Goal: Contribute content: Contribute content

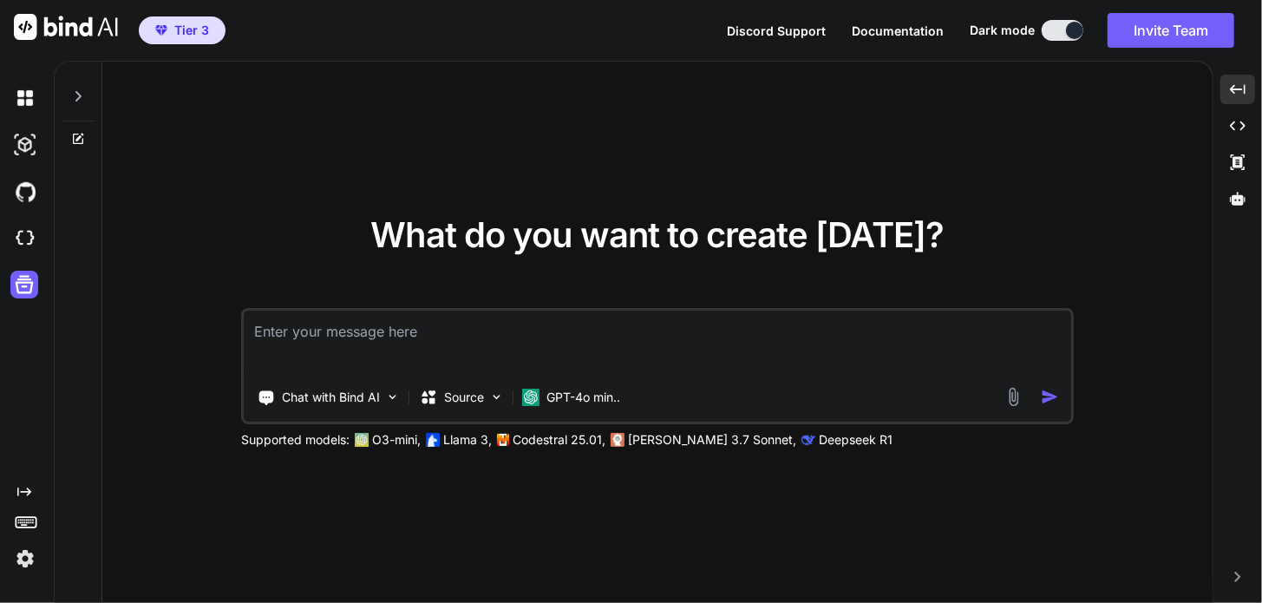
click at [26, 556] on img at bounding box center [24, 558] width 29 height 29
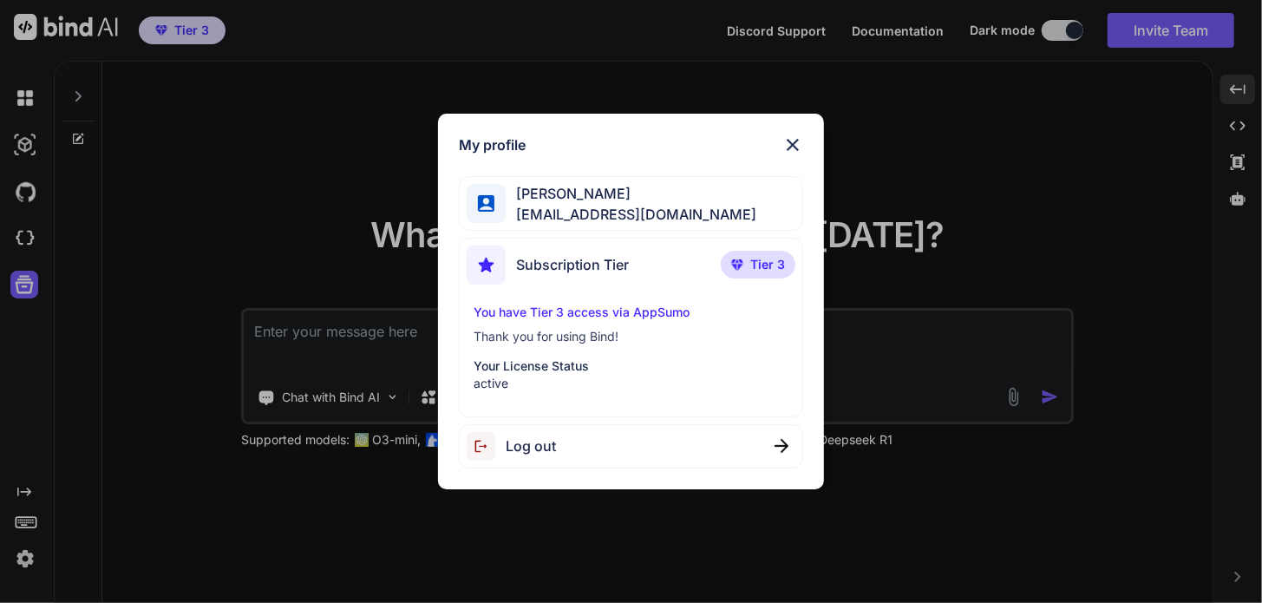
click at [600, 268] on span "Subscription Tier" at bounding box center [572, 264] width 113 height 21
click at [593, 209] on span "ceecann@gmail.com" at bounding box center [631, 214] width 251 height 21
click at [593, 210] on span "ceecann@gmail.com" at bounding box center [631, 214] width 251 height 21
click at [789, 143] on img at bounding box center [793, 144] width 21 height 21
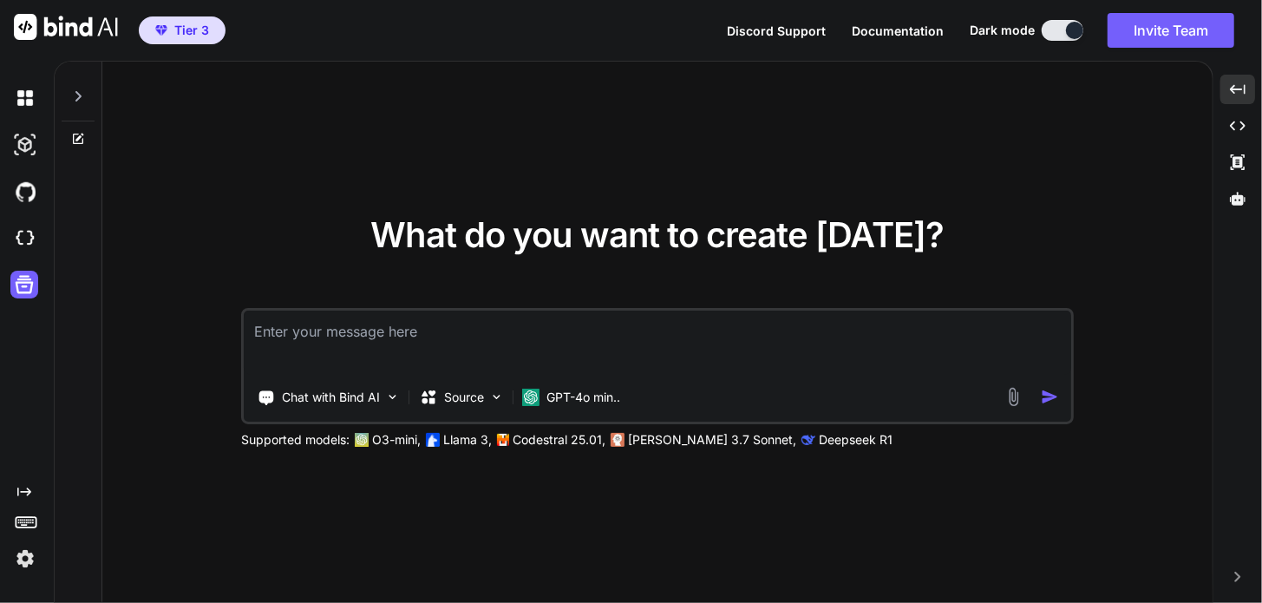
click at [169, 36] on span "Tier 3" at bounding box center [182, 30] width 68 height 17
click at [189, 32] on span "Tier 3" at bounding box center [191, 30] width 35 height 17
click at [81, 98] on icon at bounding box center [78, 96] width 14 height 14
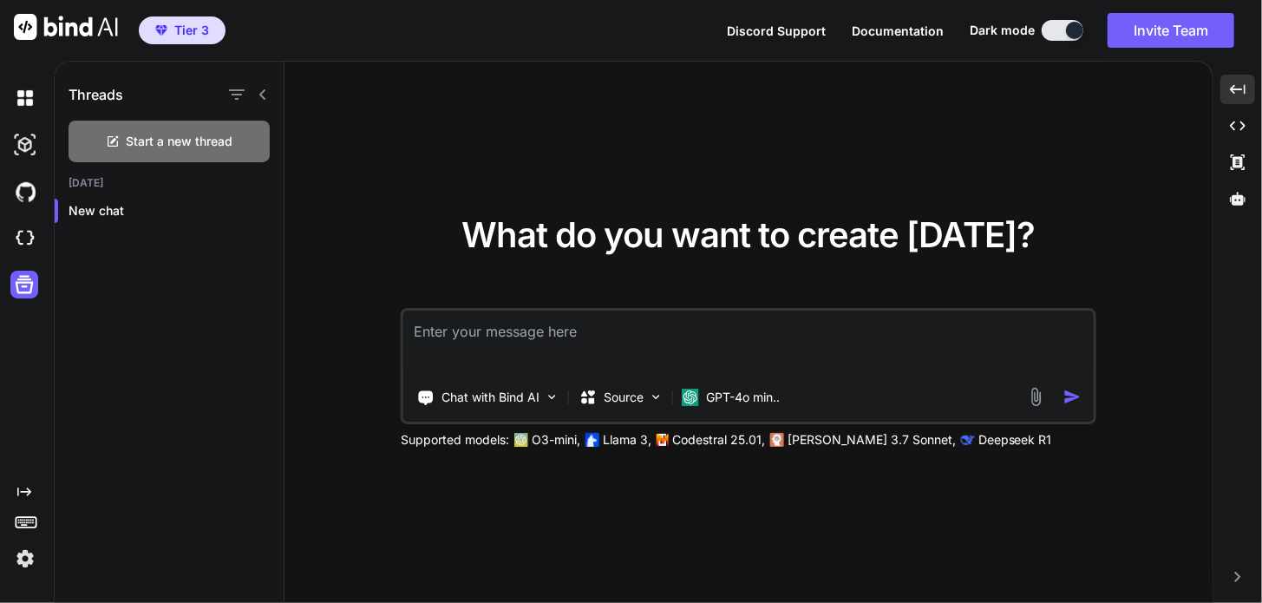
click at [81, 98] on h1 "Threads" at bounding box center [96, 94] width 55 height 21
click at [27, 101] on img at bounding box center [24, 97] width 29 height 29
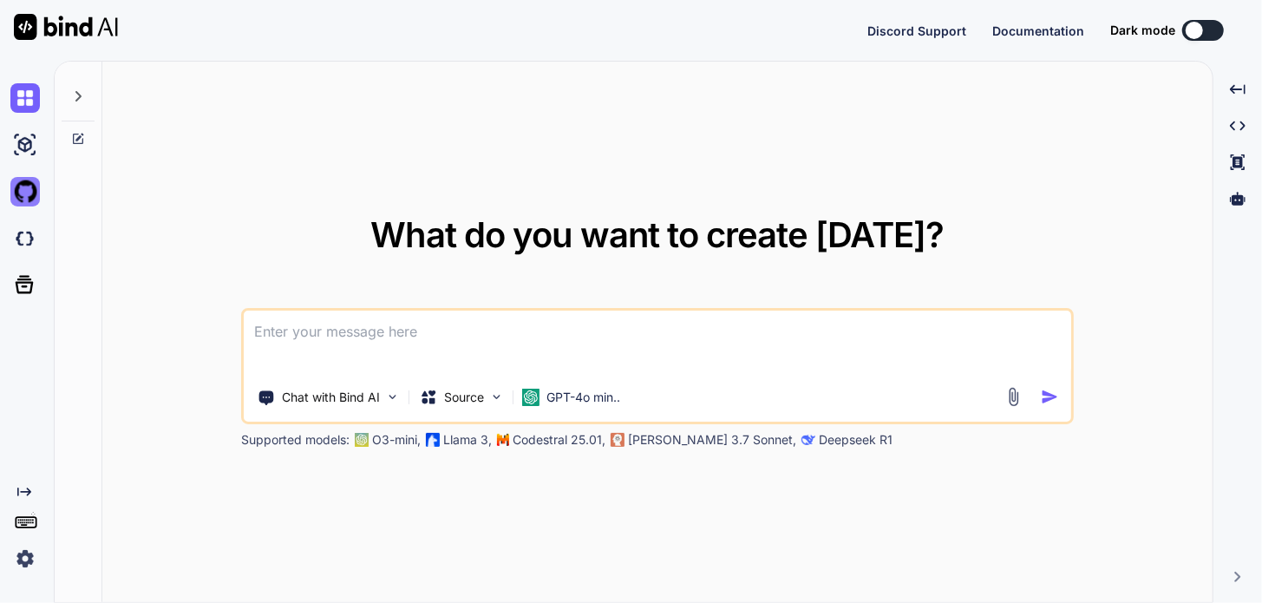
click at [27, 191] on img at bounding box center [24, 191] width 29 height 29
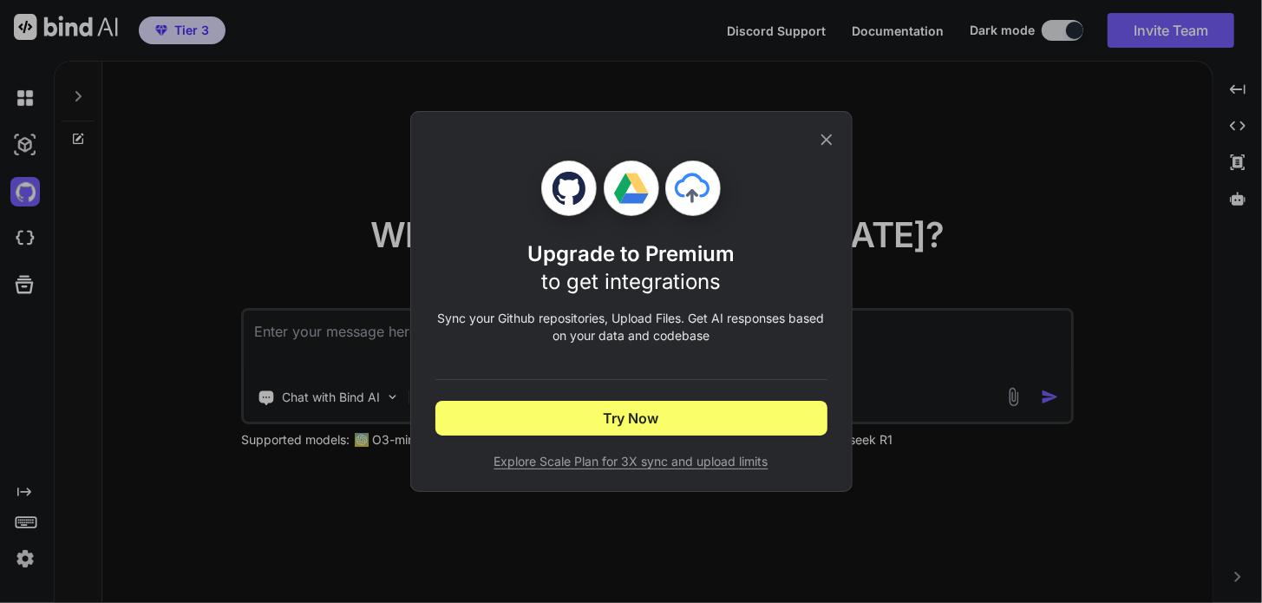
click at [834, 134] on icon at bounding box center [826, 139] width 19 height 19
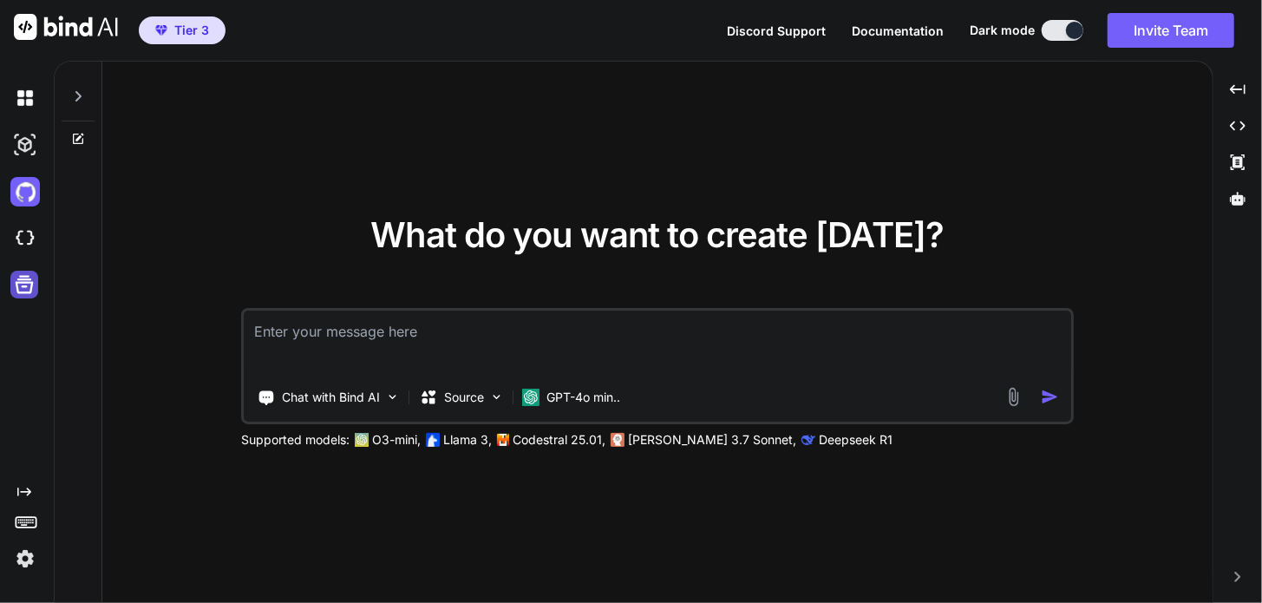
click at [29, 290] on icon at bounding box center [25, 285] width 18 height 18
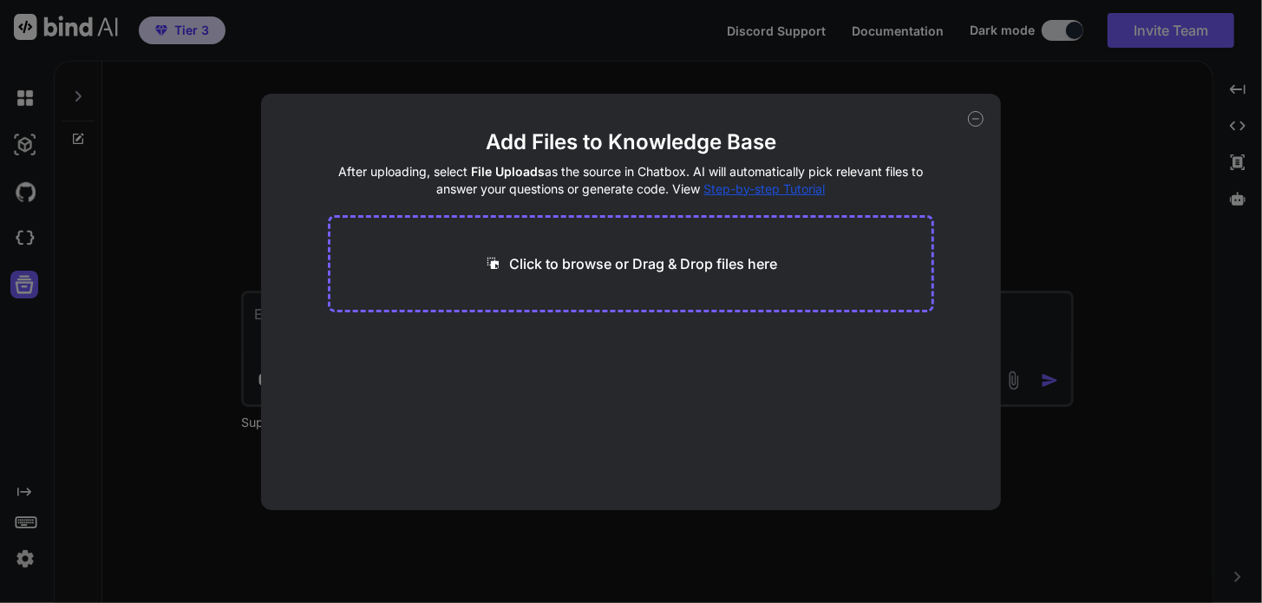
click at [977, 117] on icon at bounding box center [976, 119] width 16 height 16
type textarea "x"
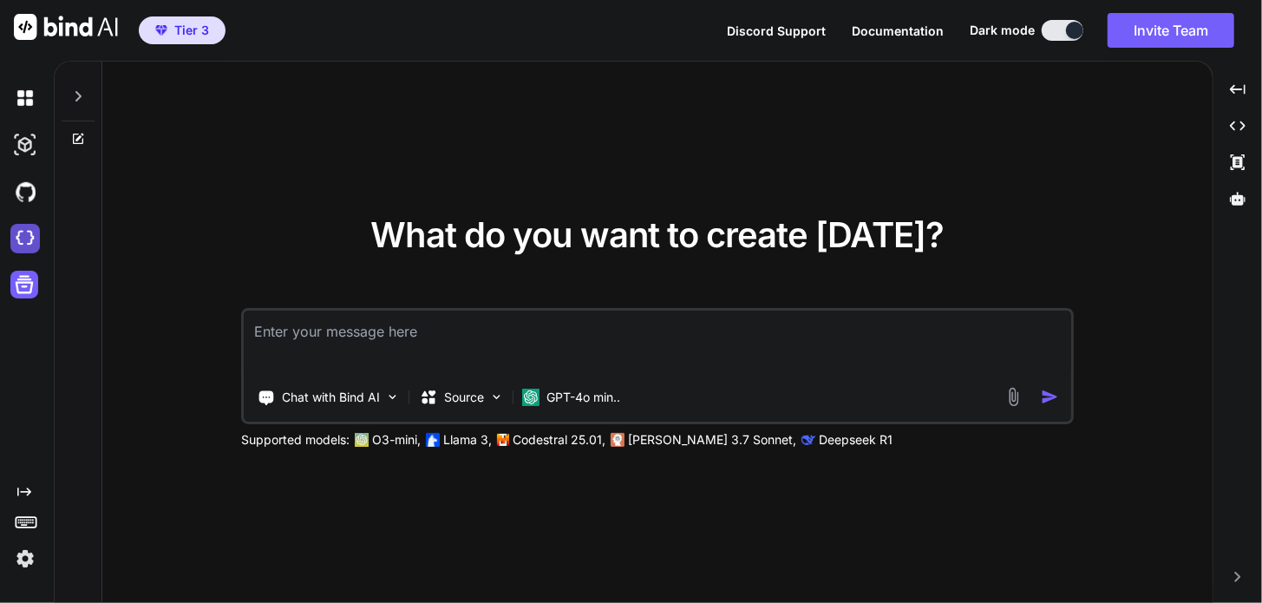
click at [31, 239] on img at bounding box center [24, 238] width 29 height 29
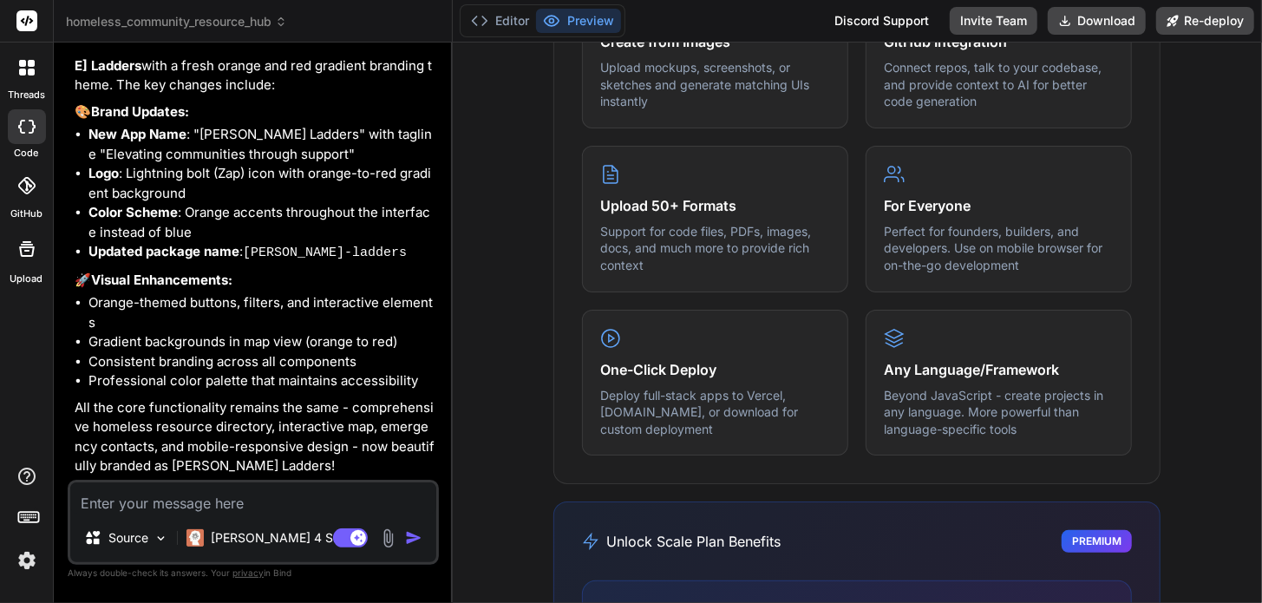
scroll to position [1170, 0]
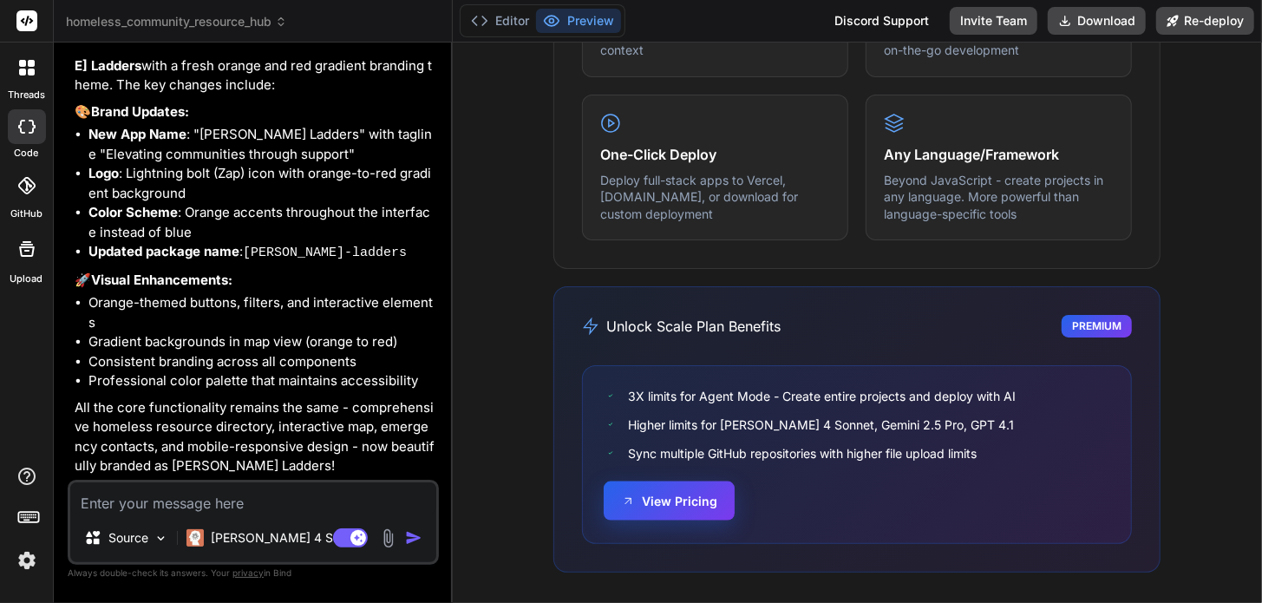
click at [648, 503] on button "View Pricing" at bounding box center [669, 501] width 131 height 39
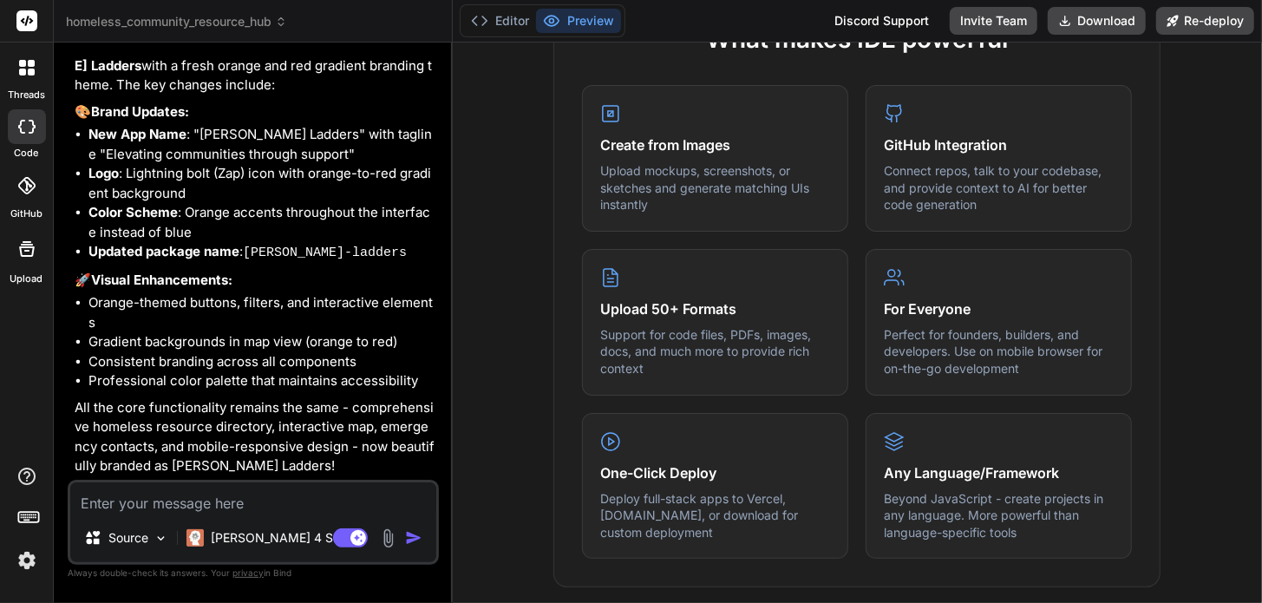
click at [898, 15] on div "Discord Support" at bounding box center [881, 21] width 115 height 28
type textarea "x"
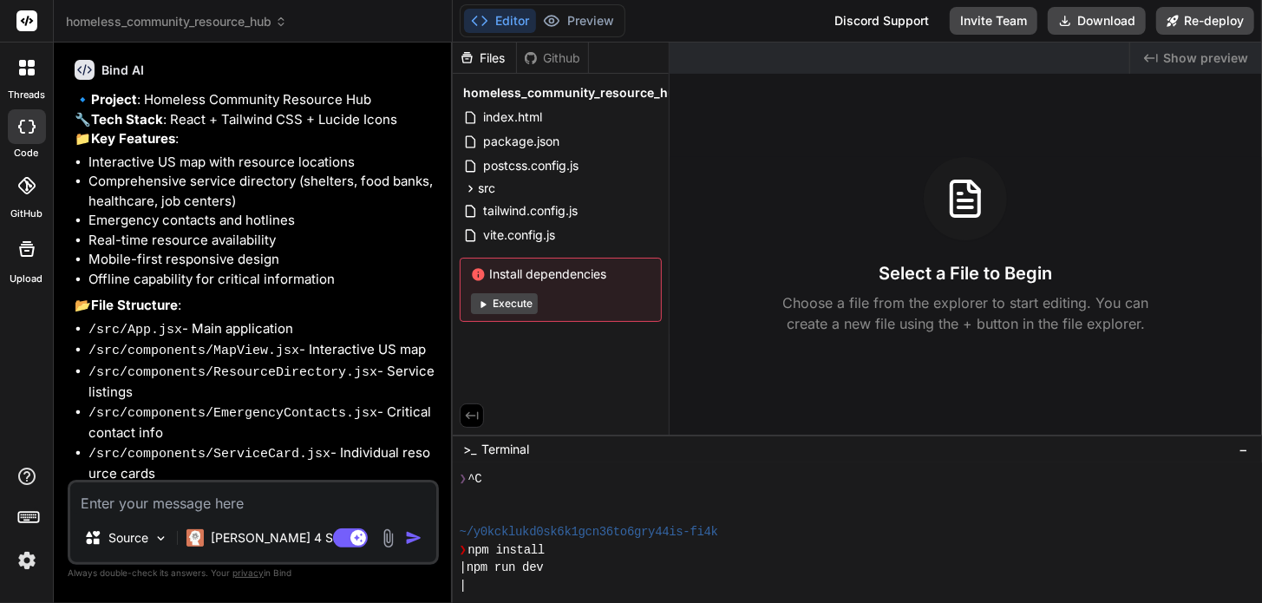
scroll to position [0, 0]
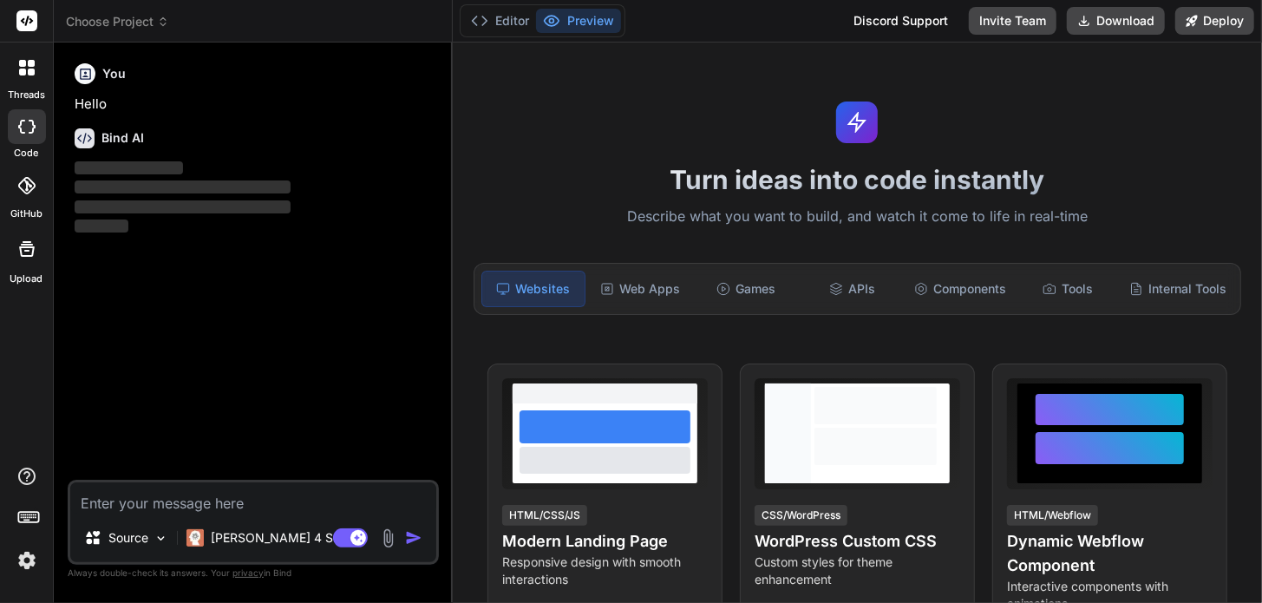
scroll to position [318, 0]
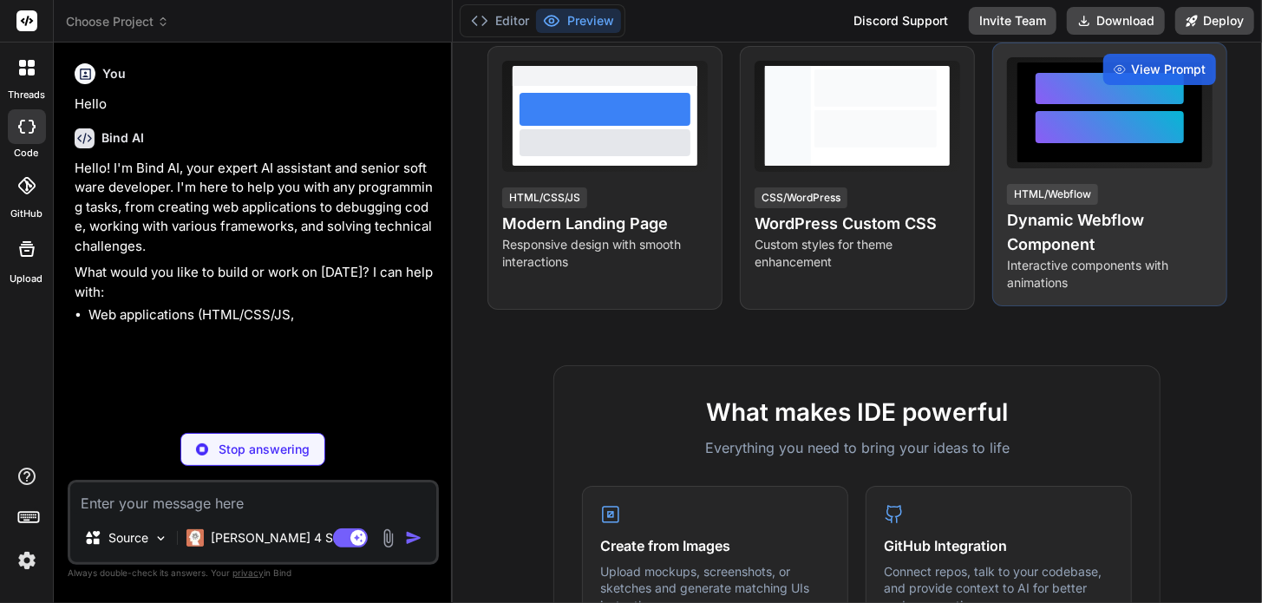
click at [1085, 147] on div at bounding box center [1110, 113] width 148 height 80
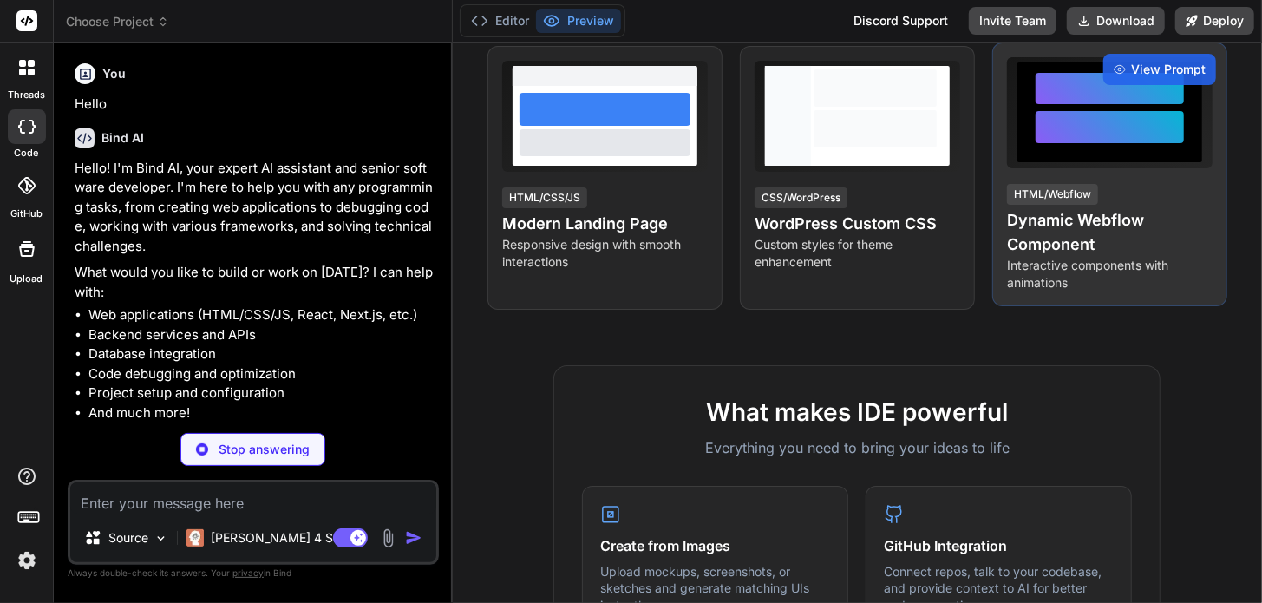
click at [1041, 233] on h4 "Dynamic Webflow Component" at bounding box center [1110, 232] width 206 height 49
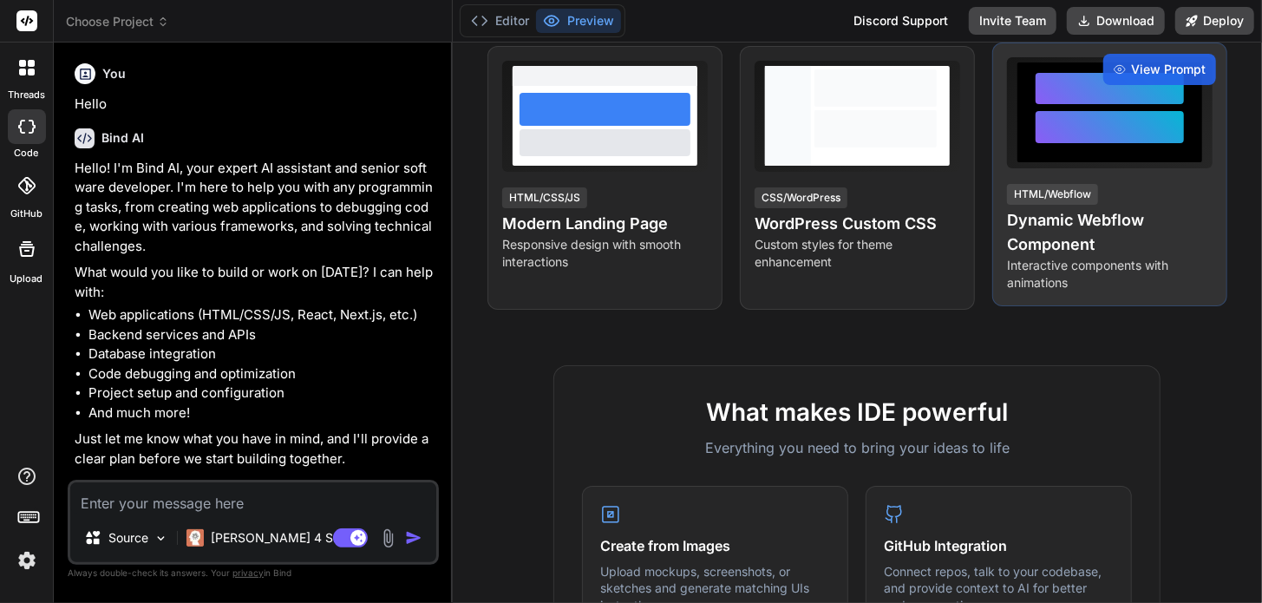
type textarea "x"
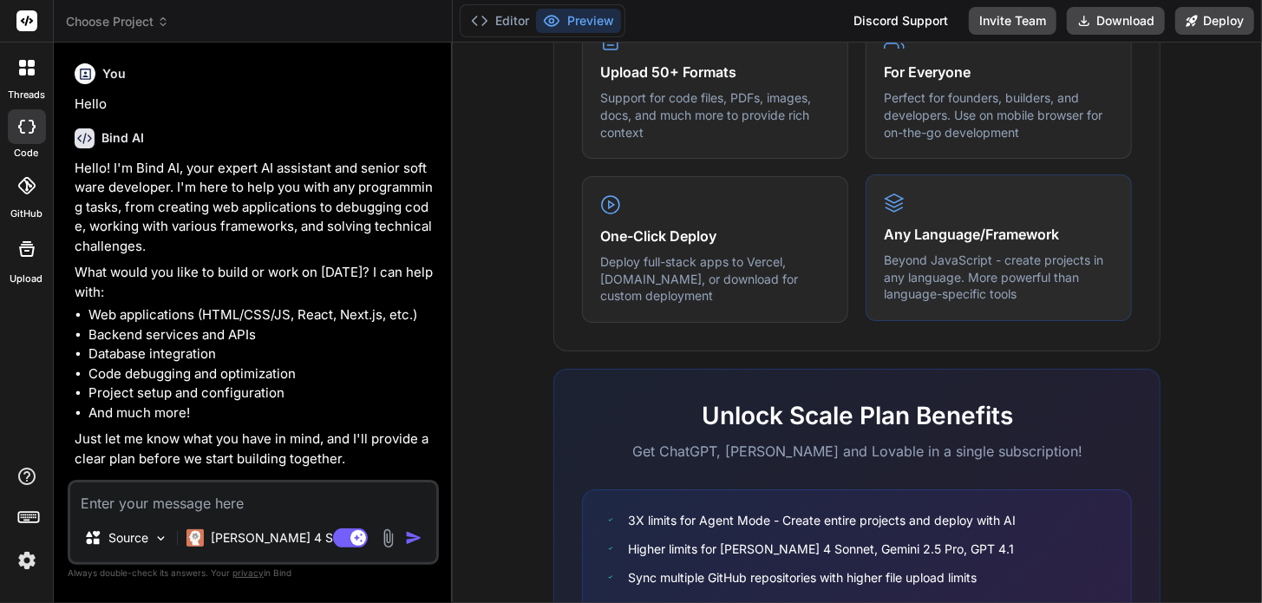
scroll to position [1087, 0]
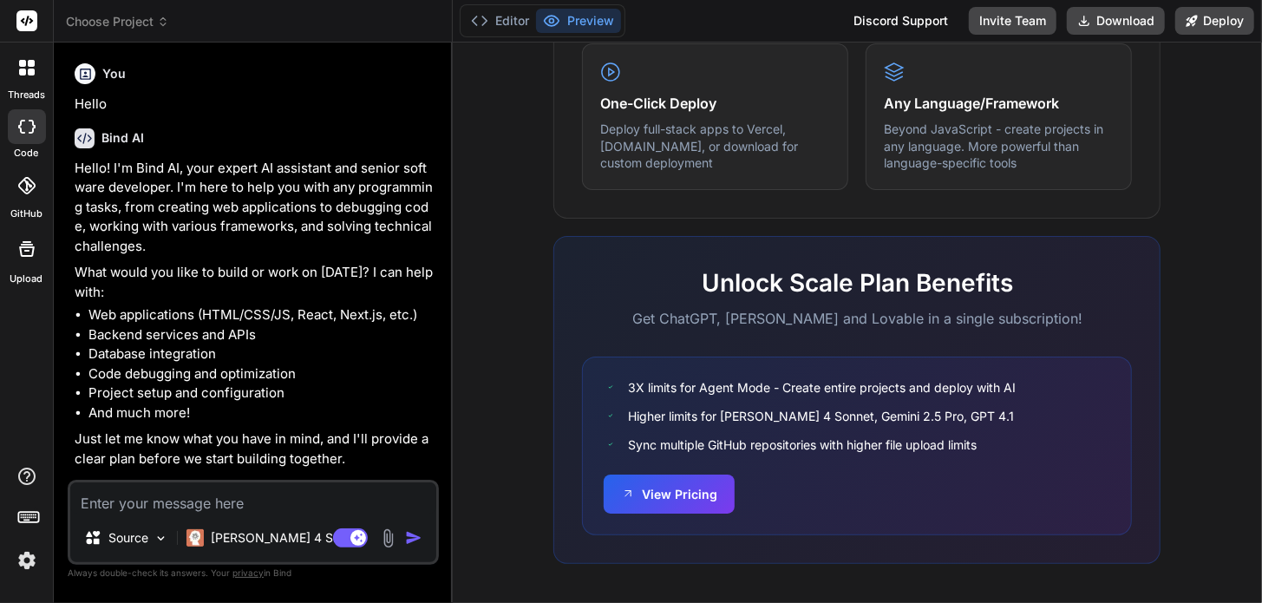
click at [210, 496] on textarea at bounding box center [253, 497] width 366 height 31
type textarea "b"
type textarea "x"
type textarea "bu"
type textarea "x"
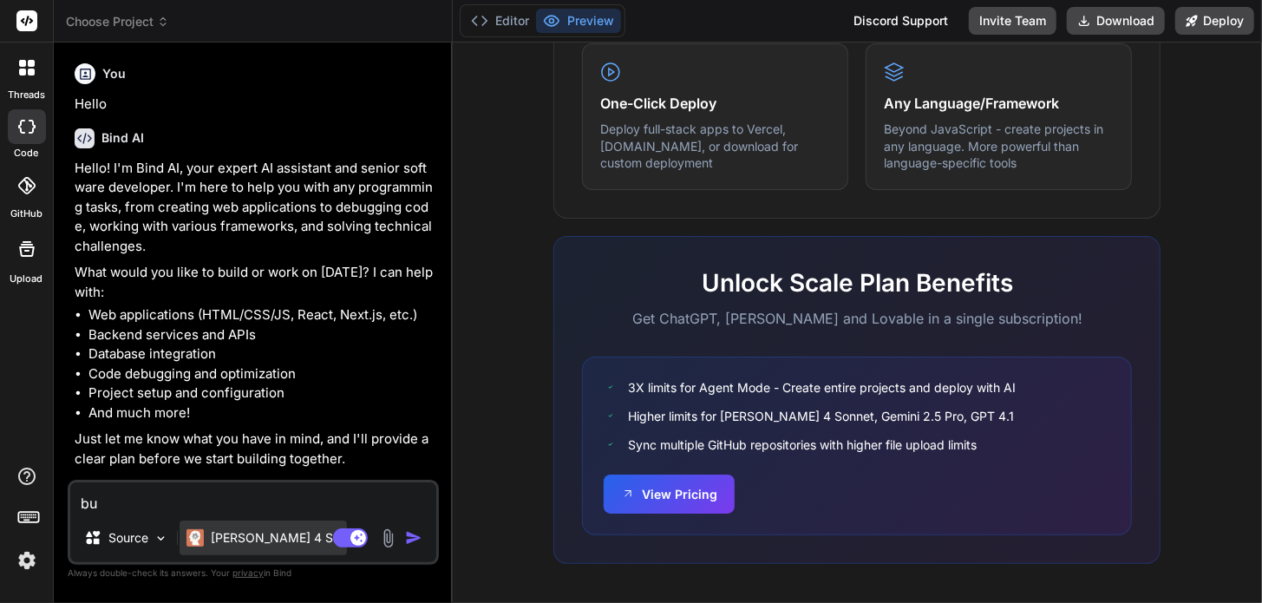
type textarea "bui"
type textarea "x"
type textarea "buil"
type textarea "x"
type textarea "build"
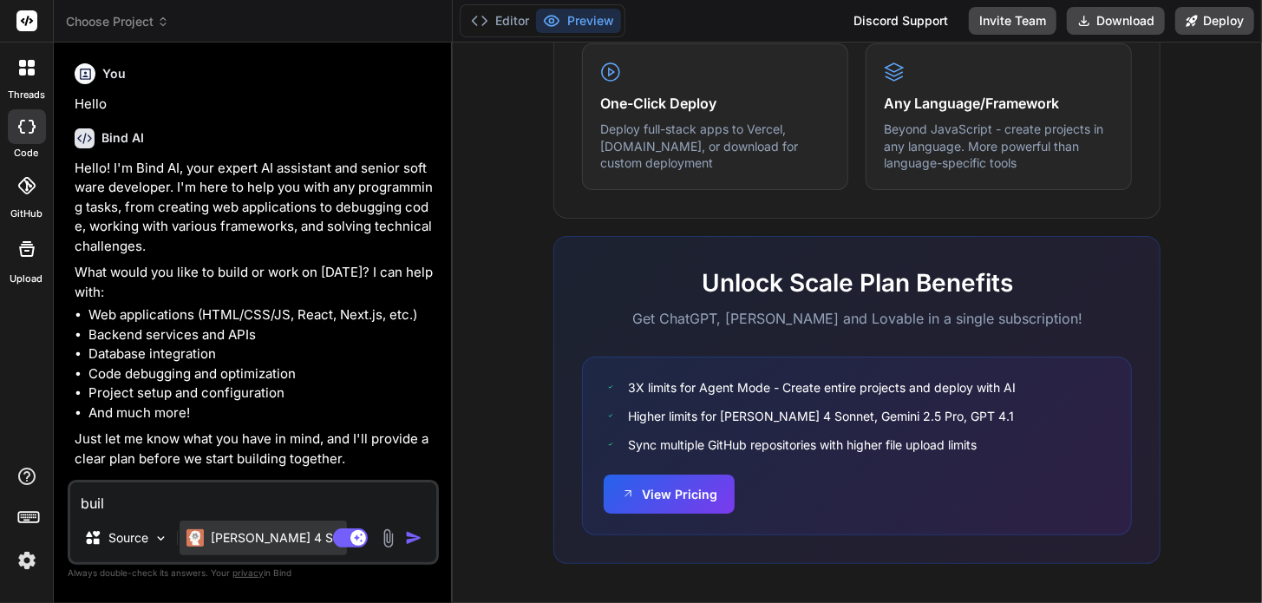
type textarea "x"
type textarea "build"
type textarea "x"
type textarea "build a"
type textarea "x"
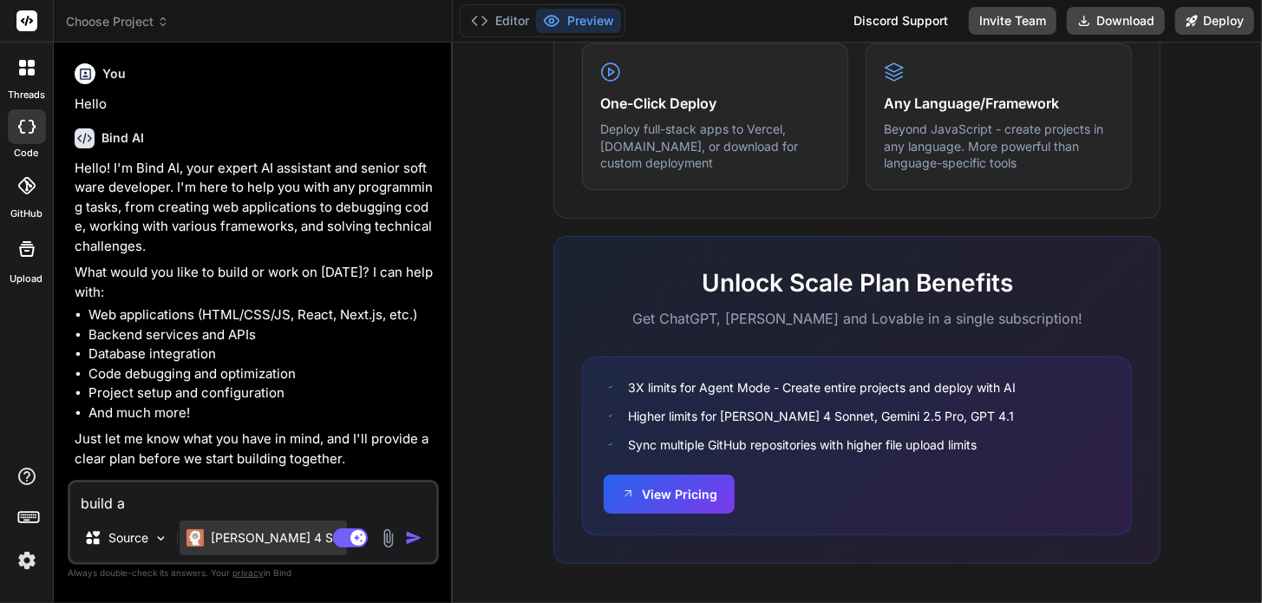
type textarea "build an"
type textarea "x"
type textarea "build an"
type textarea "x"
type textarea "build an a"
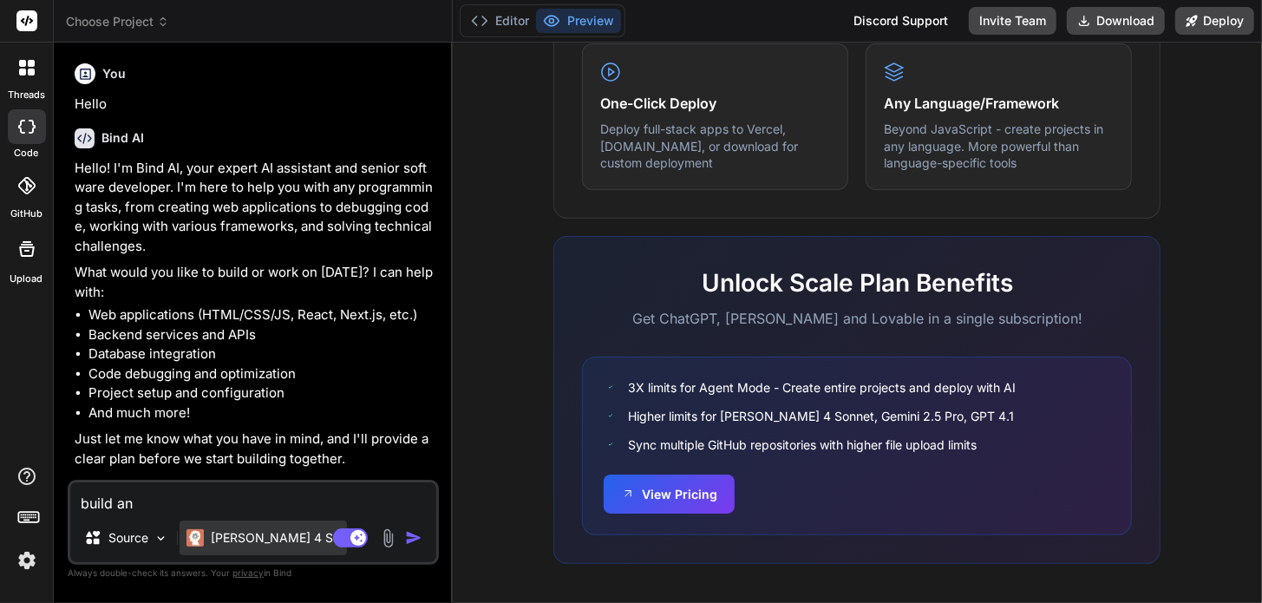
type textarea "x"
type textarea "build an ap"
type textarea "x"
type textarea "build an app"
type textarea "x"
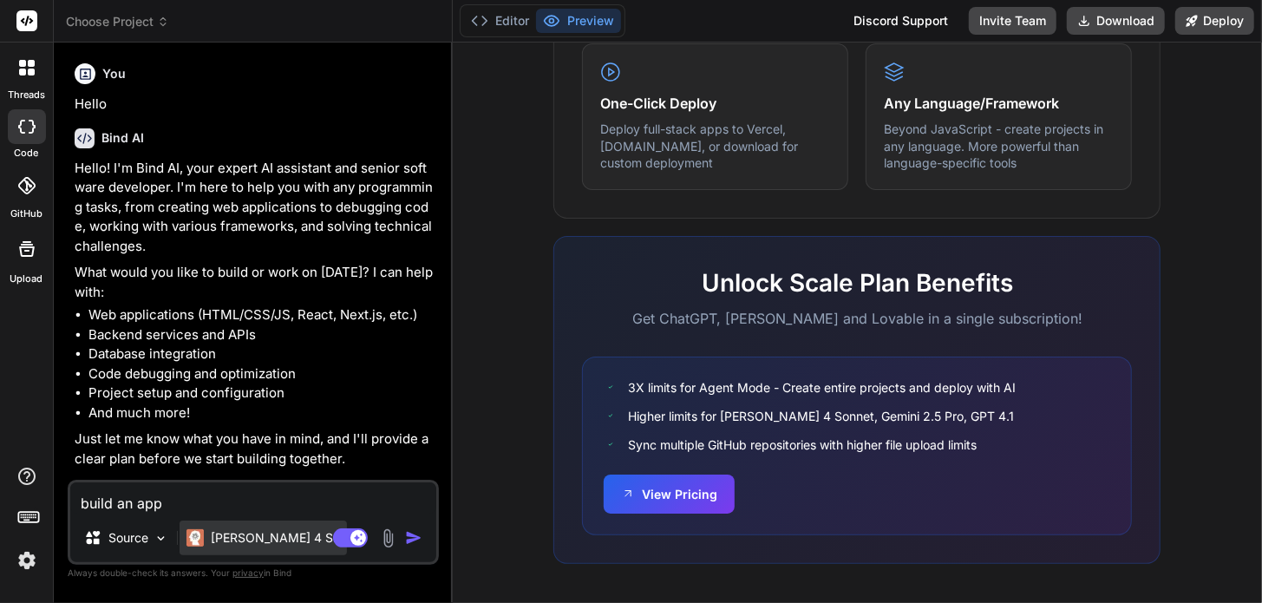
type textarea "build an app"
type textarea "x"
type textarea "build an app f"
type textarea "x"
type textarea "build an app fo"
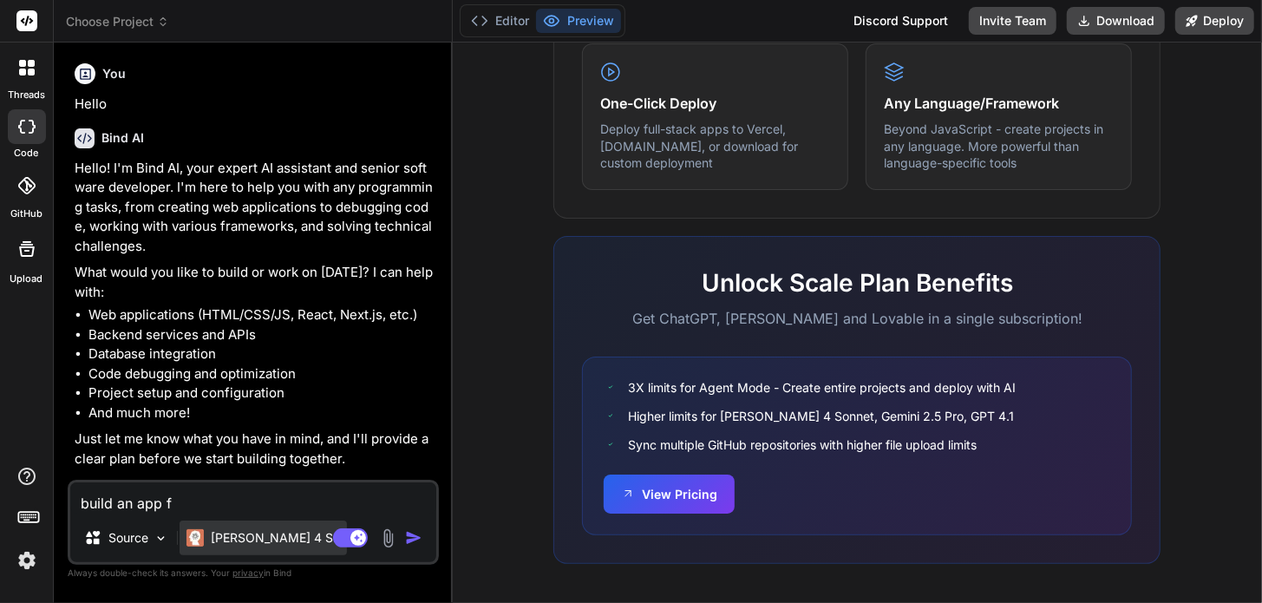
type textarea "x"
type textarea "build an app for"
type textarea "x"
type textarea "build an app for"
type textarea "x"
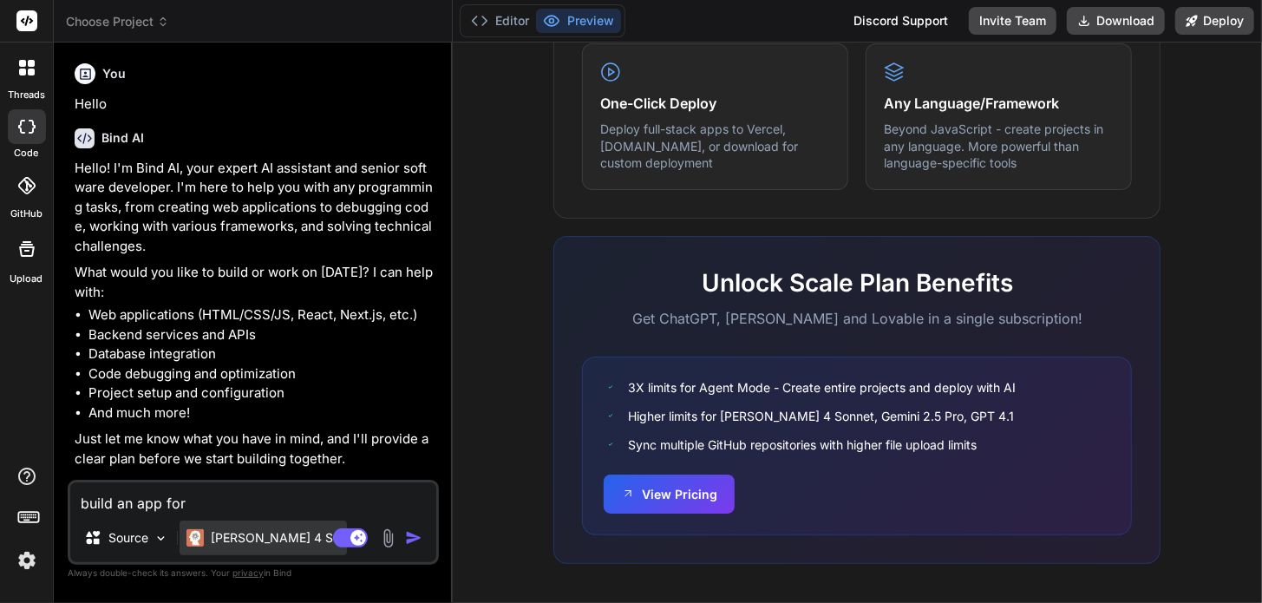
type textarea "build an app for t"
type textarea "x"
type textarea "build an app for th"
type textarea "x"
type textarea "build an app for the"
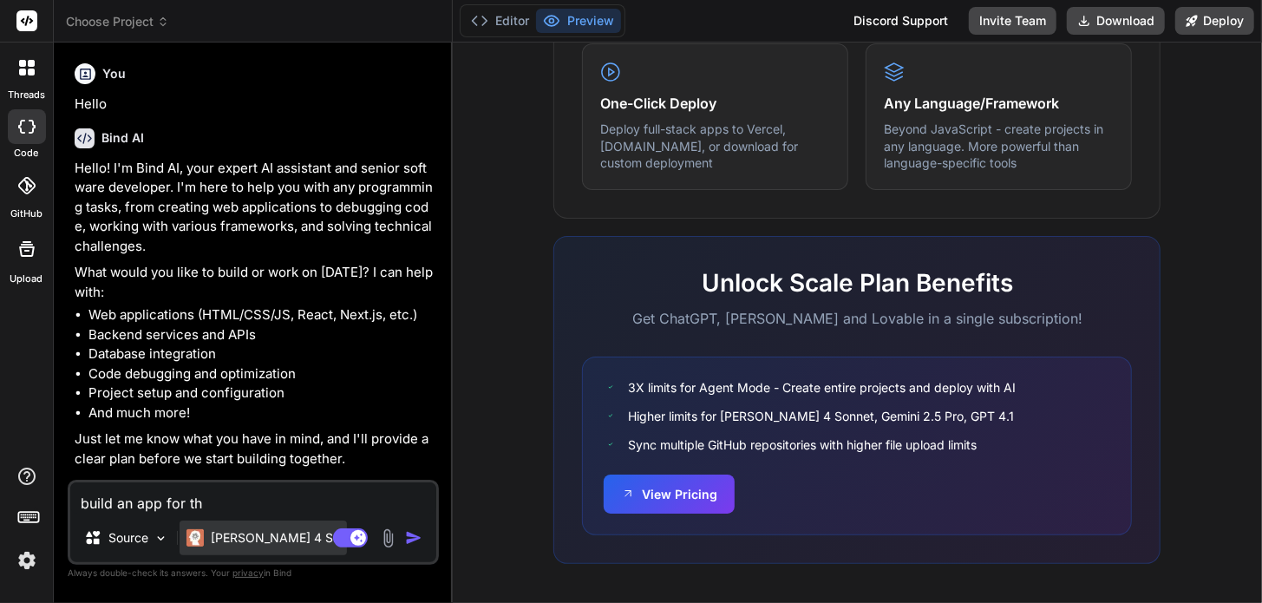
type textarea "x"
type textarea "build an app for the"
type textarea "x"
type textarea "build an app for the h"
type textarea "x"
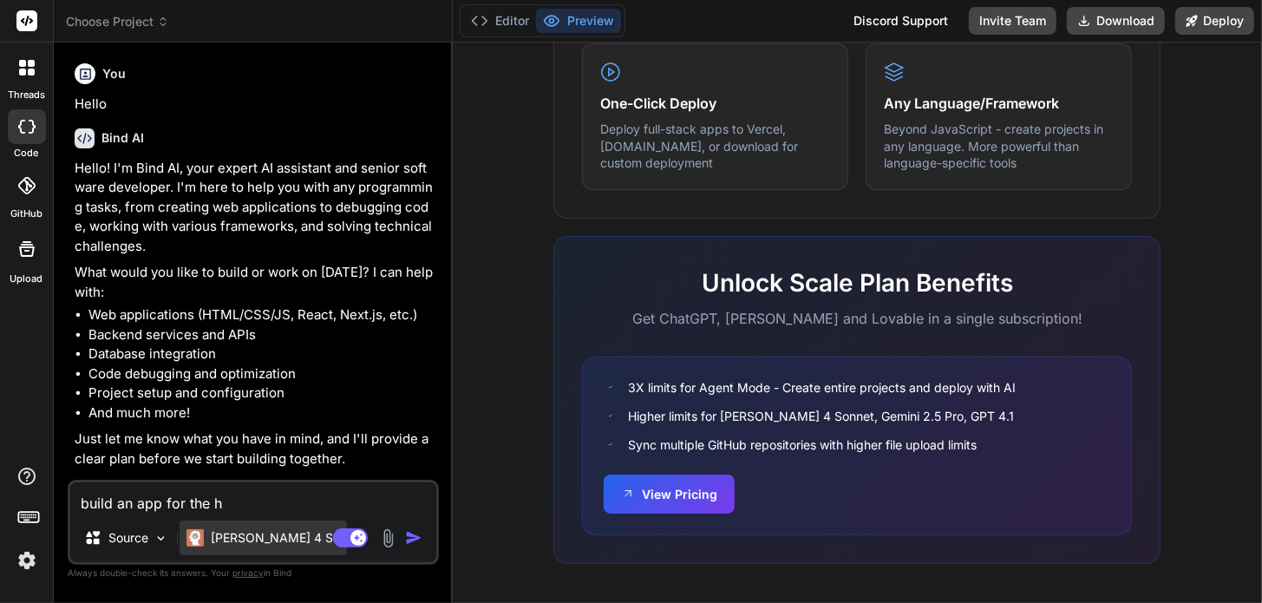
type textarea "build an app for the ho"
type textarea "x"
type textarea "build an app for the hom"
type textarea "x"
type textarea "build an app for the home"
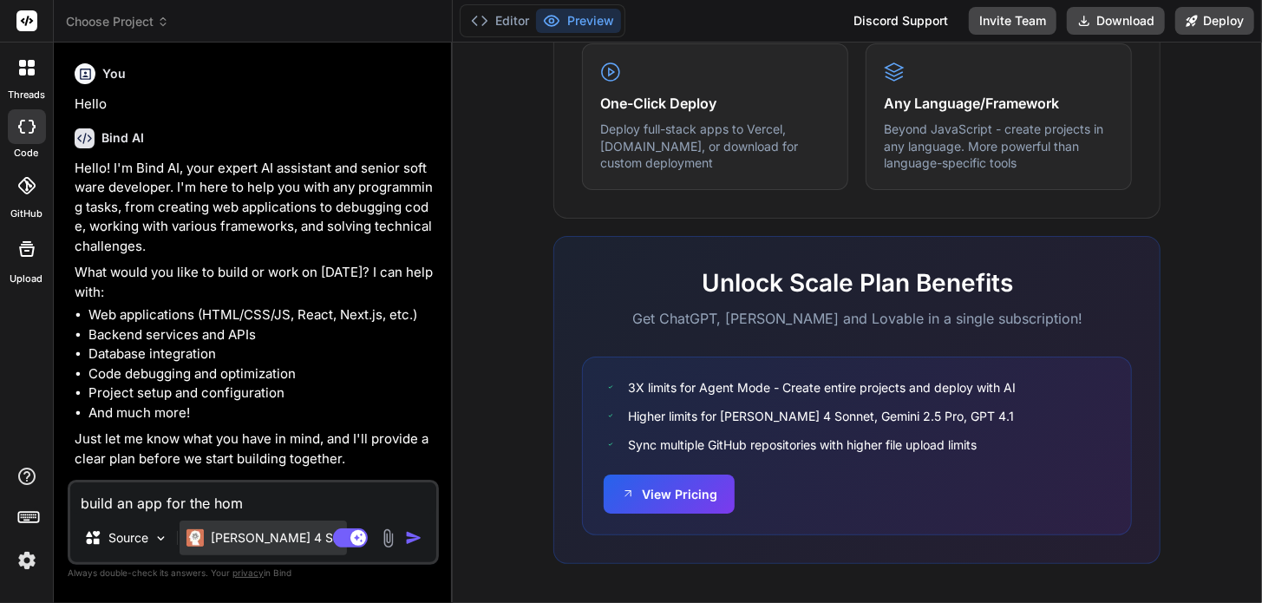
type textarea "x"
type textarea "build an app for the homel"
type textarea "x"
type textarea "build an app for the homele"
type textarea "x"
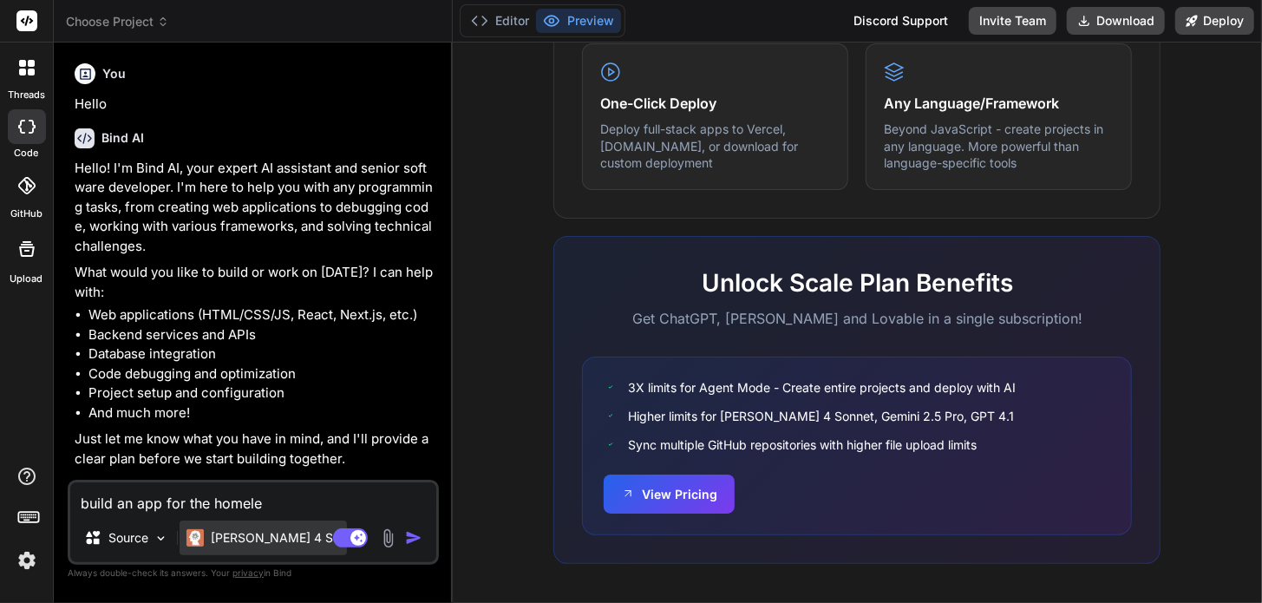
type textarea "build an app for the homeles"
type textarea "x"
type textarea "build an app for the homeless"
type textarea "x"
type textarea "build an app for the homeless"
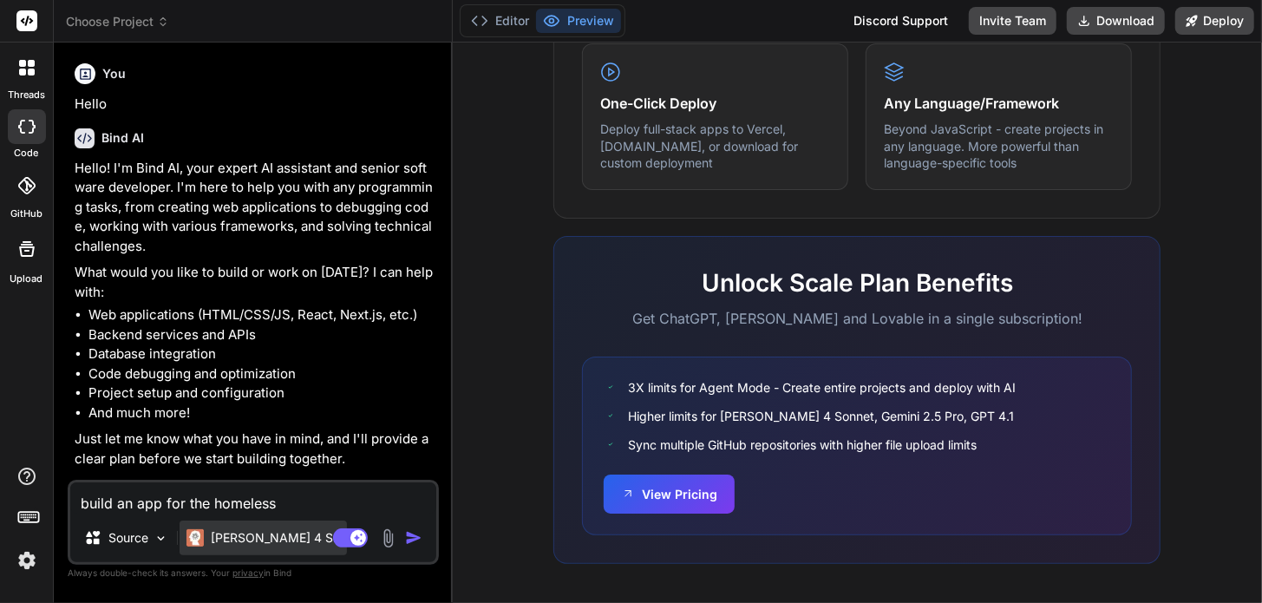
type textarea "x"
type textarea "build an app for the homeless c"
type textarea "x"
type textarea "build an app for the homeless co"
type textarea "x"
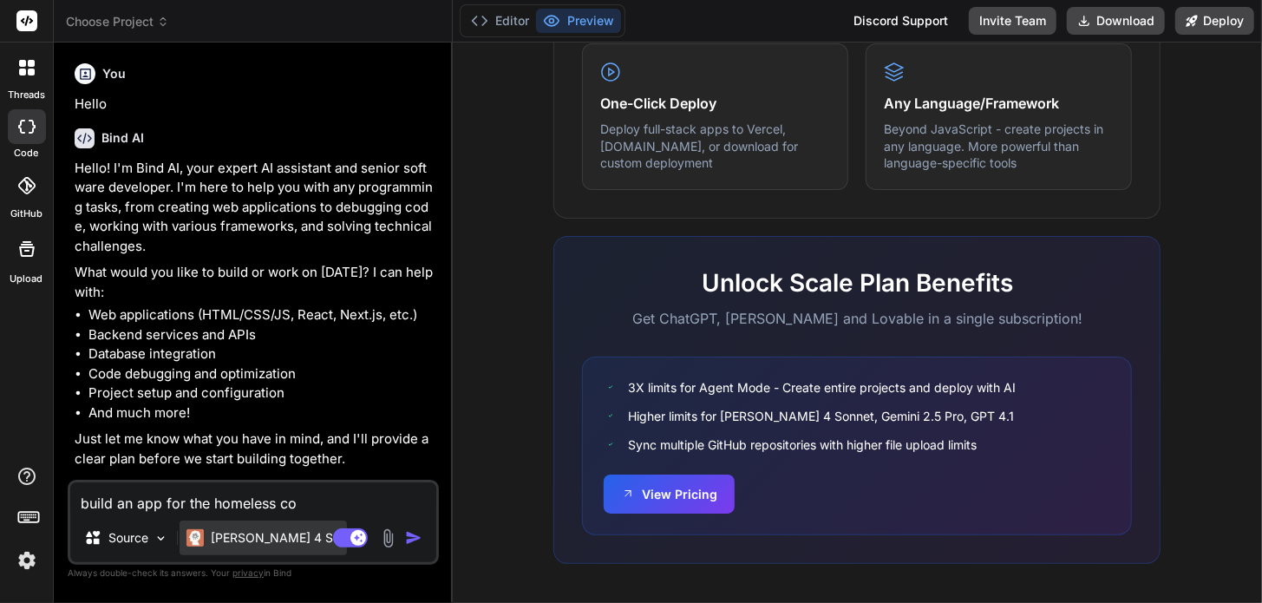
type textarea "build an app for the homeless com"
type textarea "x"
type textarea "build an app for the homeless comm"
type textarea "x"
type textarea "build an app for the homeless commu"
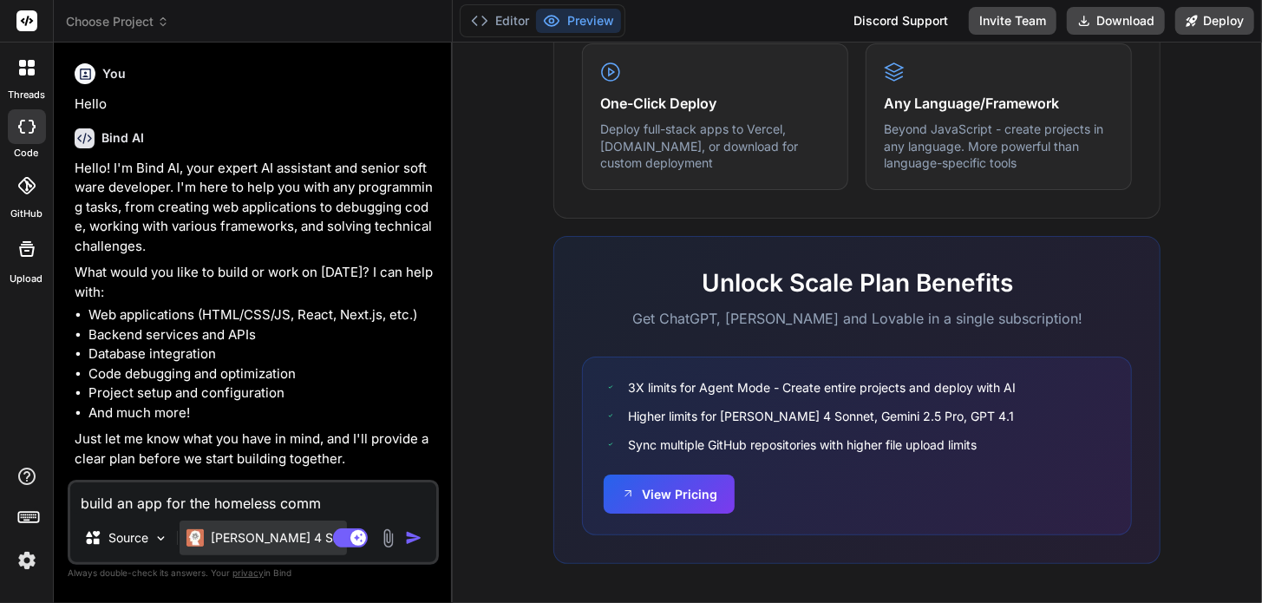
type textarea "x"
type textarea "build an app for the homeless commun"
type textarea "x"
type textarea "build an app for the homeless communi"
type textarea "x"
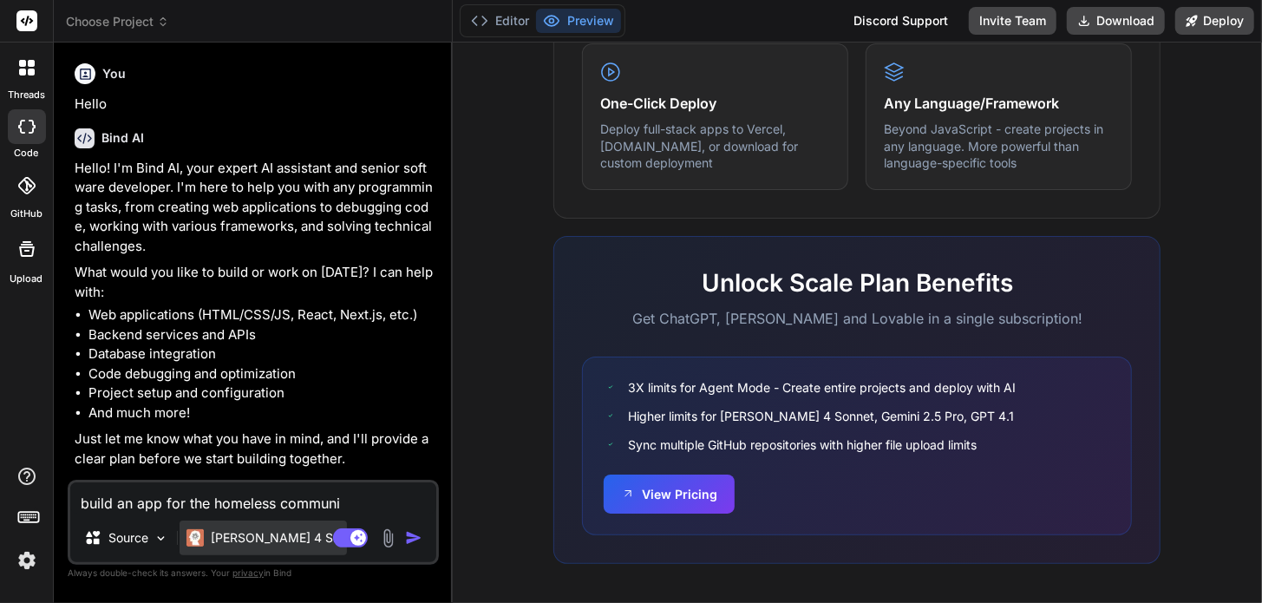
type textarea "build an app for the homeless communit"
type textarea "x"
type textarea "build an app for the homeless community"
type textarea "x"
type textarea "build an app for the homeless community."
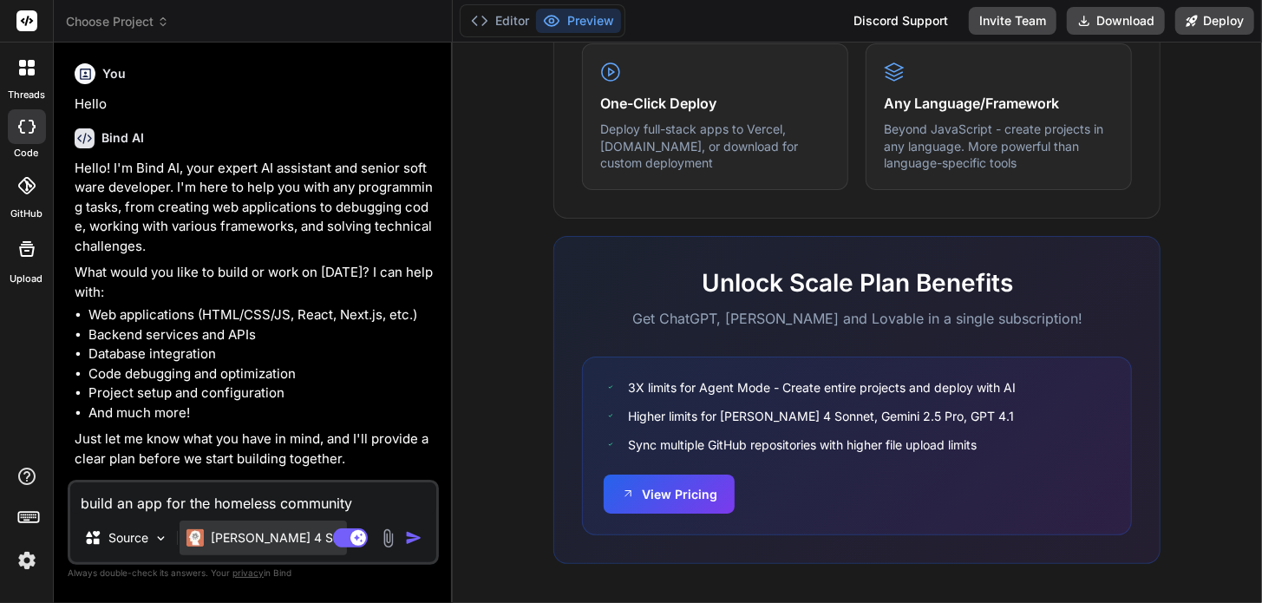
type textarea "x"
type textarea "build an app for the homeless community."
type textarea "x"
type textarea "build an app for the homeless community. c"
type textarea "x"
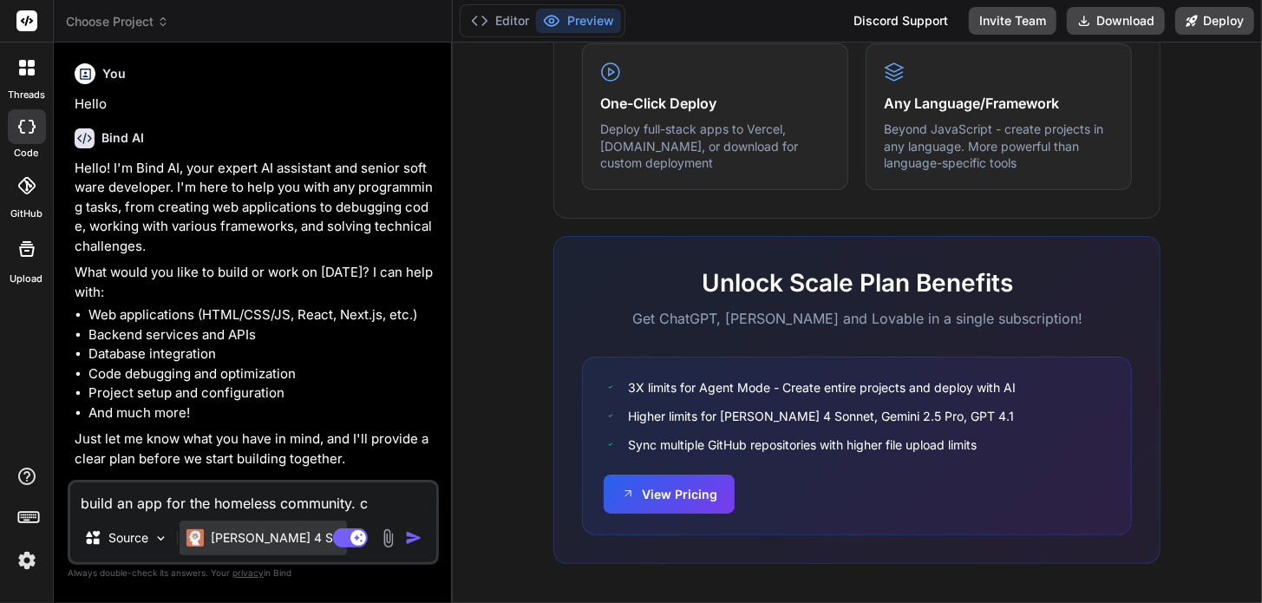
type textarea "build an app for the homeless community. cr"
type textarea "x"
type textarea "build an app for the homeless community. cre"
type textarea "x"
type textarea "build an app for the homeless community. crea"
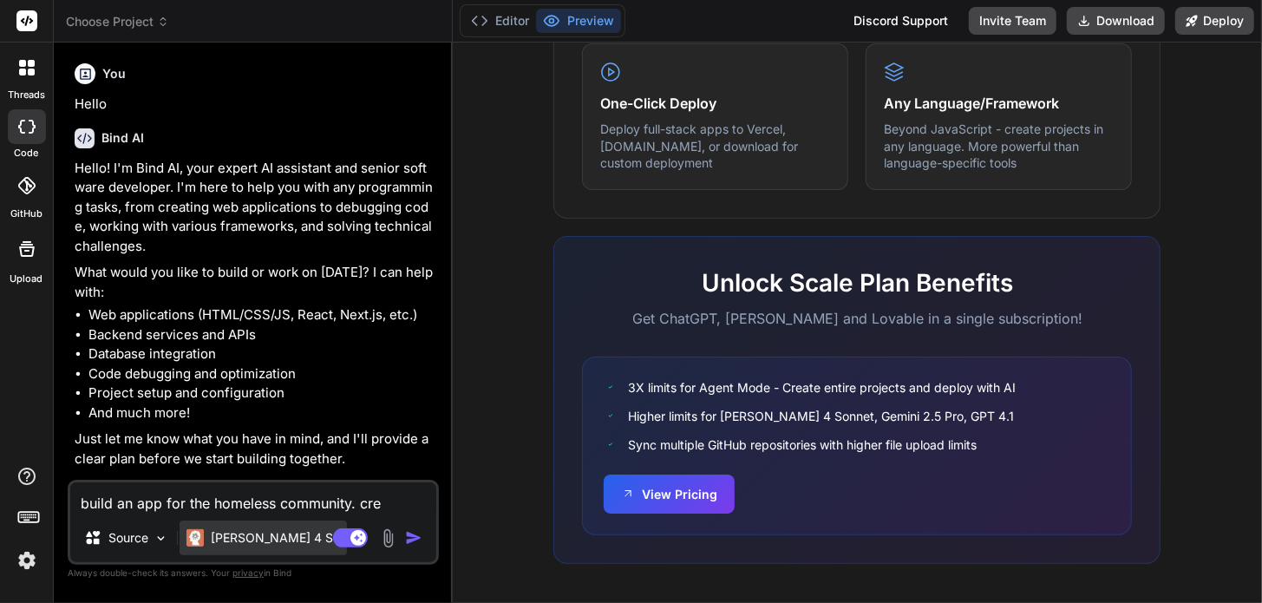
type textarea "x"
type textarea "build an app for the homeless community. creat"
type textarea "x"
type textarea "build an app for the homeless community. create"
type textarea "x"
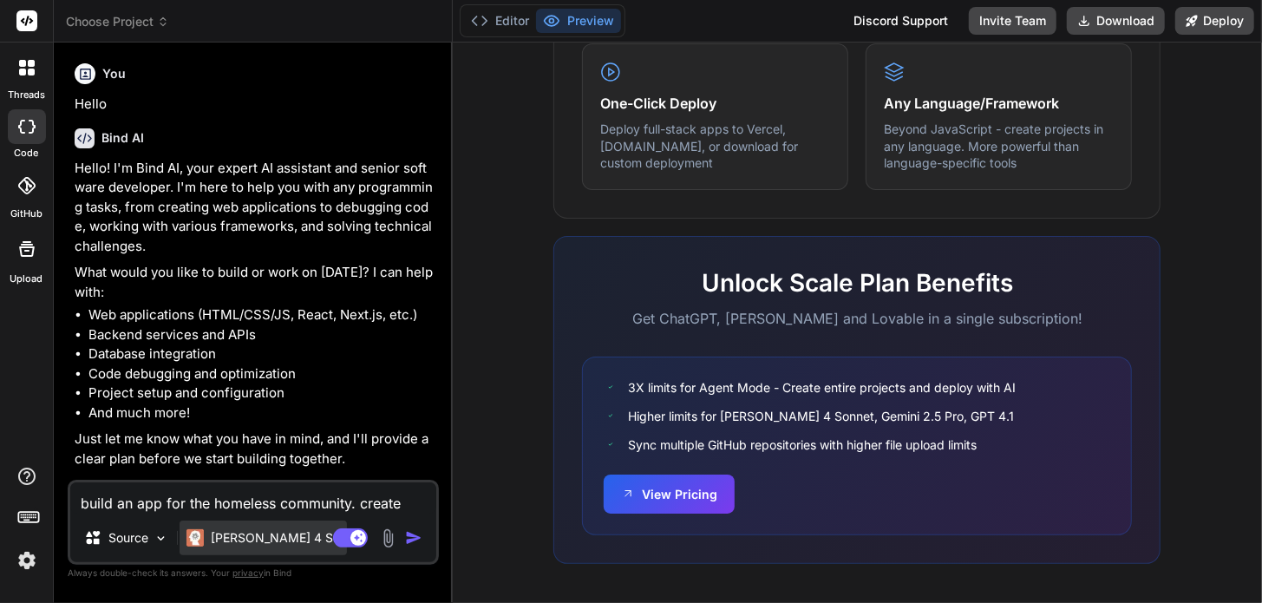
type textarea "build an app for the homeless community. create"
type textarea "x"
type textarea "build an app for the homeless community. create a"
type textarea "x"
type textarea "build an app for the homeless community. create an"
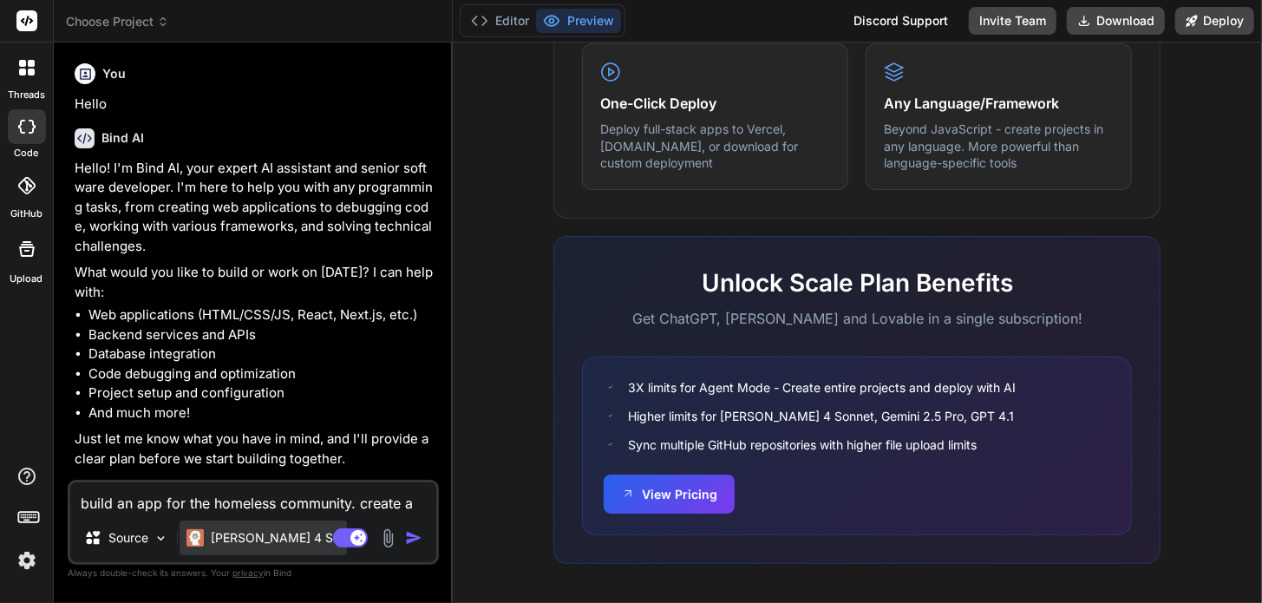
type textarea "x"
type textarea "build an app for the homeless community. create an"
type textarea "x"
type textarea "build an app for the homeless community. create an i"
type textarea "x"
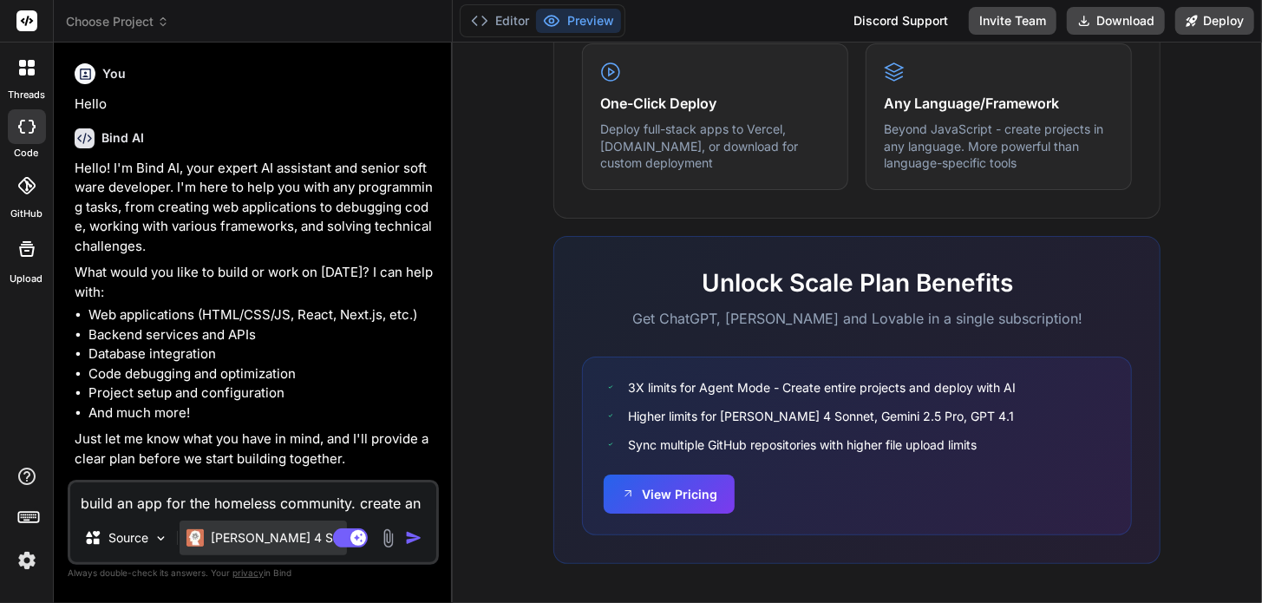
type textarea "build an app for the homeless community. create an in"
type textarea "x"
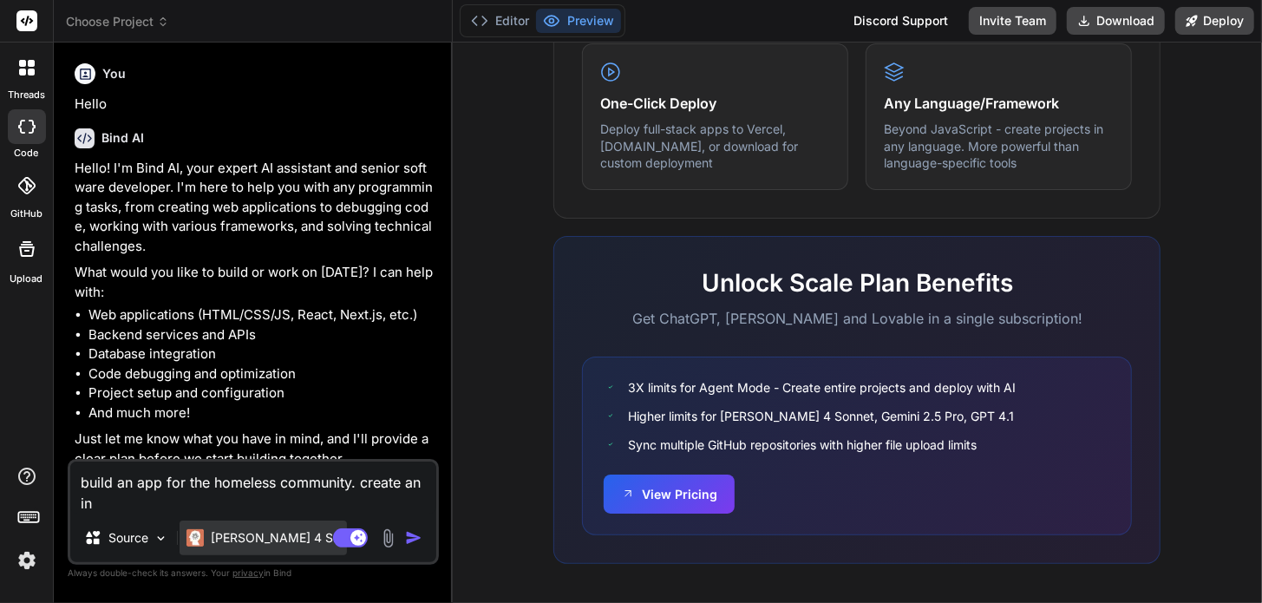
type textarea "build an app for the homeless community. create an int"
type textarea "x"
type textarea "build an app for the homeless community. create an inte"
type textarea "x"
type textarea "build an app for the homeless community. create an inter"
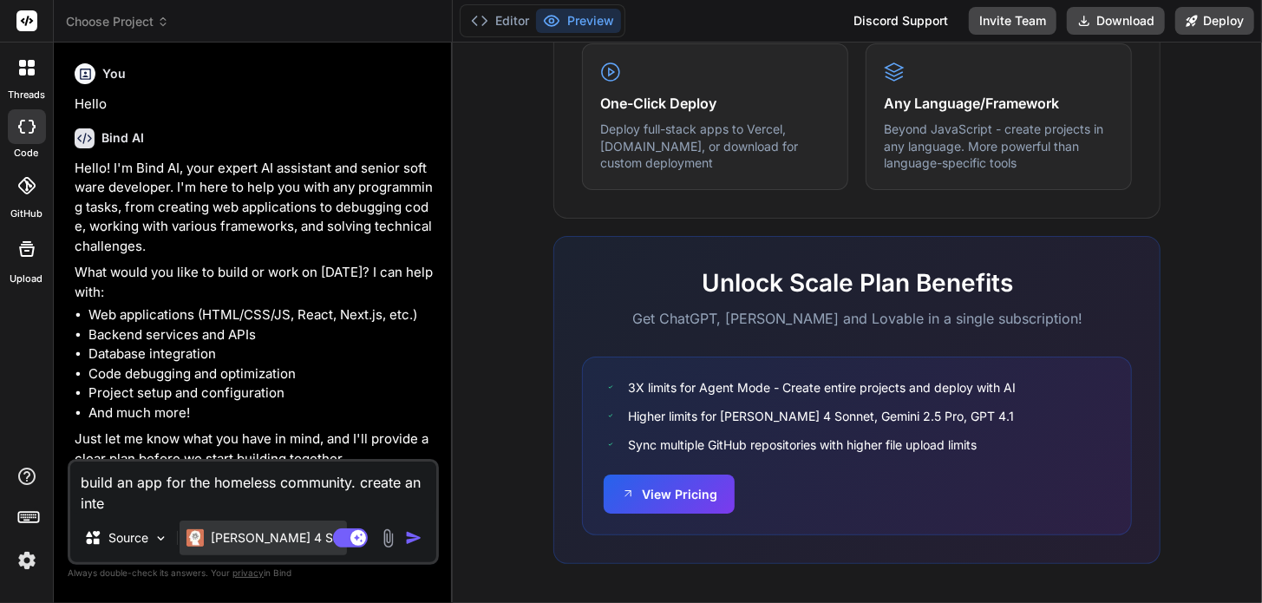
type textarea "x"
type textarea "build an app for the homeless community. create an intera"
type textarea "x"
type textarea "build an app for the homeless community. create an interac"
type textarea "x"
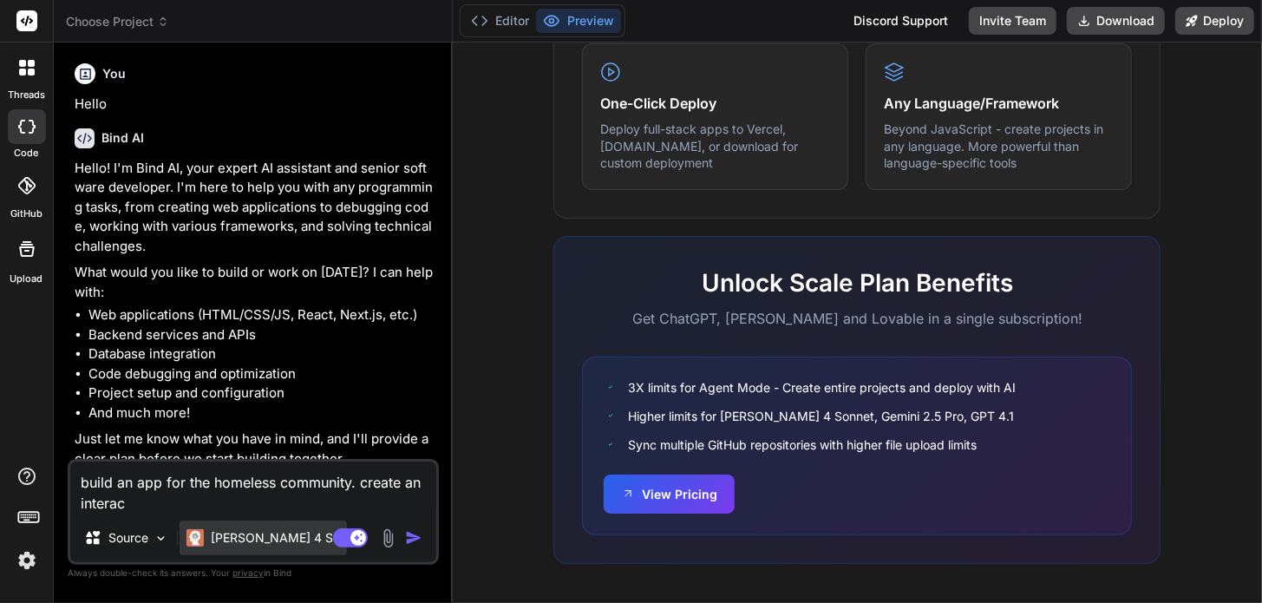
type textarea "build an app for the homeless community. create an interact"
type textarea "x"
type textarea "build an app for the homeless community. create an interacti"
type textarea "x"
type textarea "build an app for the homeless community. create an interactiv"
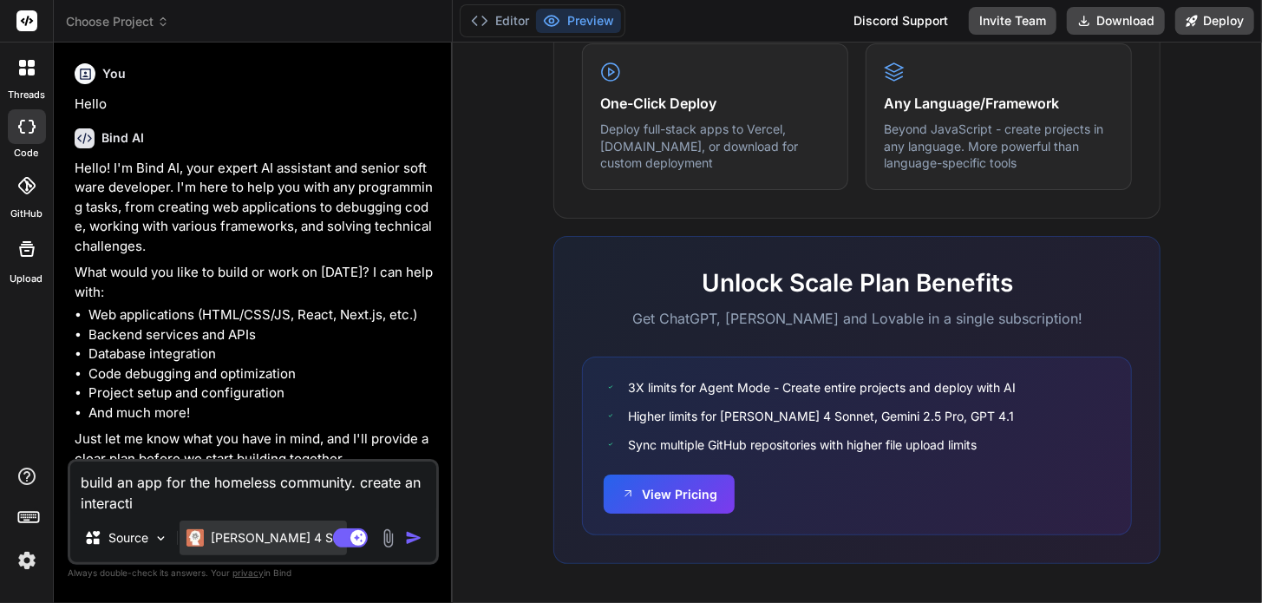
type textarea "x"
type textarea "build an app for the homeless community. create an interactive"
type textarea "x"
type textarea "build an app for the homeless community. create an interactive"
type textarea "x"
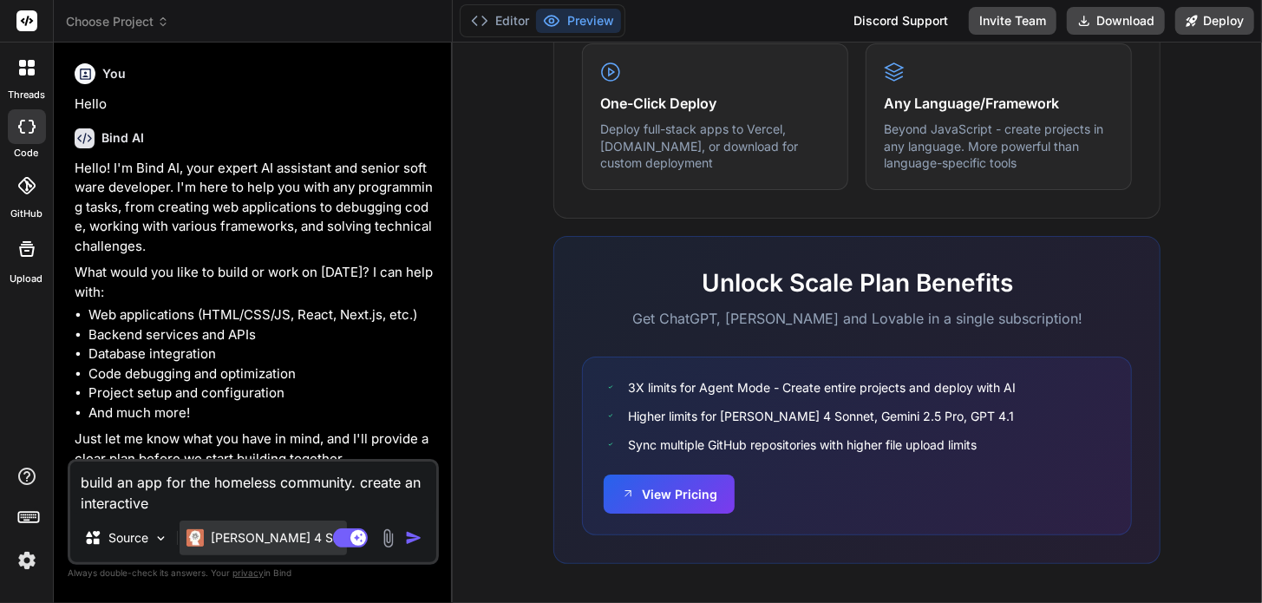
type textarea "build an app for the homeless community. create an interactive d"
type textarea "x"
type textarea "build an app for the homeless community. create an interactive di"
type textarea "x"
type textarea "build an app for the homeless community. create an interactive dir"
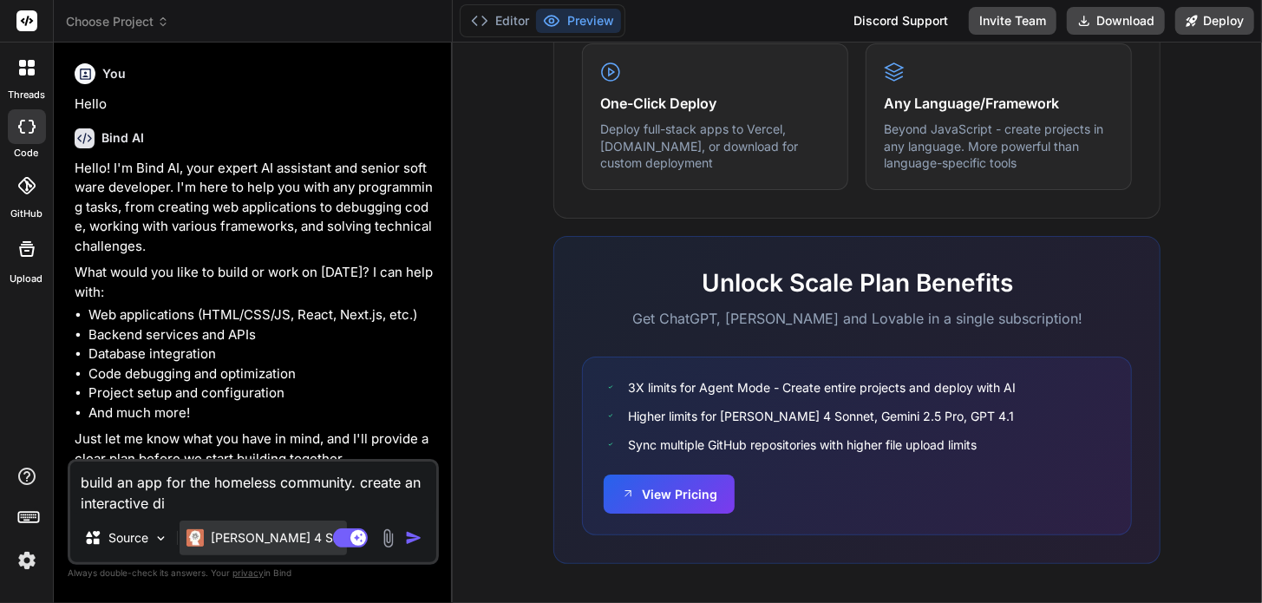
type textarea "x"
type textarea "build an app for the homeless community. create an interactive dirc"
type textarea "x"
type textarea "build an app for the homeless community. create an interactive dirce"
type textarea "x"
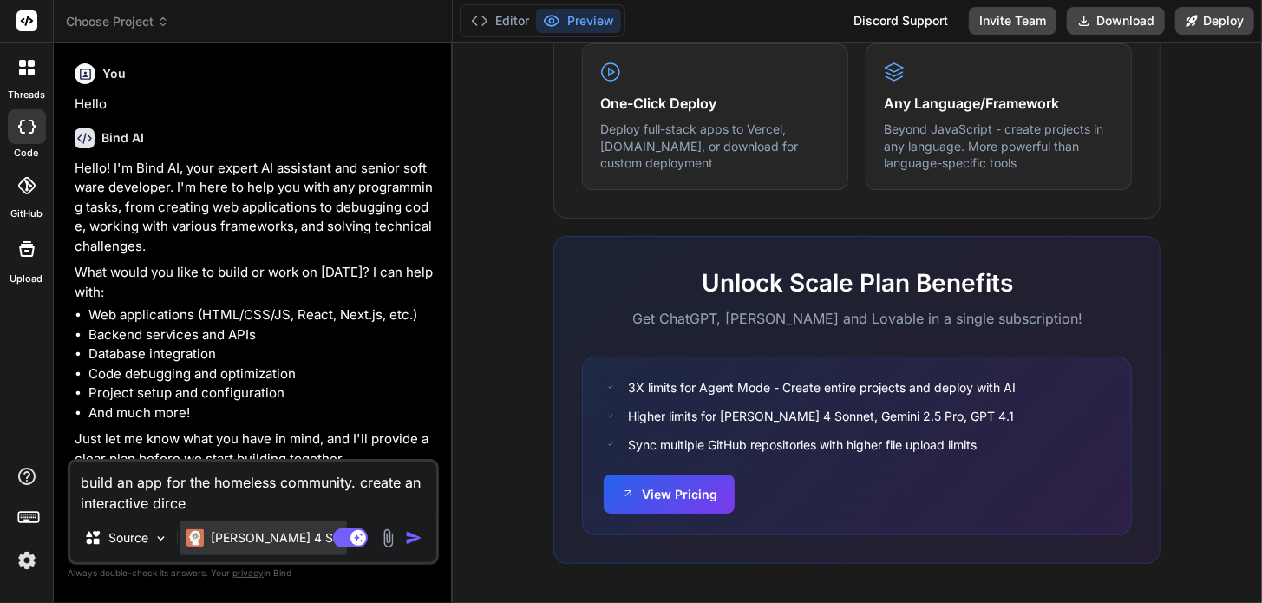
type textarea "build an app for the homeless community. create an interactive dircet"
type textarea "x"
type textarea "build an app for the homeless community. create an interactive dirceto"
type textarea "x"
type textarea "build an app for the homeless community. create an interactive dircetor"
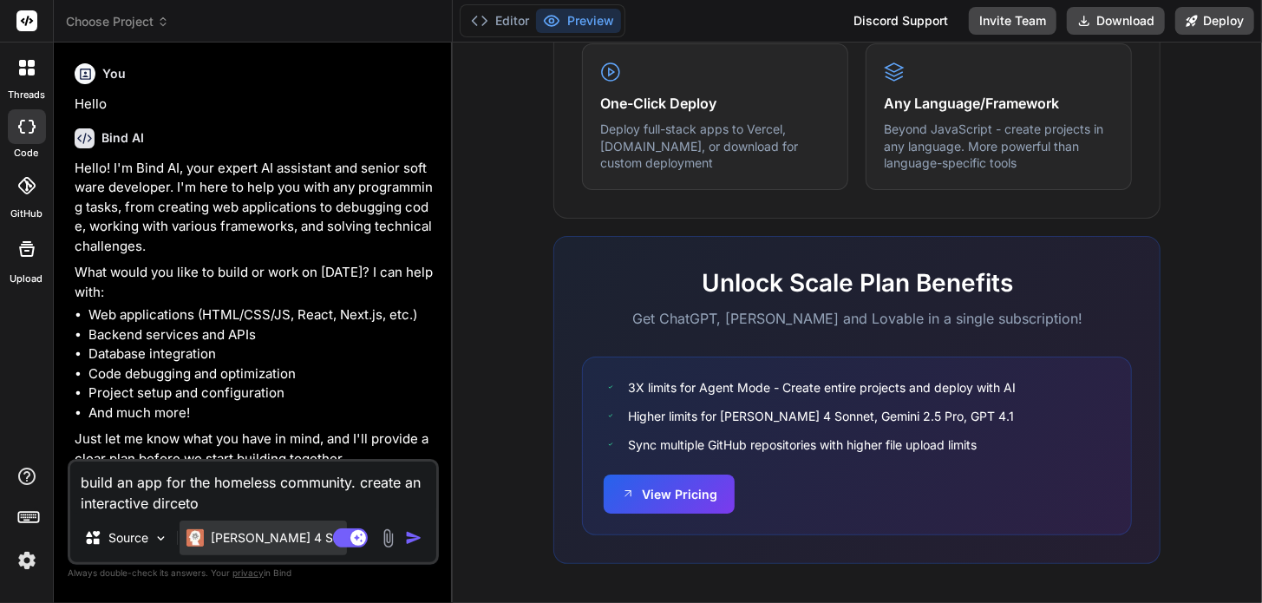
type textarea "x"
type textarea "build an app for the homeless community. create an interactive dircetory"
type textarea "x"
type textarea "build an app for the homeless community. create an interactive dircetory"
type textarea "x"
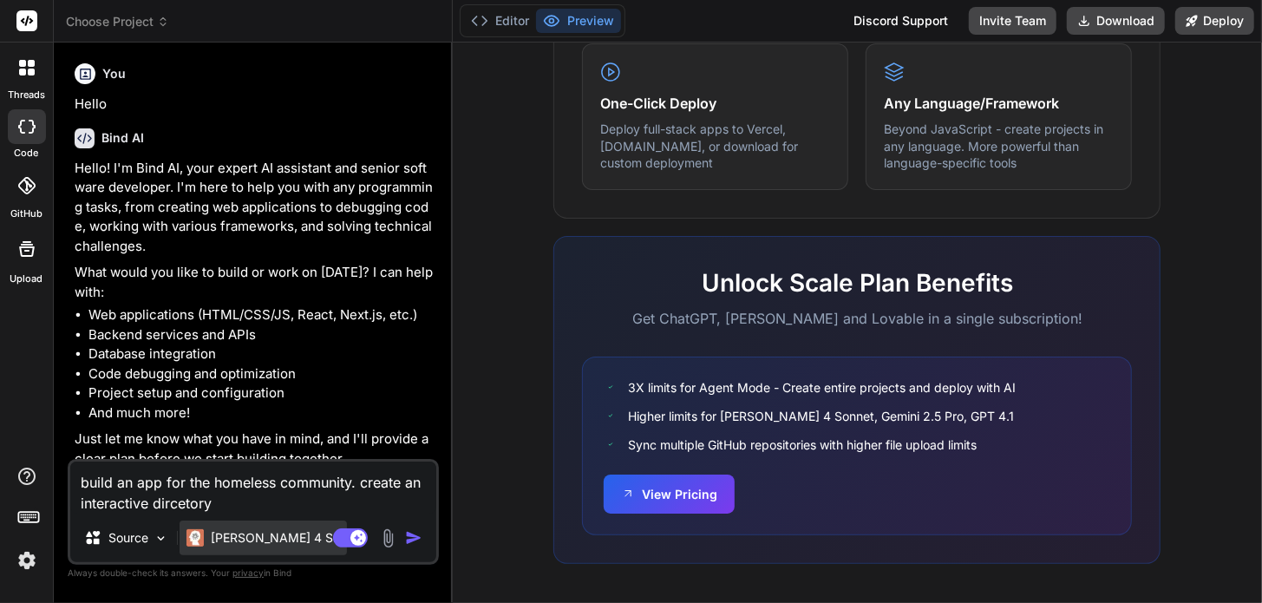
type textarea "build an app for the homeless community. create an interactive dircetory f"
type textarea "x"
type textarea "build an app for the homeless community. create an interactive dircetory fo"
type textarea "x"
type textarea "build an app for the homeless community. create an interactive dircetory for"
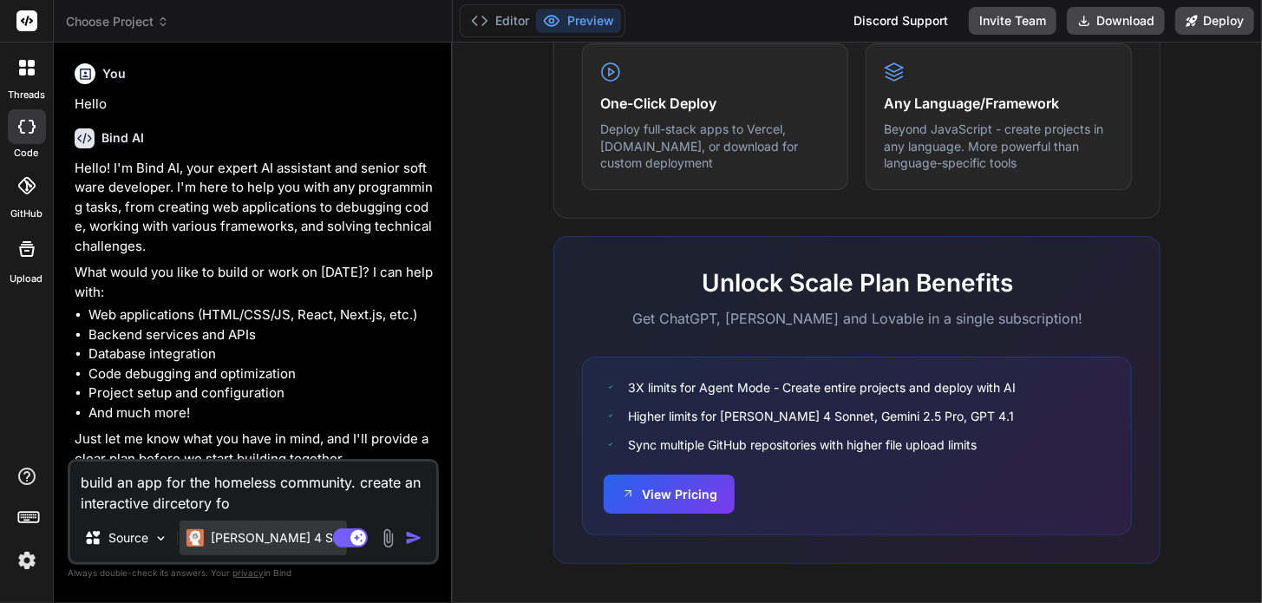
type textarea "x"
type textarea "build an app for the homeless community. create an interactive dircetory for"
type textarea "x"
type textarea "build an app for the homeless community. create an interactive dircetory for t"
type textarea "x"
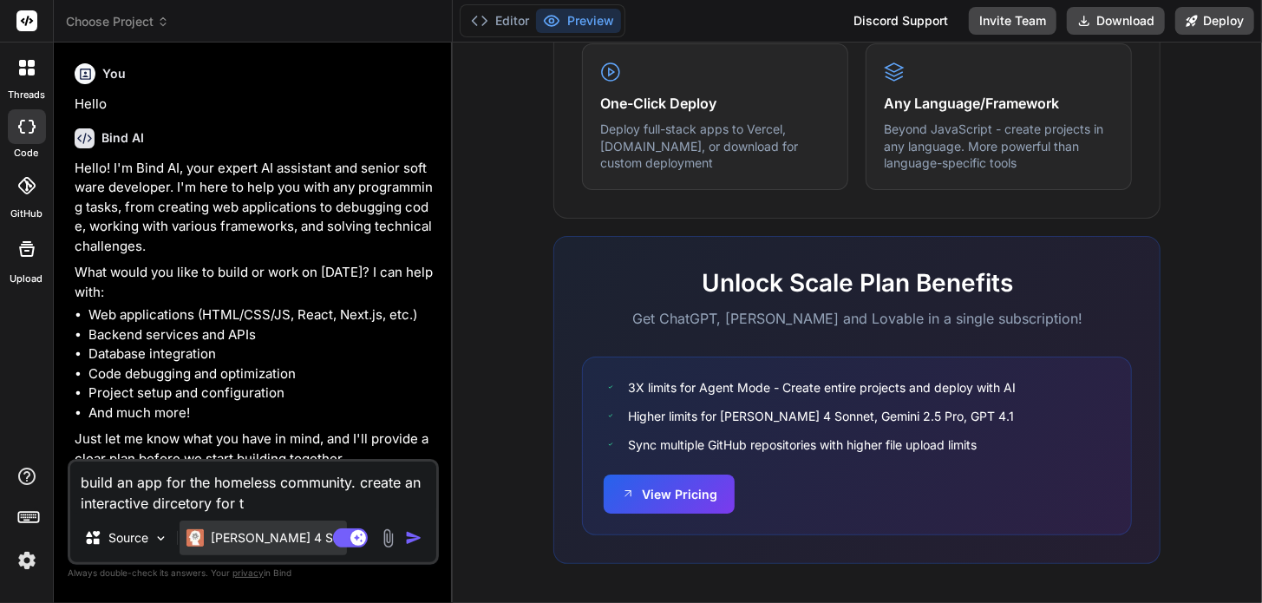
type textarea "build an app for the homeless community. create an interactive dircetory for th"
type textarea "x"
type textarea "build an app for the homeless community. create an interactive dircetory for the"
type textarea "x"
type textarea "build an app for the homeless community. create an interactive dircetory for the"
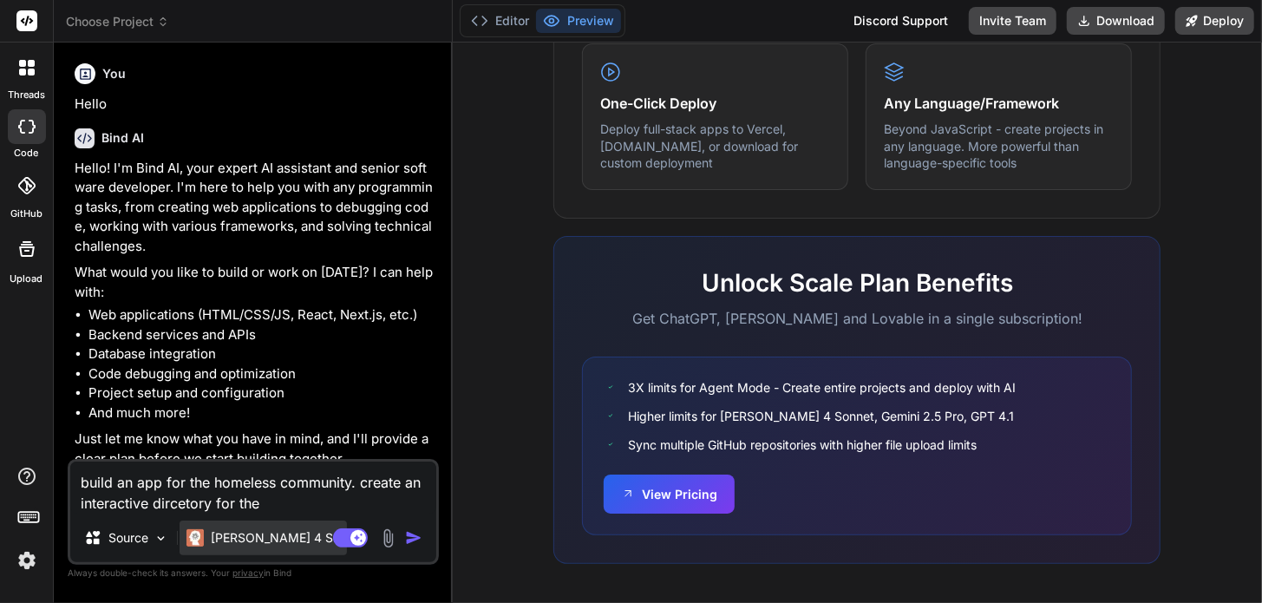
type textarea "x"
type textarea "build an app for the homeless community. create an interactive dircetory for th…"
type textarea "x"
type textarea "build an app for the homeless community. create an interactive dircetory for th…"
type textarea "x"
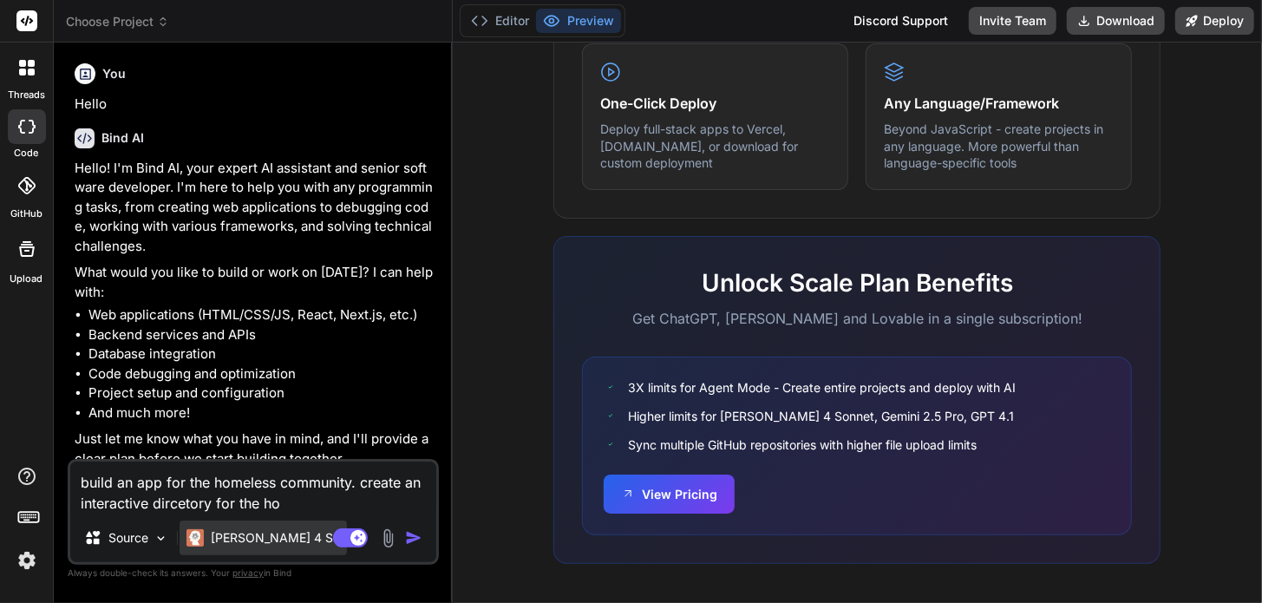
type textarea "build an app for the homeless community. create an interactive dircetory for th…"
type textarea "x"
type textarea "build an app for the homeless community. create an interactive dircetory for th…"
type textarea "x"
type textarea "build an app for the homeless community. create an interactive dircetory for th…"
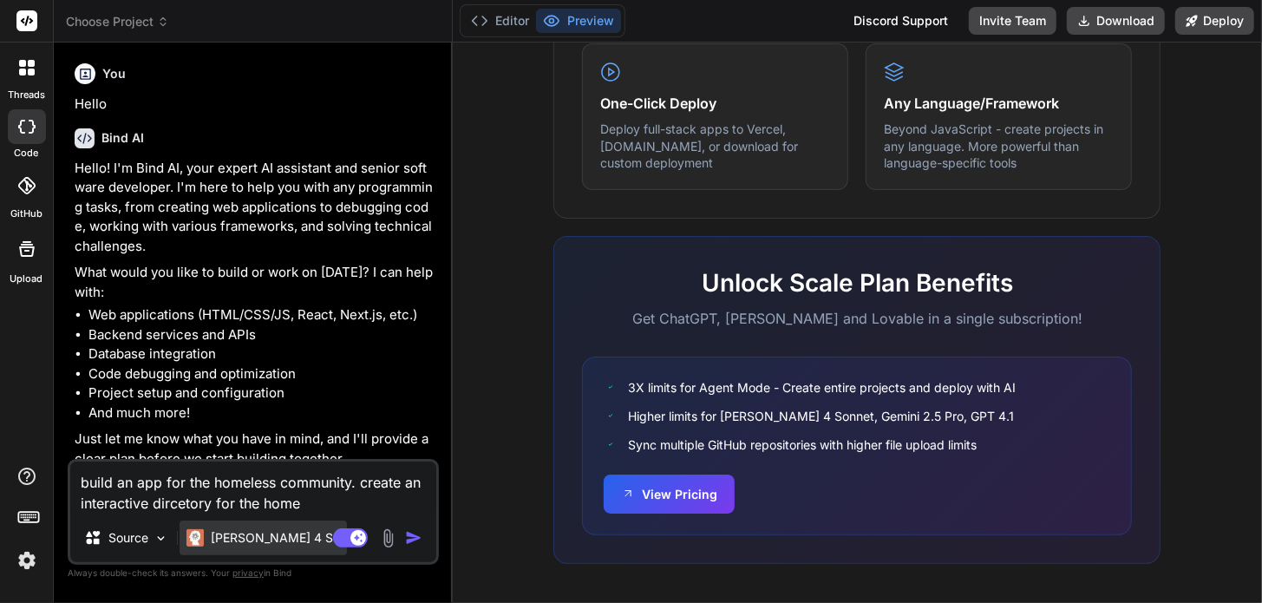
type textarea "x"
type textarea "build an app for the homeless community. create an interactive dircetory for th…"
type textarea "x"
type textarea "build an app for the homeless community. create an interactive dircetory for th…"
type textarea "x"
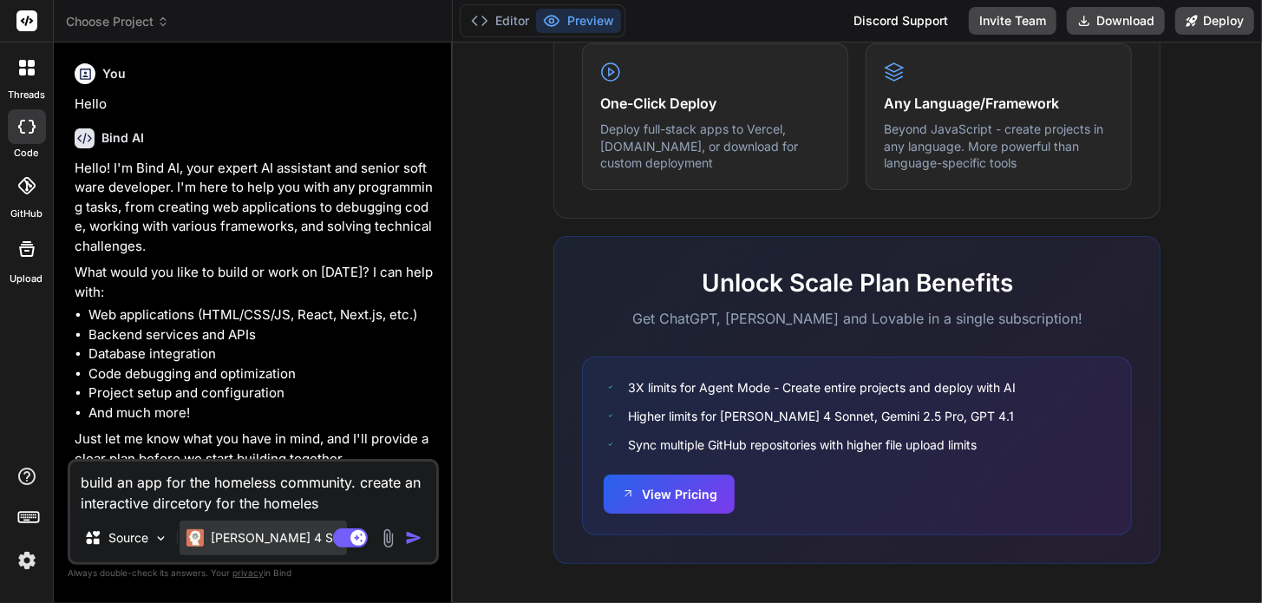
type textarea "build an app for the homeless community. create an interactive dircetory for th…"
type textarea "x"
type textarea "build an app for the homeless community. create an interactive dircetory for th…"
type textarea "x"
type textarea "build an app for the homeless community. create an interactive dircetory for th…"
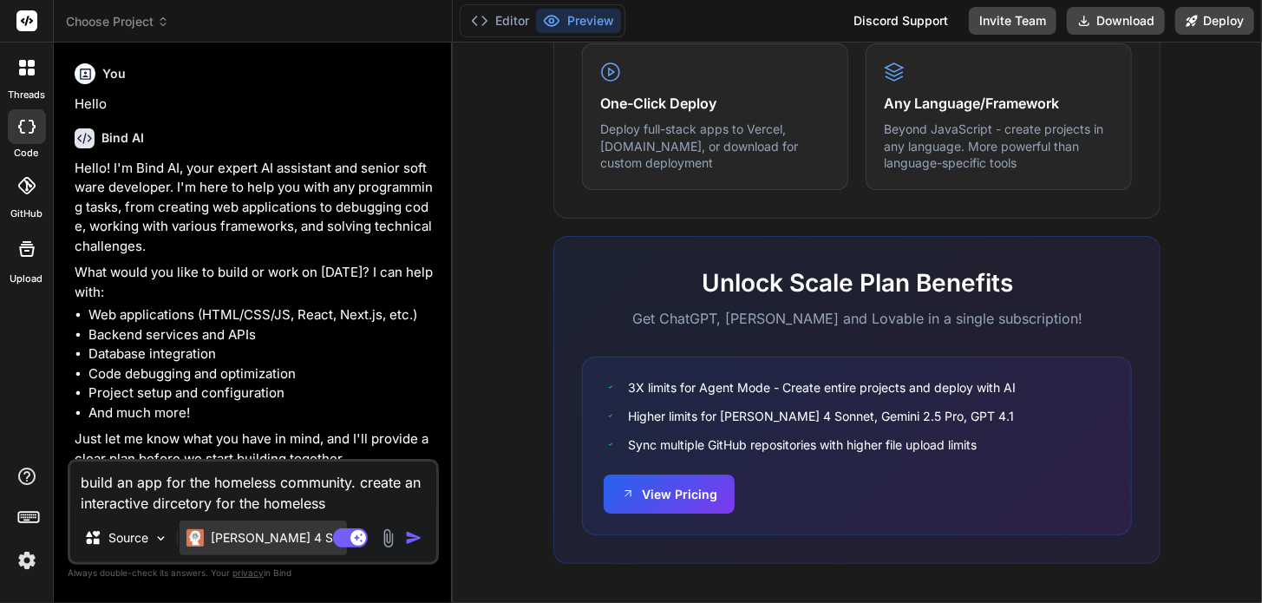
type textarea "x"
type textarea "build an app for the homeless community. create an interactive dircetory for th…"
type textarea "x"
type textarea "build an app for the homeless community. create an interactive dircetory for th…"
type textarea "x"
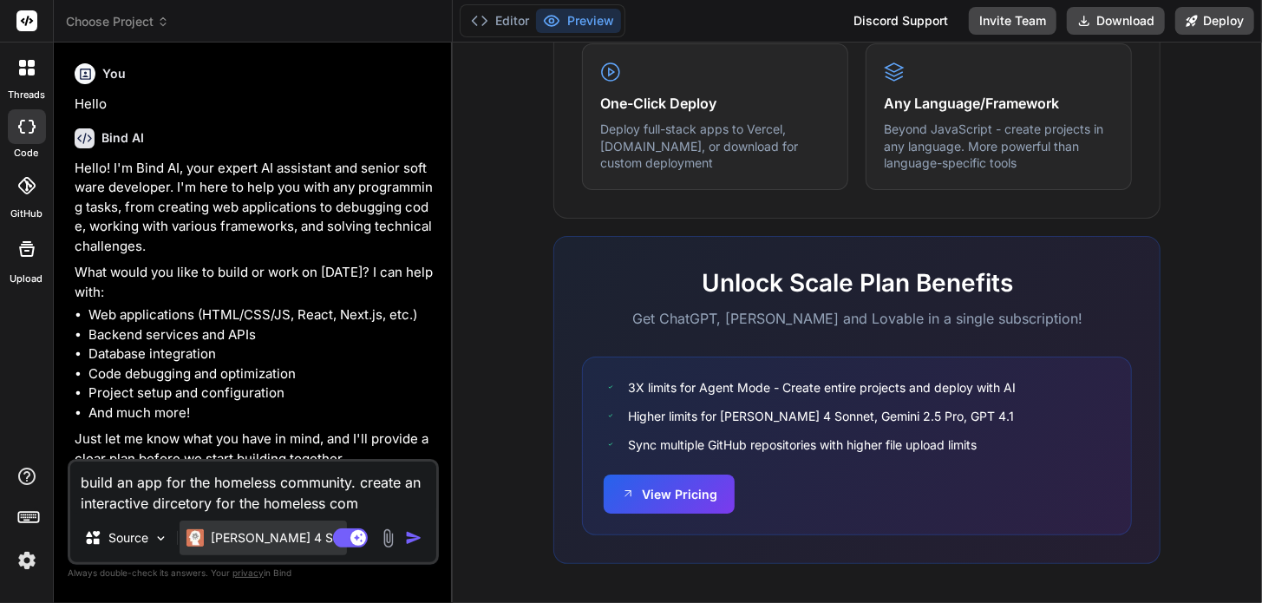
type textarea "build an app for the homeless community. create an interactive dircetory for th…"
type textarea "x"
type textarea "build an app for the homeless community. create an interactive dircetory for th…"
type textarea "x"
type textarea "build an app for the homeless community. create an interactive dircetory for th…"
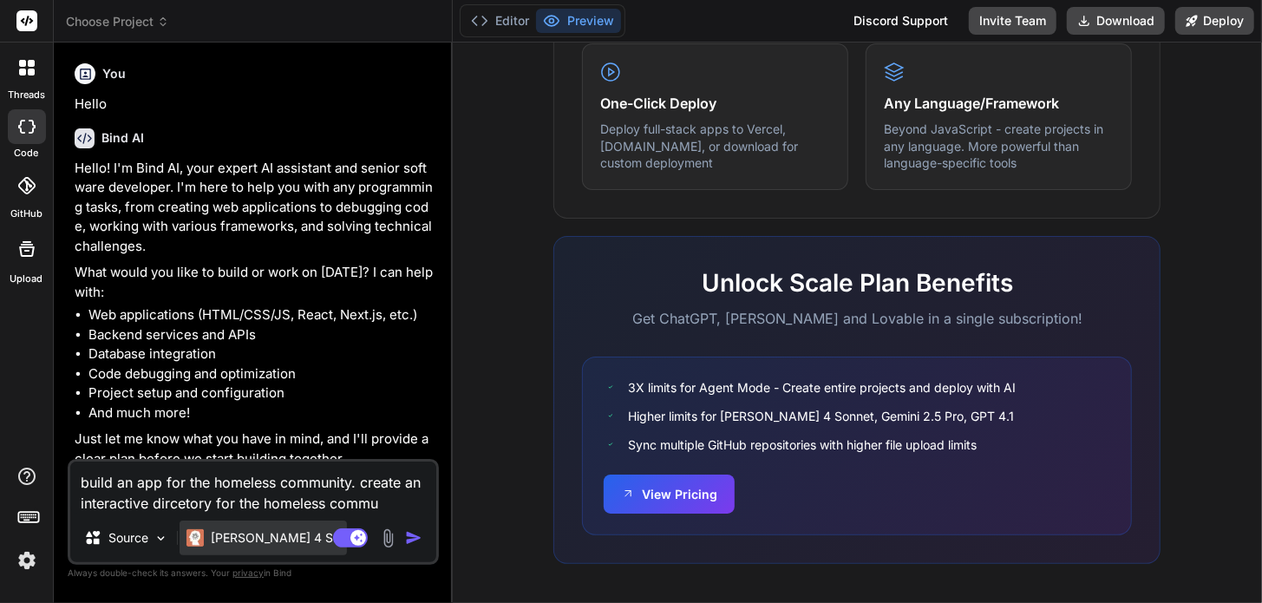
type textarea "x"
type textarea "build an app for the homeless community. create an interactive dircetory for th…"
type textarea "x"
type textarea "build an app for the homeless community. create an interactive dircetory for th…"
type textarea "x"
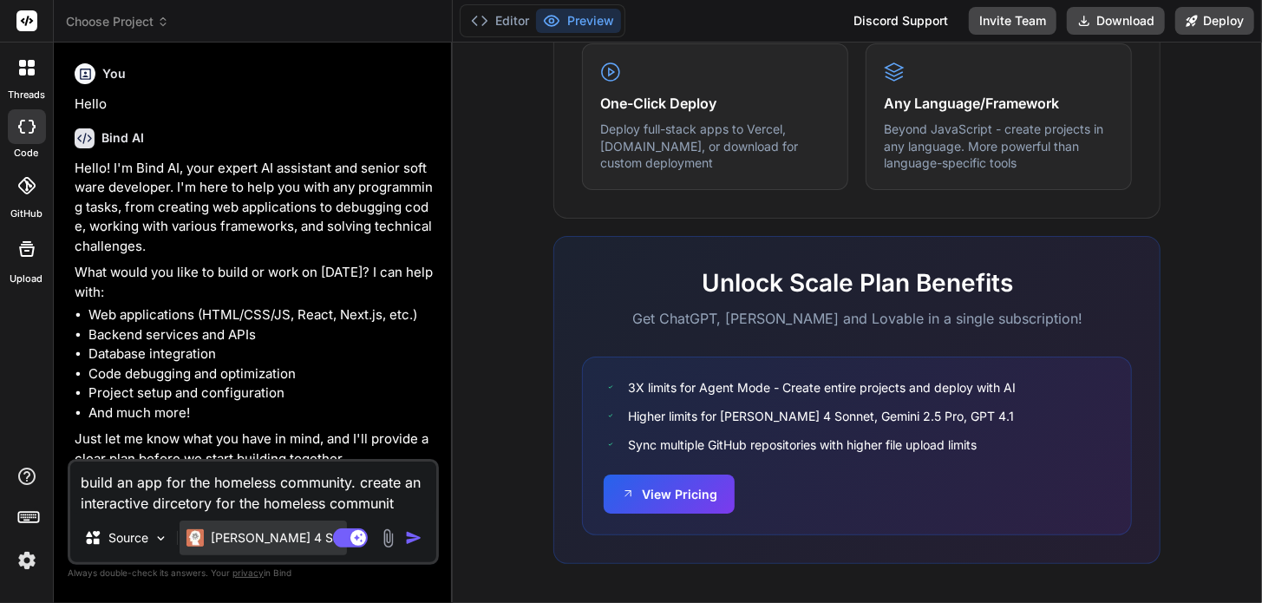
type textarea "build an app for the homeless community. create an interactive dircetory for th…"
type textarea "x"
type textarea "build an app for the homeless community. create an interactive dircetory for th…"
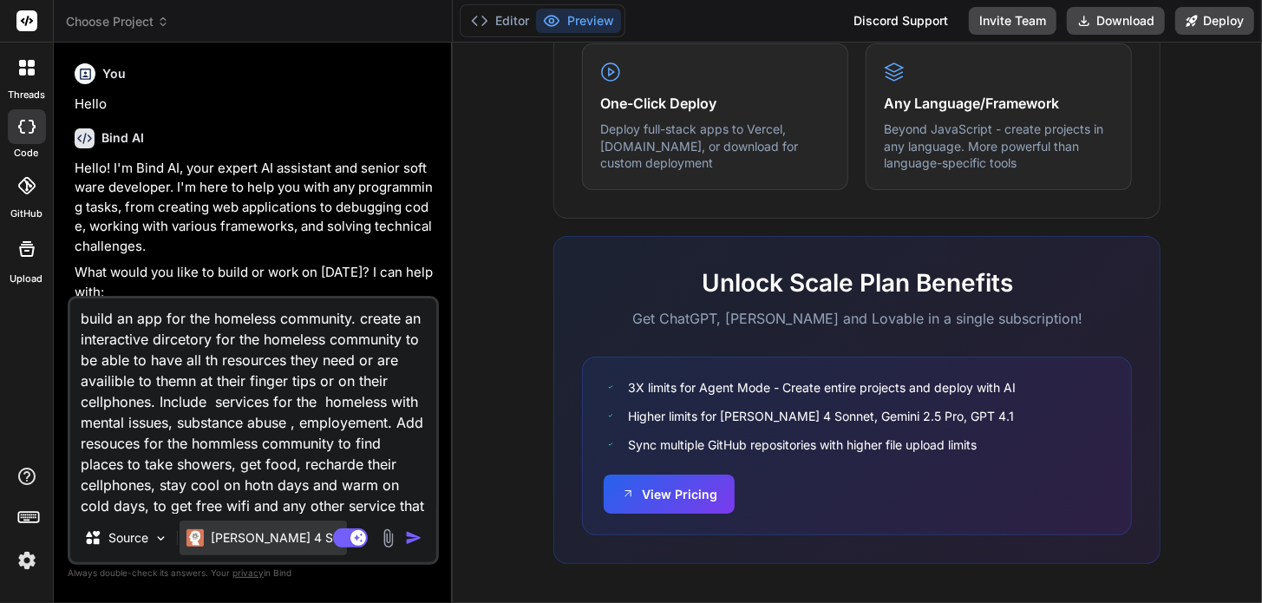
scroll to position [22, 0]
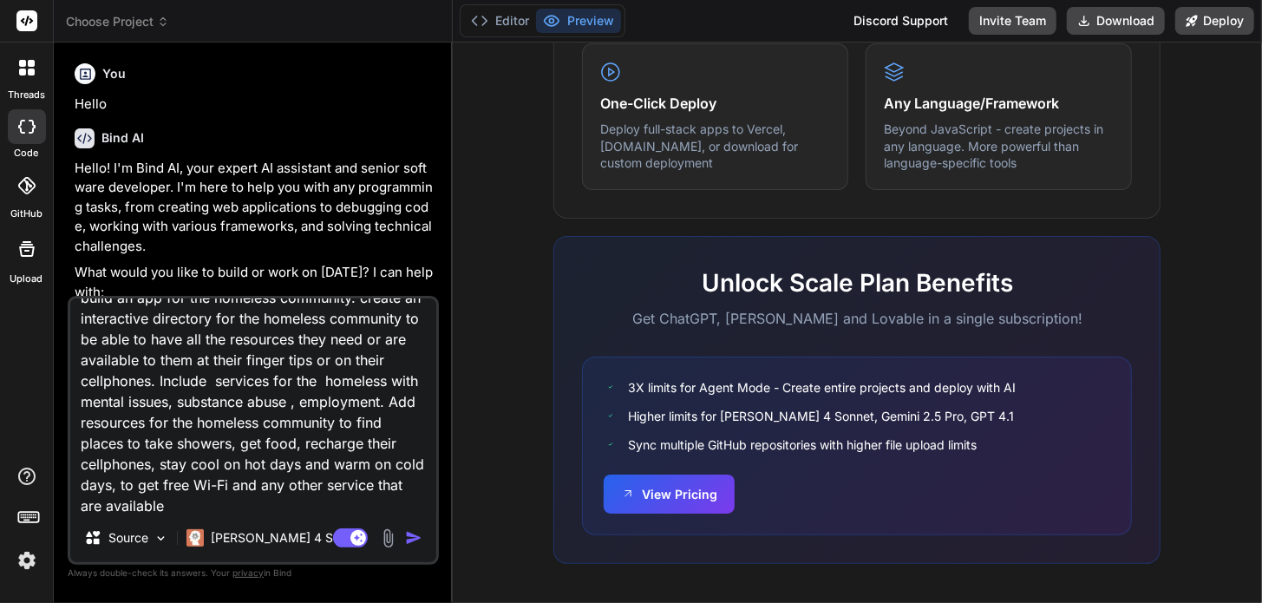
click at [412, 541] on img "button" at bounding box center [413, 537] width 17 height 17
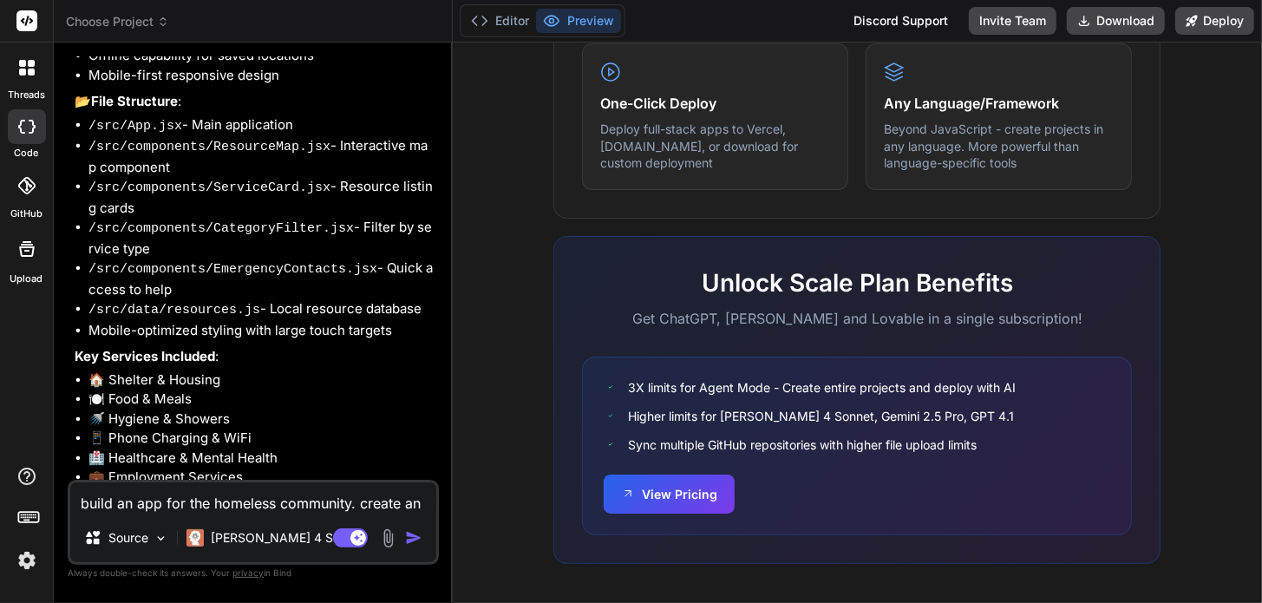
scroll to position [965, 0]
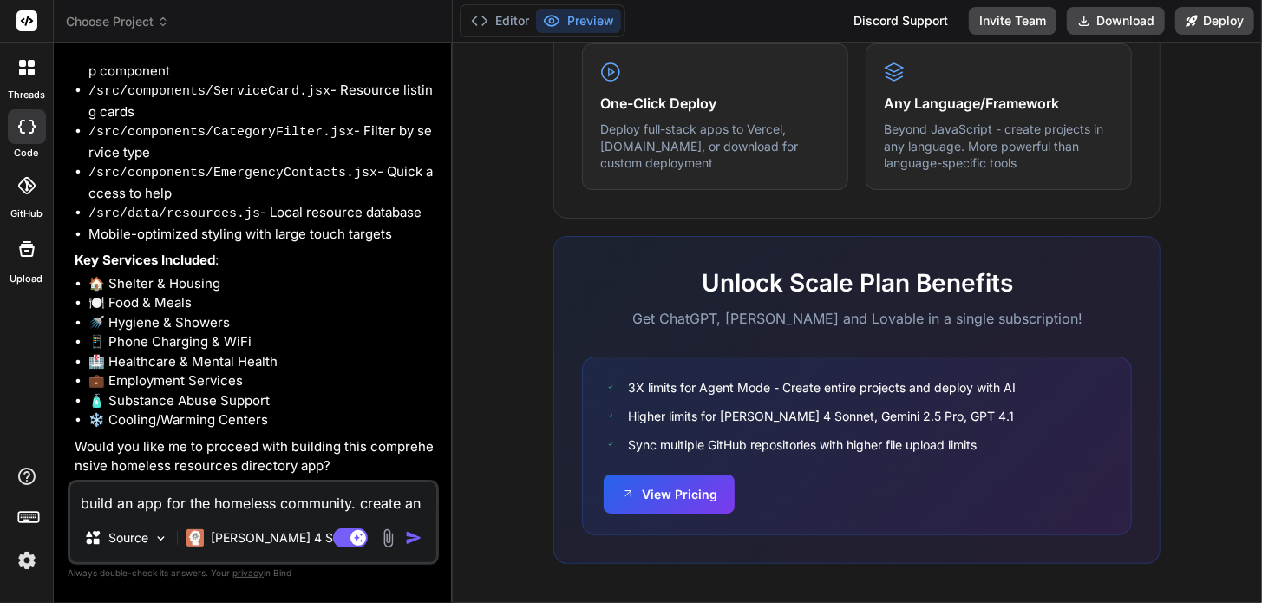
click at [260, 497] on textarea "build an app for the homeless community. create an interactive directory for th…" at bounding box center [253, 497] width 366 height 31
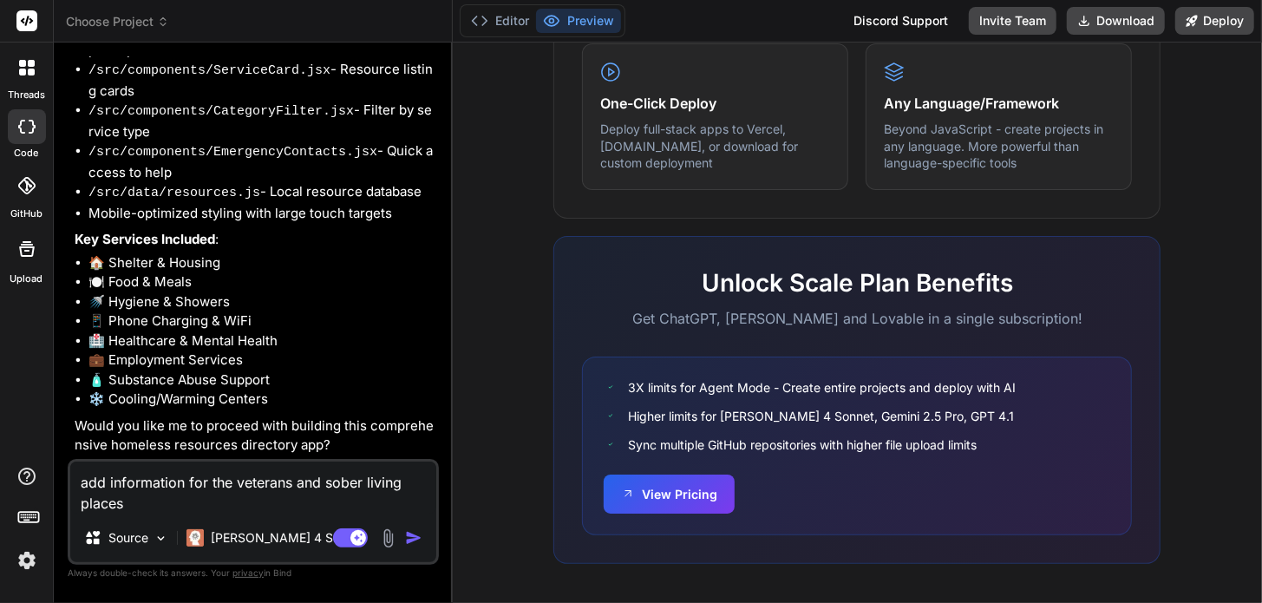
click at [414, 545] on img "button" at bounding box center [413, 537] width 17 height 17
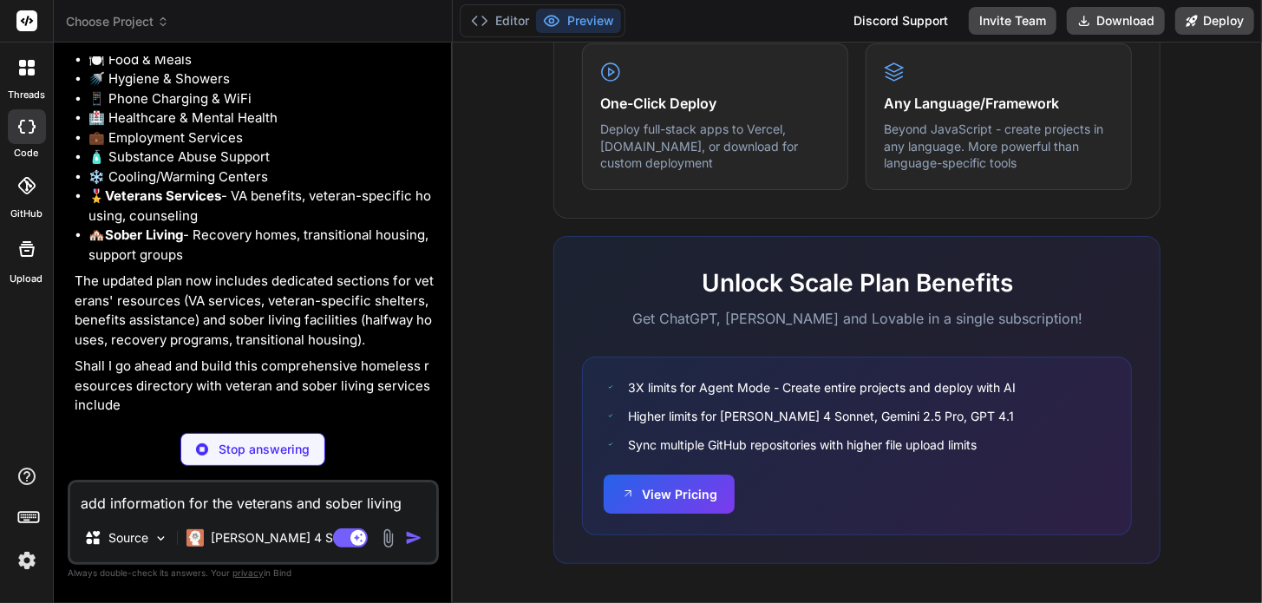
scroll to position [1948, 0]
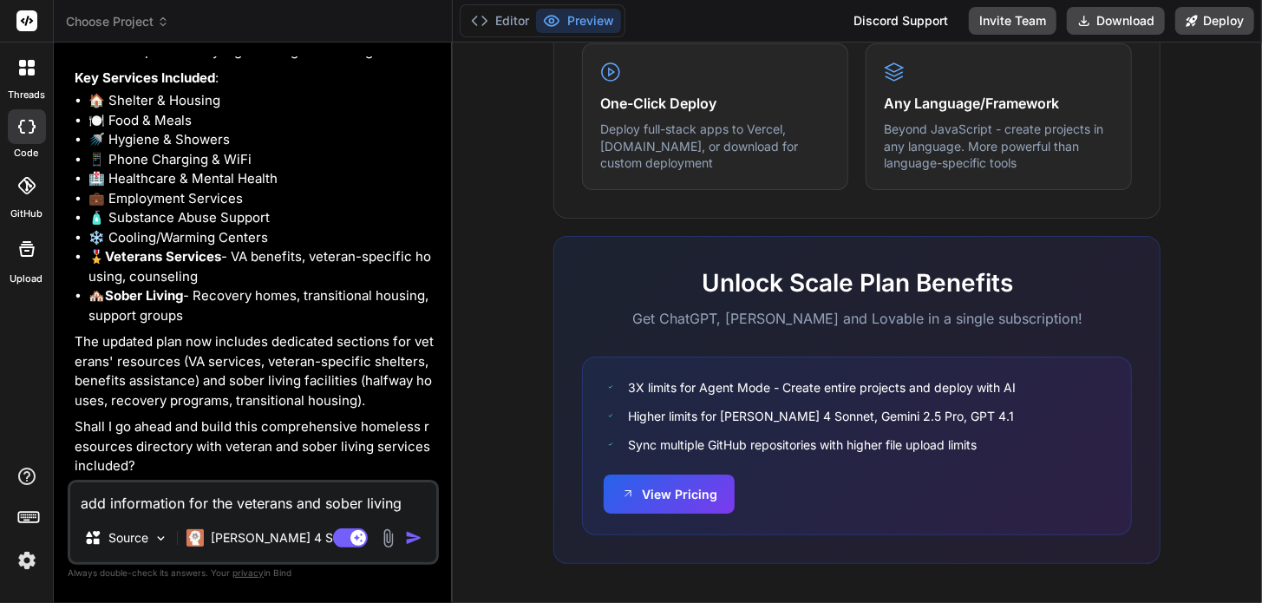
click at [194, 495] on textarea "add information for the veterans and sober living places" at bounding box center [253, 497] width 366 height 31
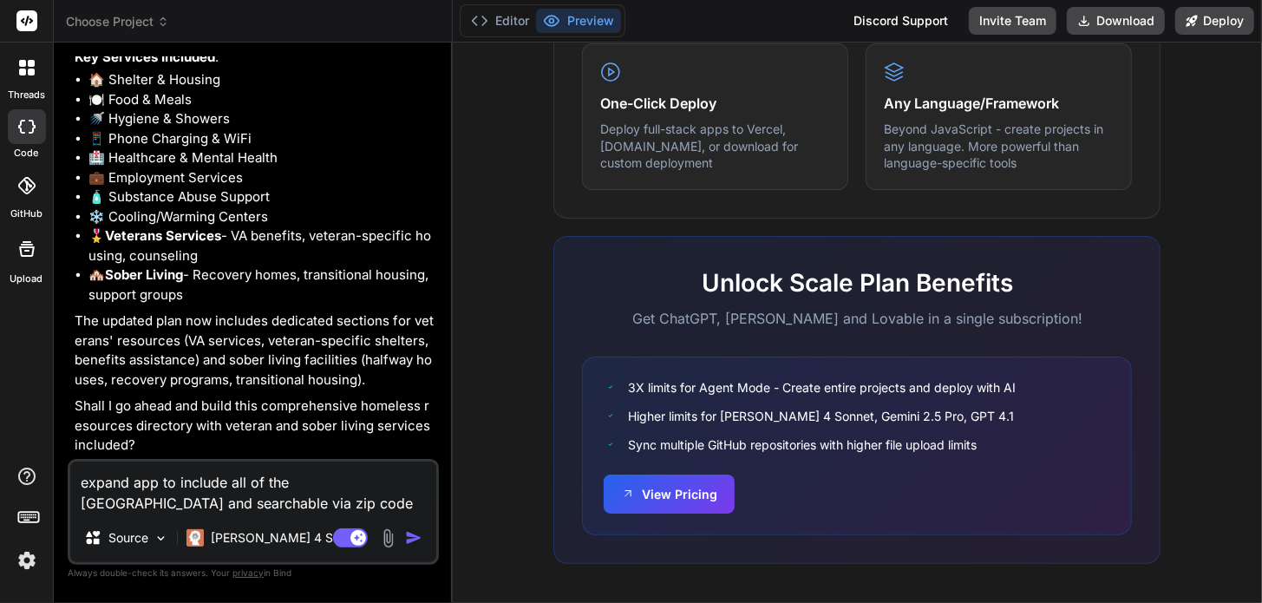
click at [416, 534] on img "button" at bounding box center [413, 537] width 17 height 17
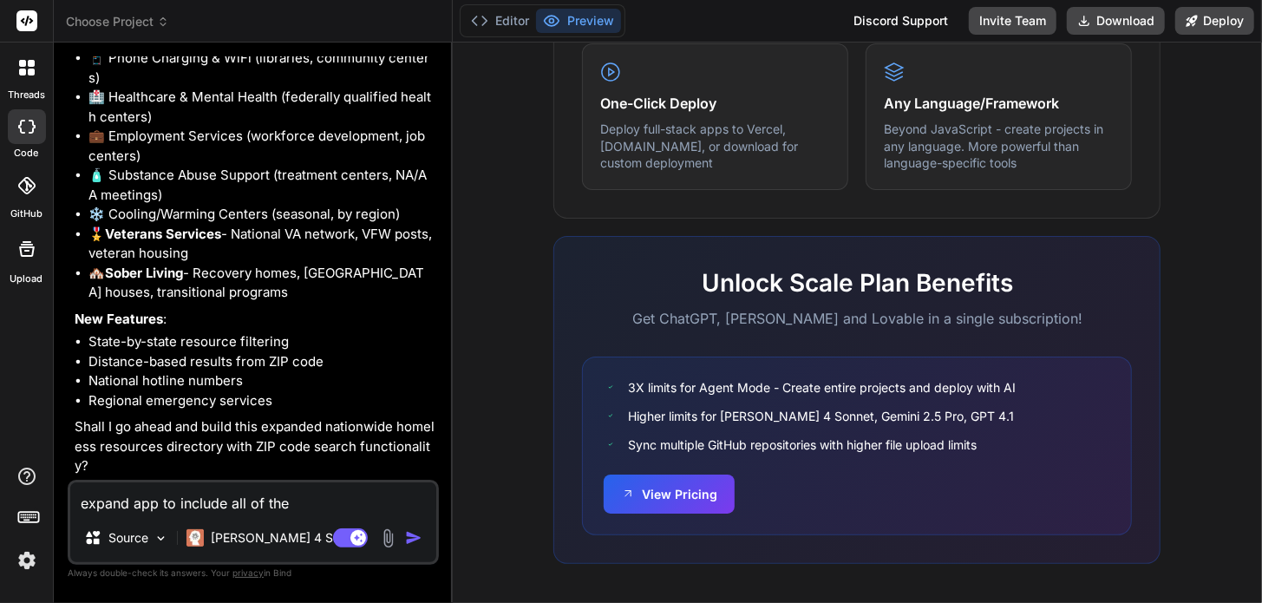
scroll to position [3207, 0]
click at [277, 507] on textarea "expand app to include all of the USA and searchable via zip code" at bounding box center [253, 497] width 366 height 31
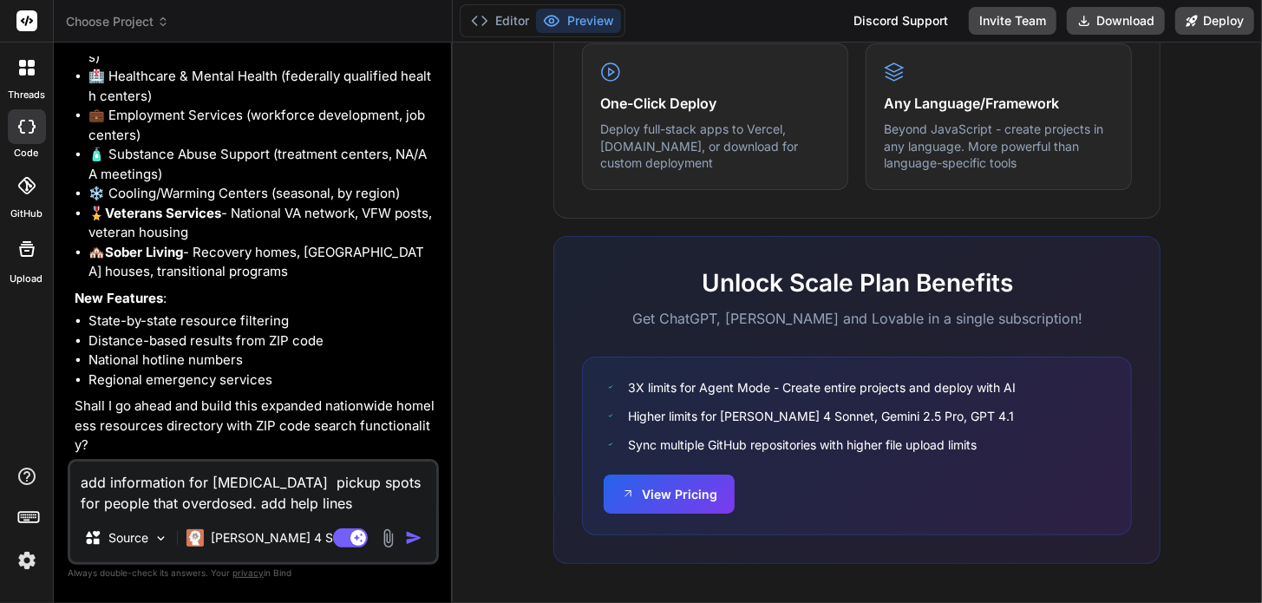
click at [414, 543] on img "button" at bounding box center [413, 537] width 17 height 17
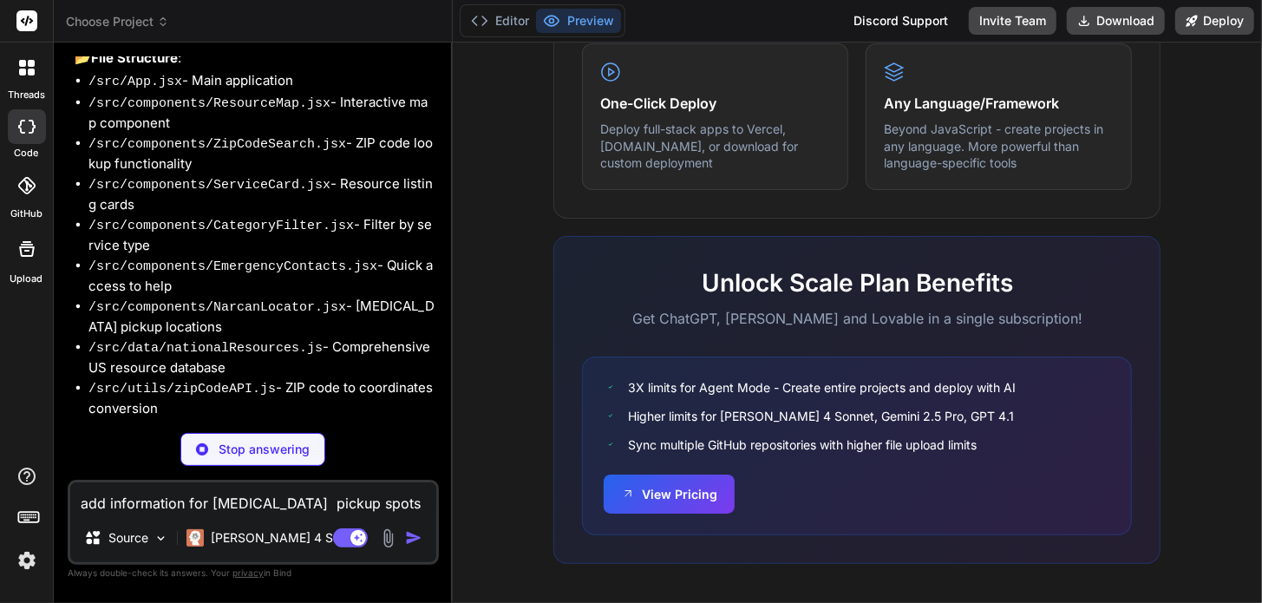
scroll to position [4096, 0]
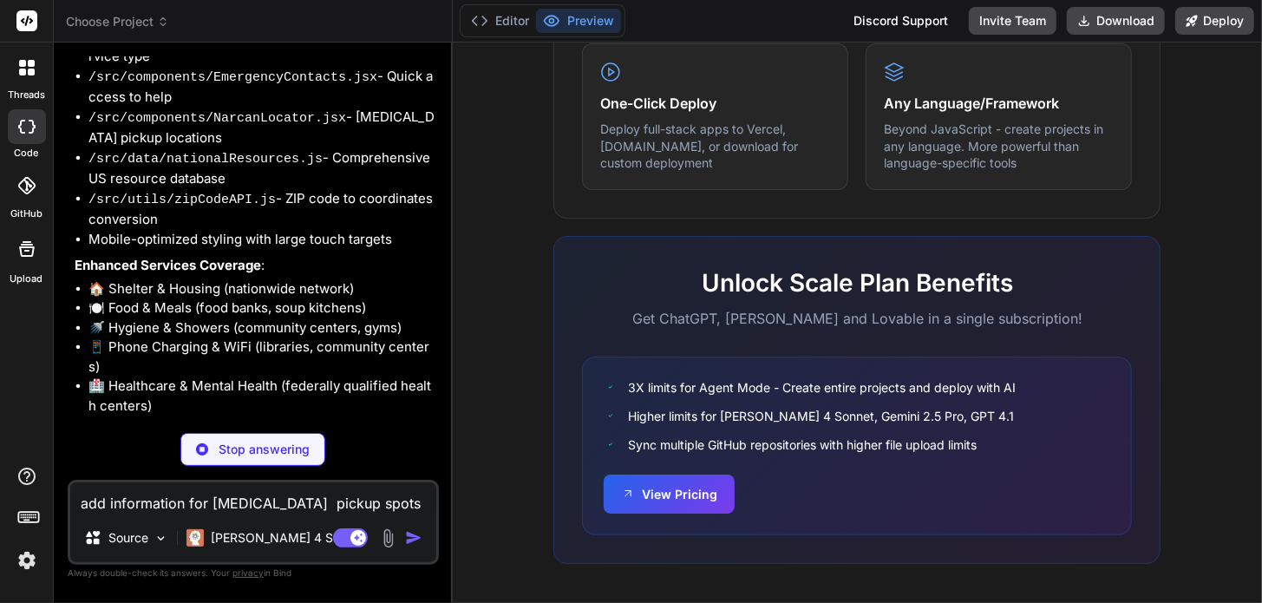
click at [272, 501] on textarea "add information for Narcan pickup spots for people that overdosed. add help lin…" at bounding box center [253, 497] width 366 height 31
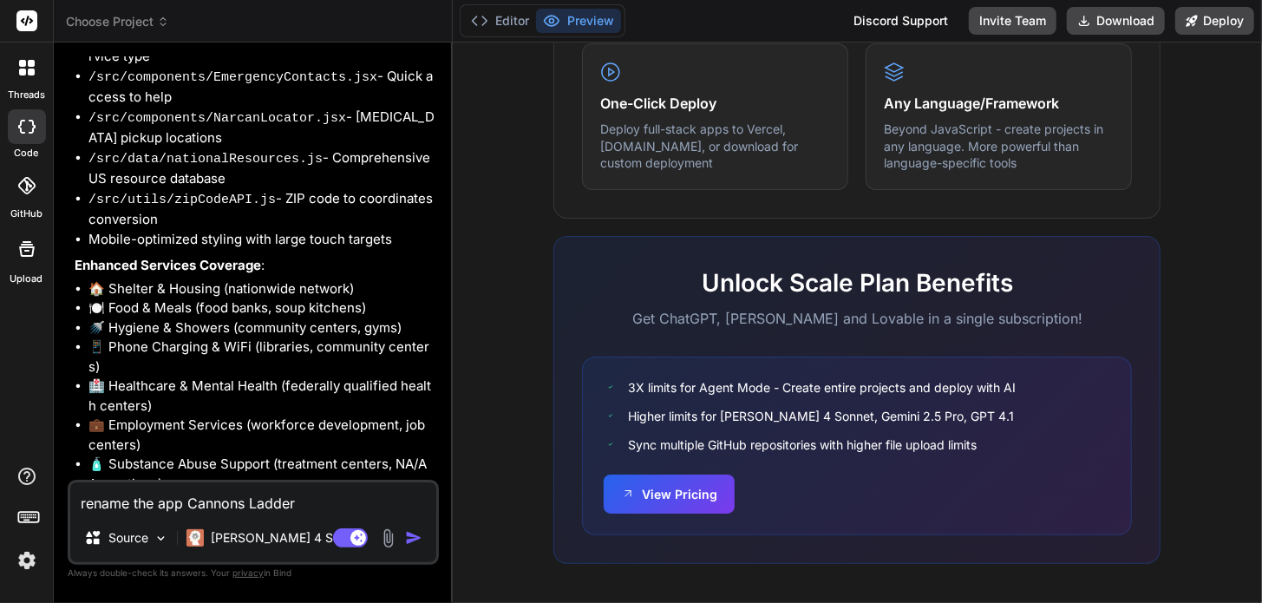
click at [414, 534] on img "button" at bounding box center [413, 537] width 17 height 17
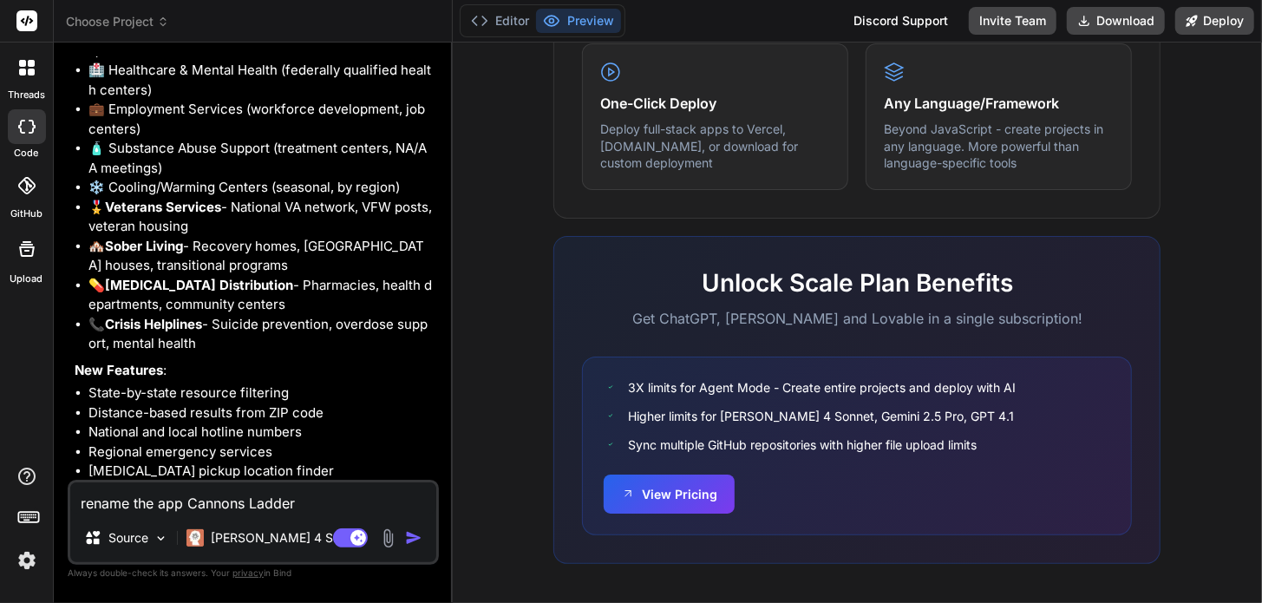
scroll to position [5999, 0]
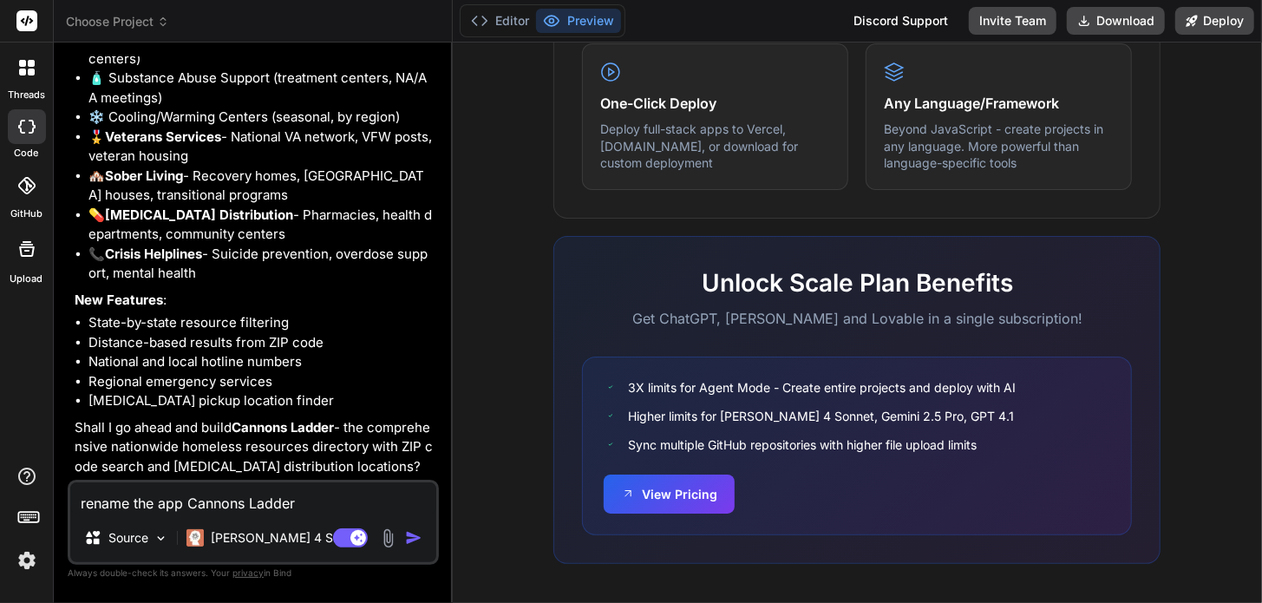
click at [263, 496] on textarea "rename the app Cannons Ladder" at bounding box center [253, 497] width 366 height 31
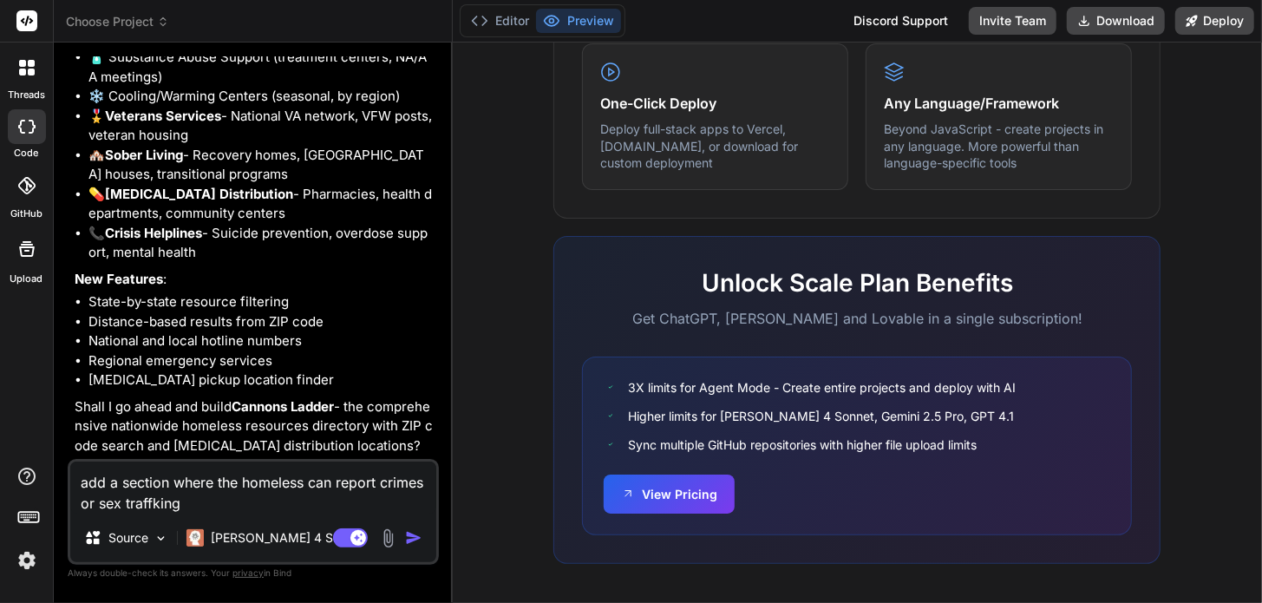
drag, startPoint x: 147, startPoint y: 508, endPoint x: 127, endPoint y: 491, distance: 26.6
click at [127, 491] on textarea "add a section where the homeless can report crimes or sex traffking" at bounding box center [253, 488] width 366 height 52
click at [153, 506] on textarea "add a section where the homeless can report crimes or sex traffking" at bounding box center [253, 488] width 366 height 52
click at [229, 501] on textarea "add a section where the homeless can report crimes or sex traffcking" at bounding box center [253, 488] width 366 height 52
click at [409, 540] on img "button" at bounding box center [413, 537] width 17 height 17
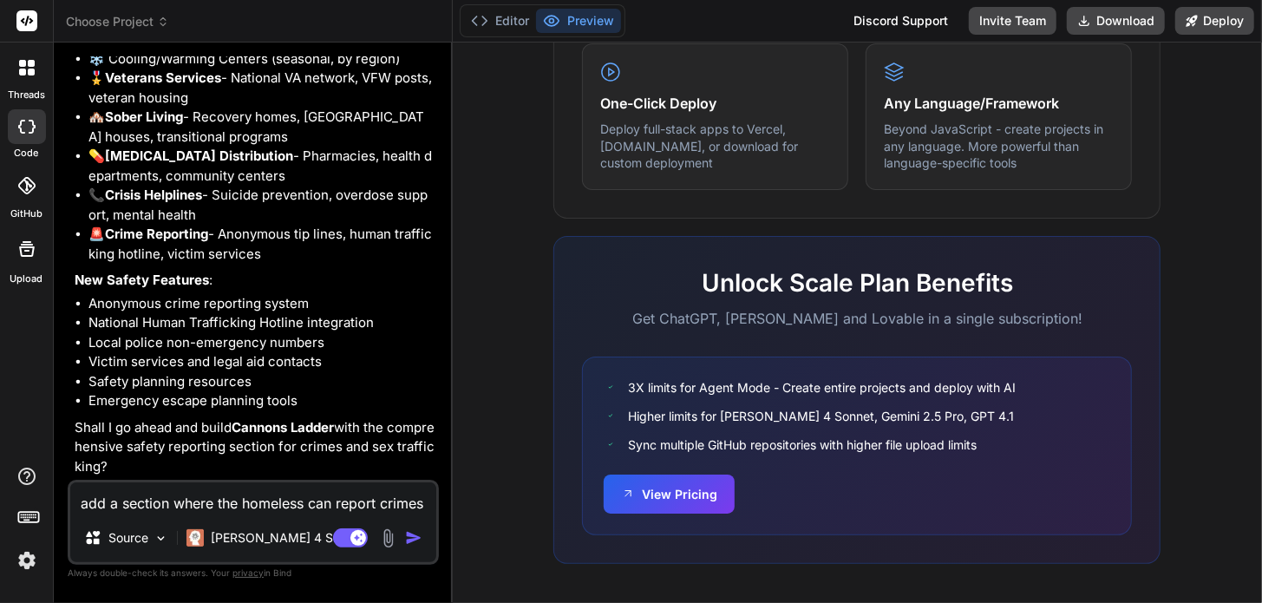
scroll to position [7492, 0]
click at [327, 507] on textarea "add a section where the homeless can report crimes or sex trafficking" at bounding box center [253, 497] width 366 height 31
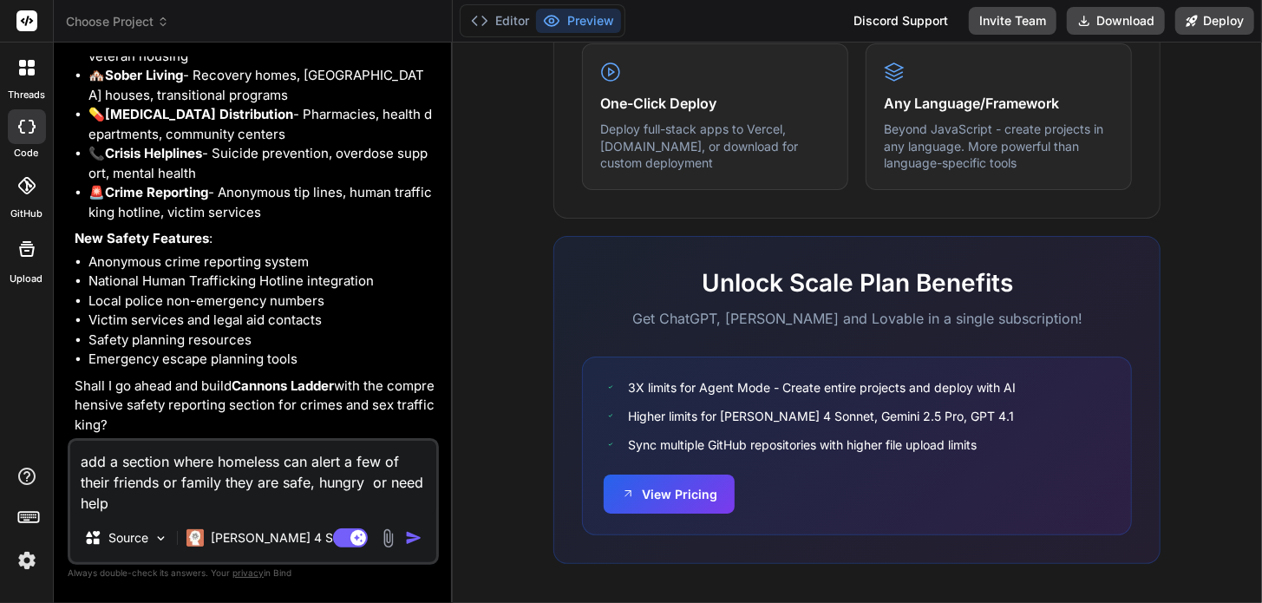
drag, startPoint x: 420, startPoint y: 541, endPoint x: 415, endPoint y: 532, distance: 10.9
click at [417, 541] on img "button" at bounding box center [413, 537] width 17 height 17
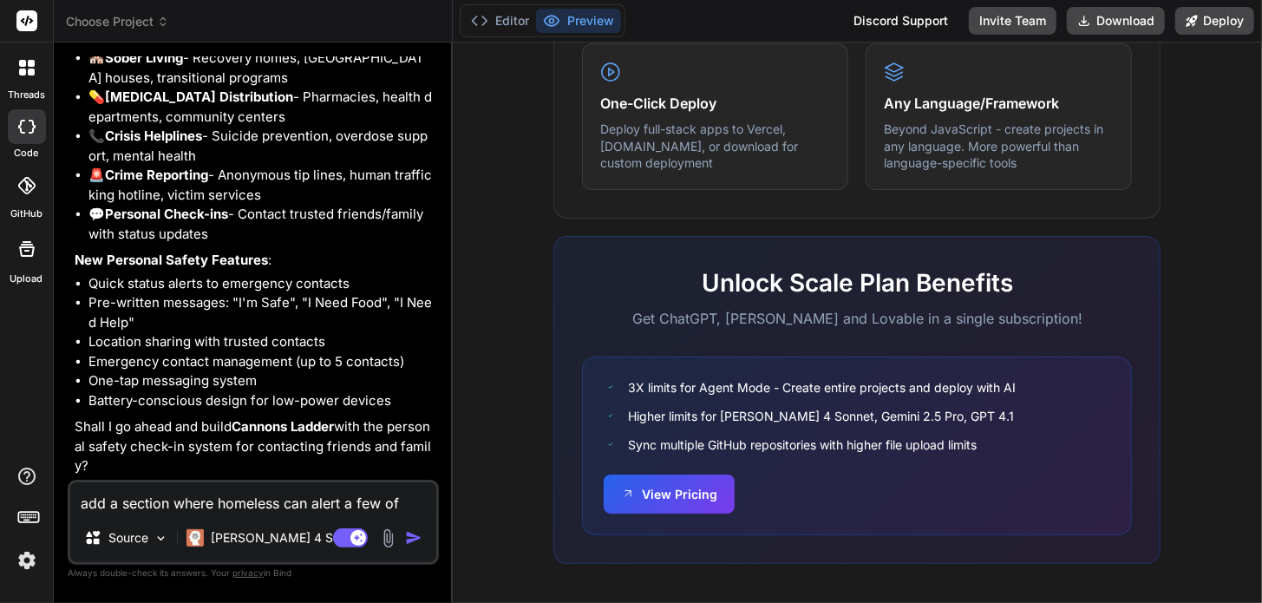
scroll to position [9082, 0]
click at [247, 501] on textarea "add a section where homeless can alert a few of their friends or family they ar…" at bounding box center [253, 497] width 366 height 31
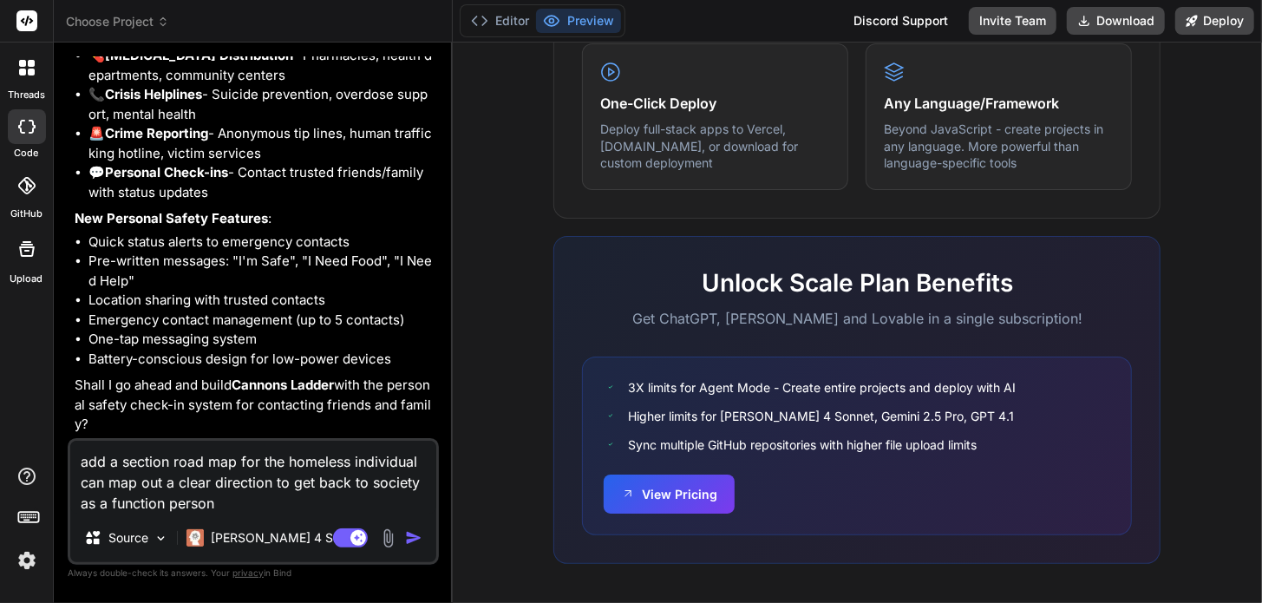
click at [253, 512] on textarea "add a section road map for the homeless individual can map out a clear directio…" at bounding box center [253, 477] width 366 height 73
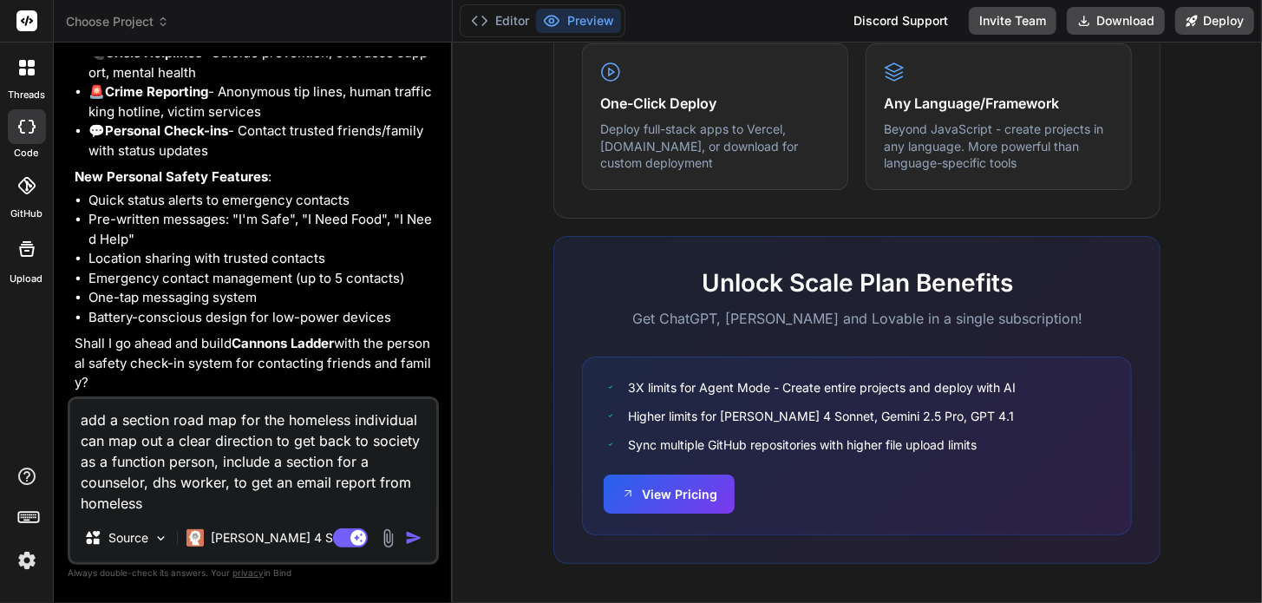
click at [416, 534] on img "button" at bounding box center [413, 537] width 17 height 17
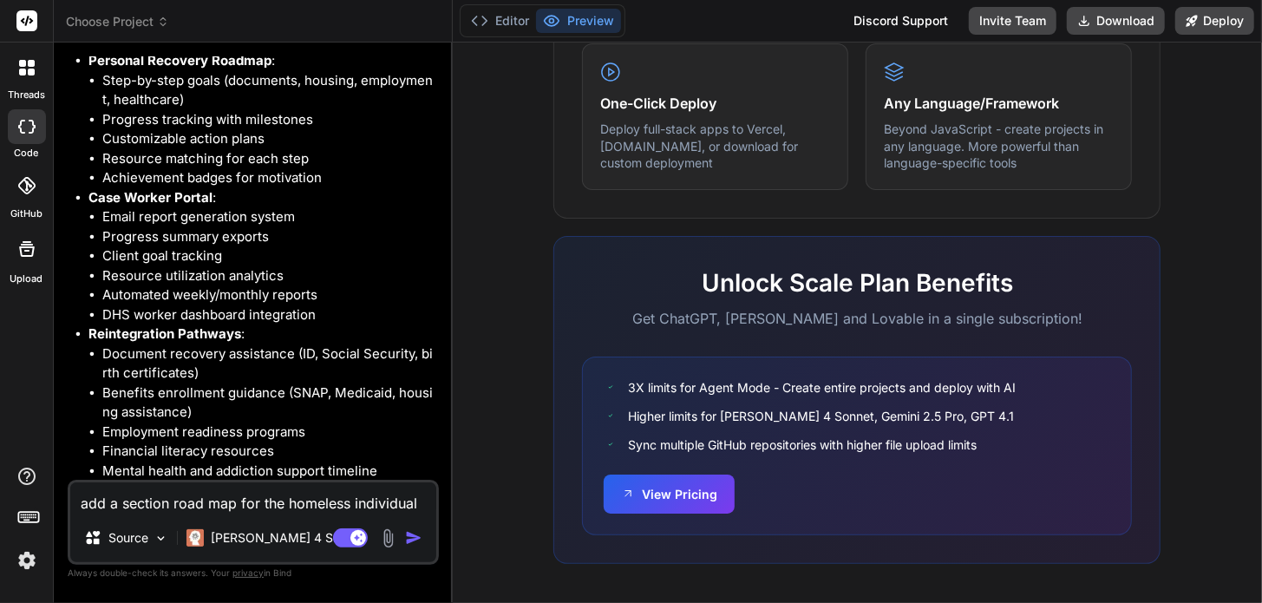
scroll to position [11162, 0]
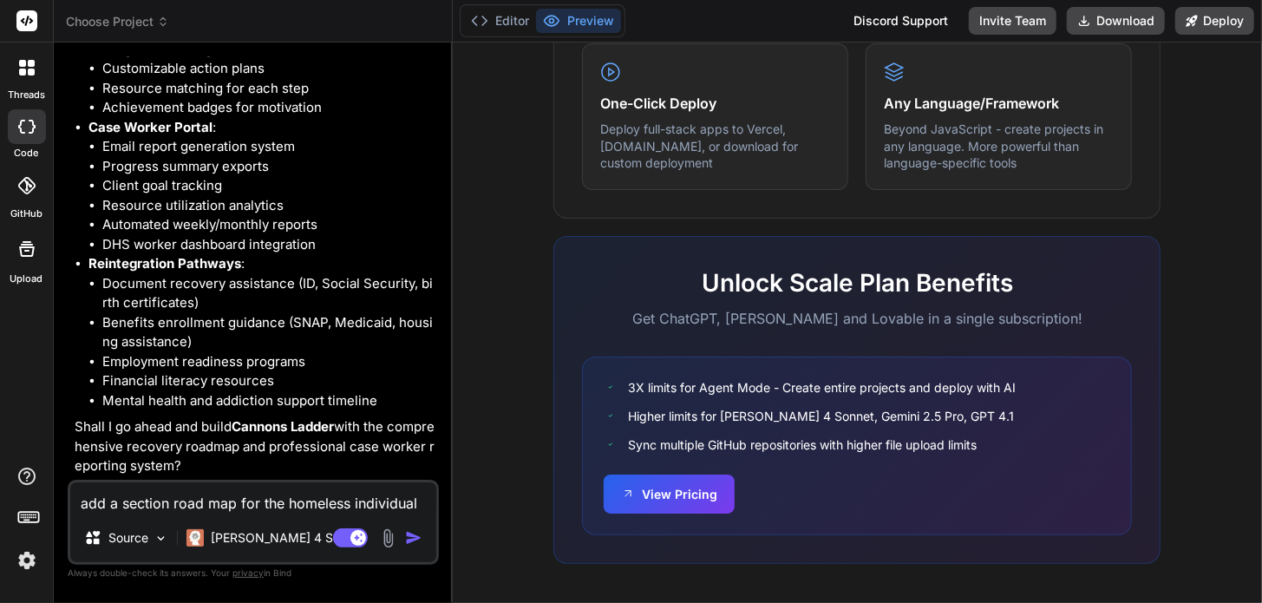
click at [260, 501] on textarea "add a section road map for the homeless individual can map out a clear directio…" at bounding box center [253, 497] width 366 height 31
drag, startPoint x: 110, startPoint y: 506, endPoint x: 69, endPoint y: 518, distance: 42.5
click at [69, 518] on div "y Source Claude 4 S.. Agent Mode. When this toggle is activated, AI automatical…" at bounding box center [253, 522] width 371 height 85
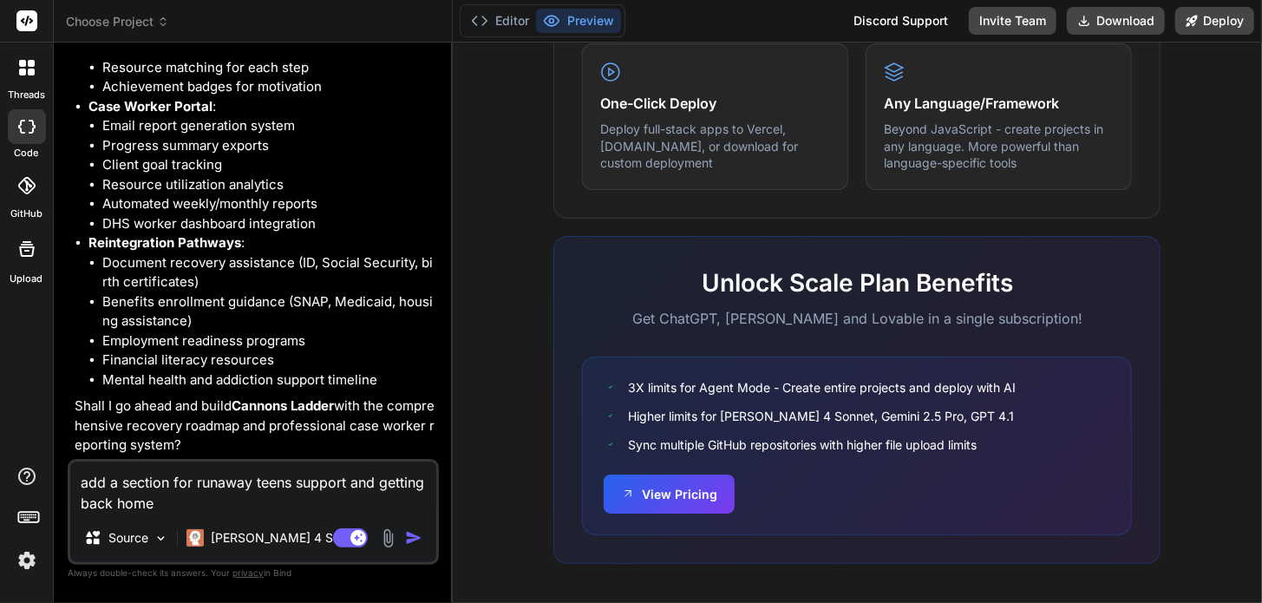
click at [415, 542] on img "button" at bounding box center [413, 537] width 17 height 17
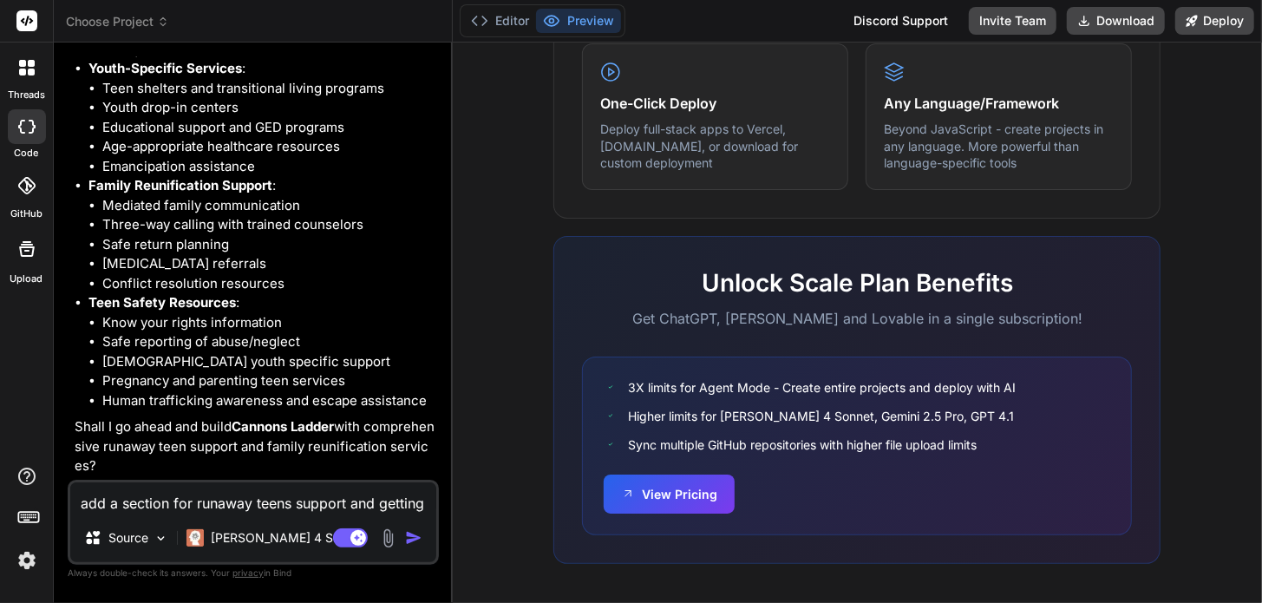
scroll to position [13280, 0]
click at [249, 507] on textarea "add a section for runaway teens support and getting back home" at bounding box center [253, 497] width 366 height 31
click at [412, 535] on img "button" at bounding box center [413, 537] width 17 height 17
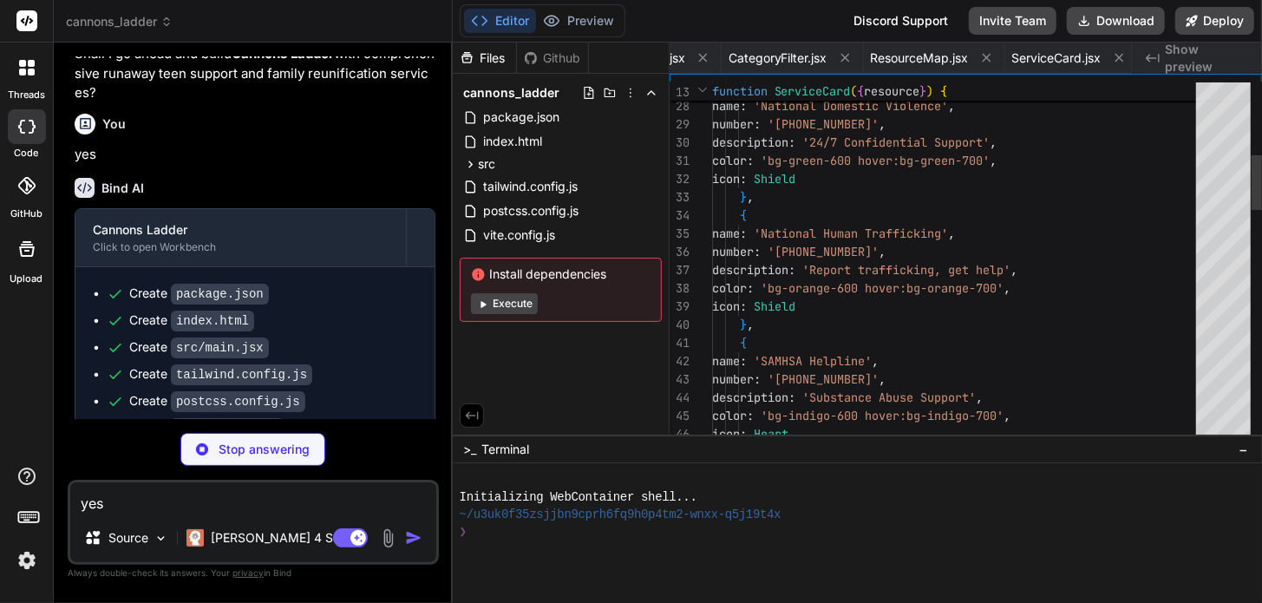
scroll to position [0, 1201]
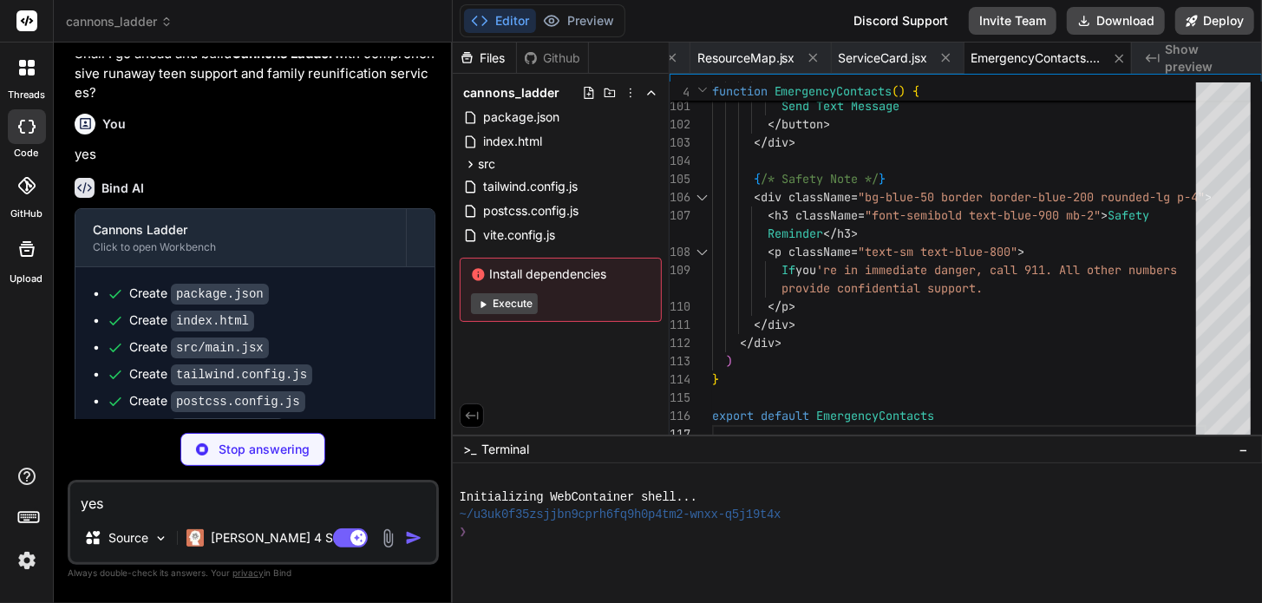
click at [523, 304] on button "Execute" at bounding box center [504, 303] width 67 height 21
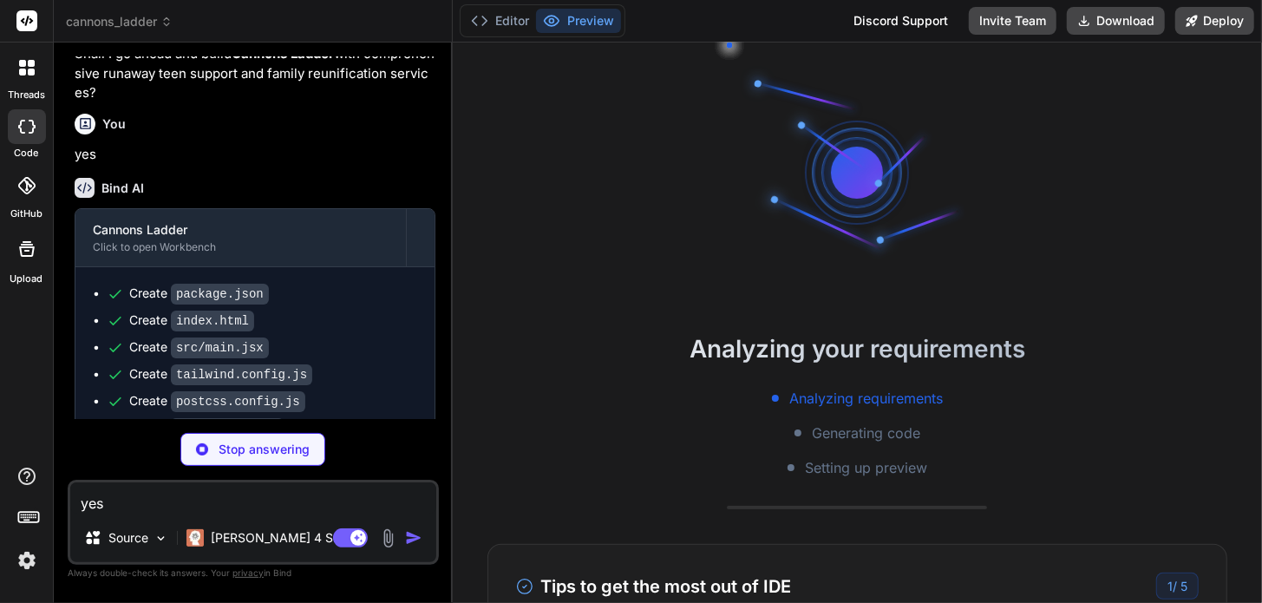
scroll to position [35, 0]
click at [602, 26] on button "Preview" at bounding box center [578, 21] width 85 height 24
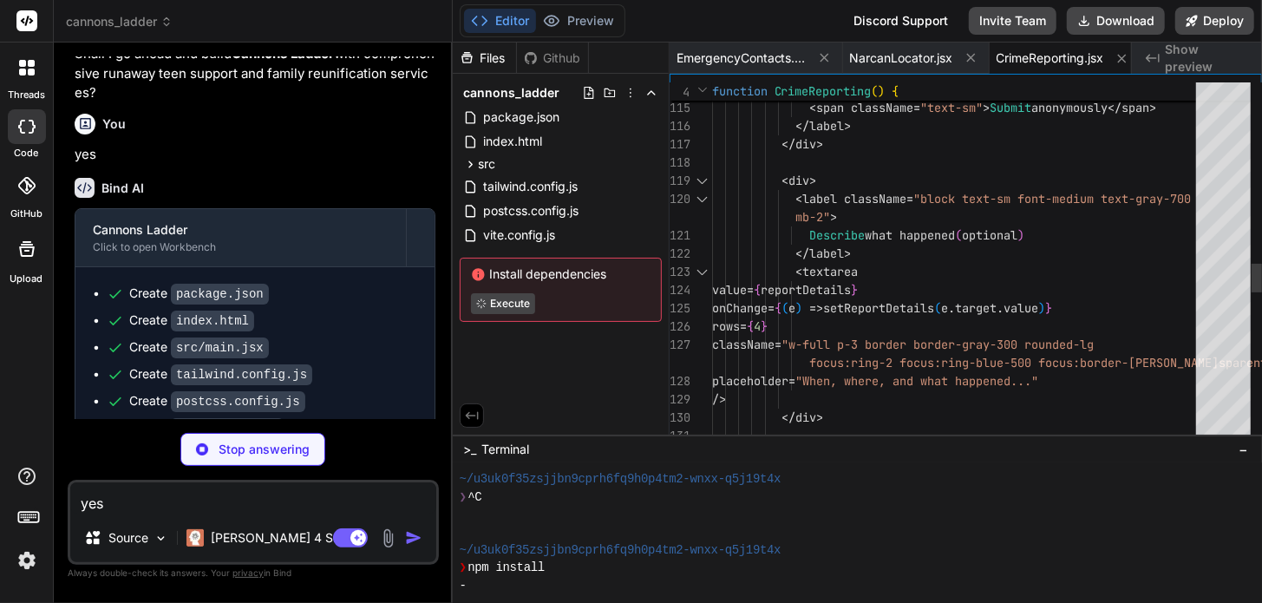
scroll to position [0, 1627]
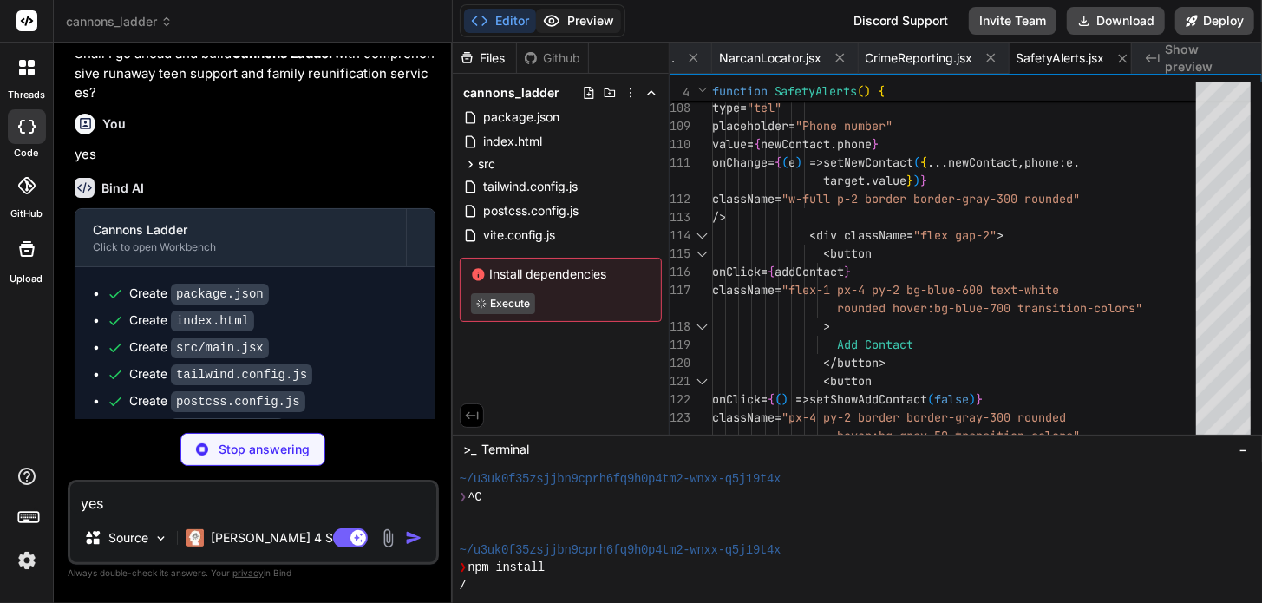
click at [592, 17] on button "Preview" at bounding box center [578, 21] width 85 height 24
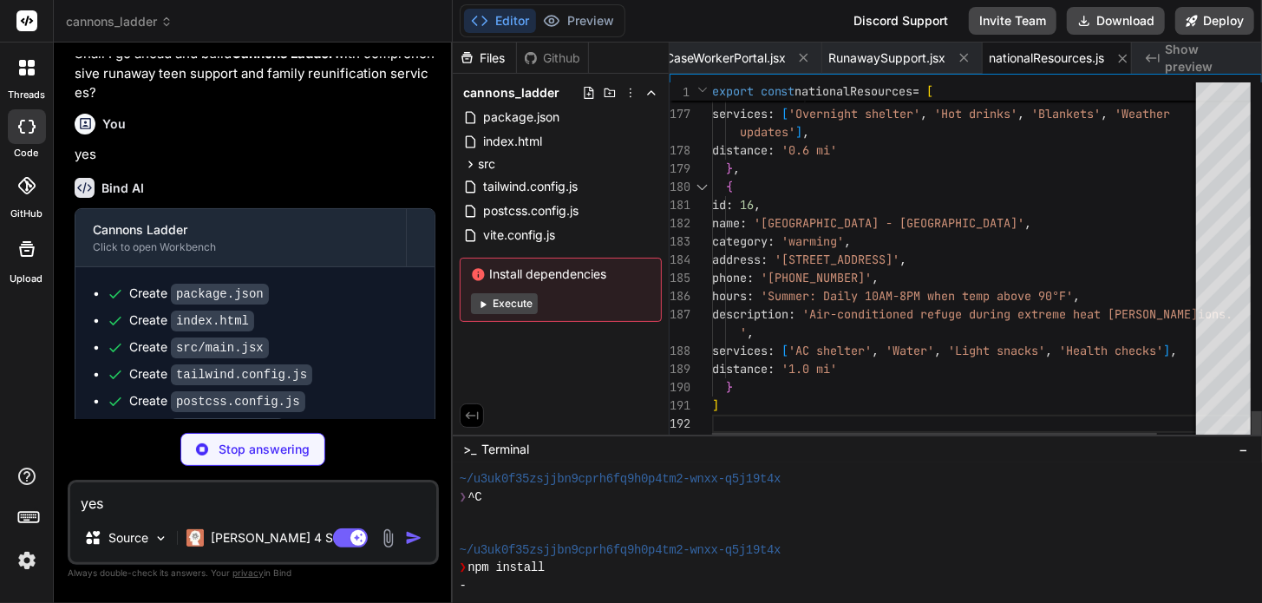
scroll to position [124, 0]
